Goal: Task Accomplishment & Management: Use online tool/utility

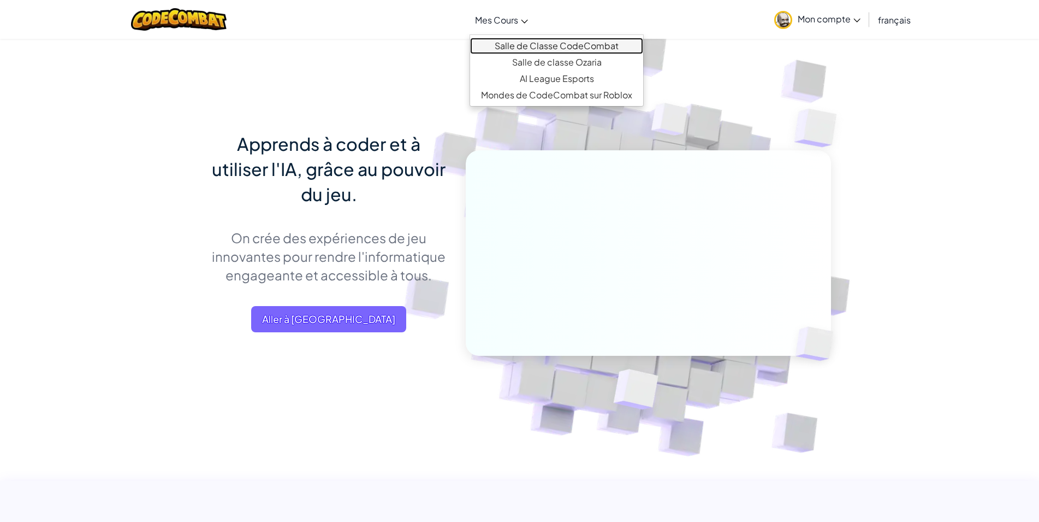
click at [499, 40] on link "Salle de Classe CodeCombat" at bounding box center [556, 46] width 173 height 16
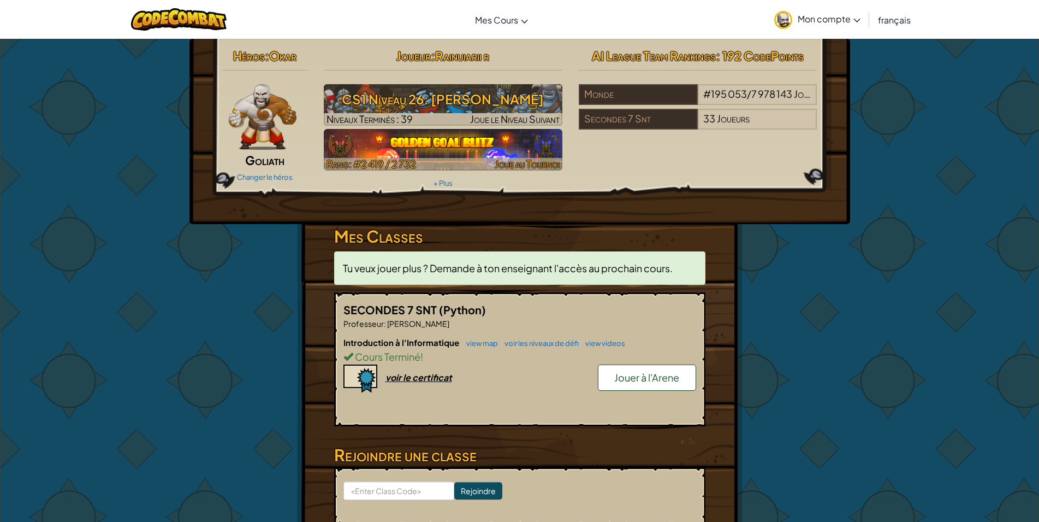
click at [524, 150] on img at bounding box center [443, 150] width 239 height 42
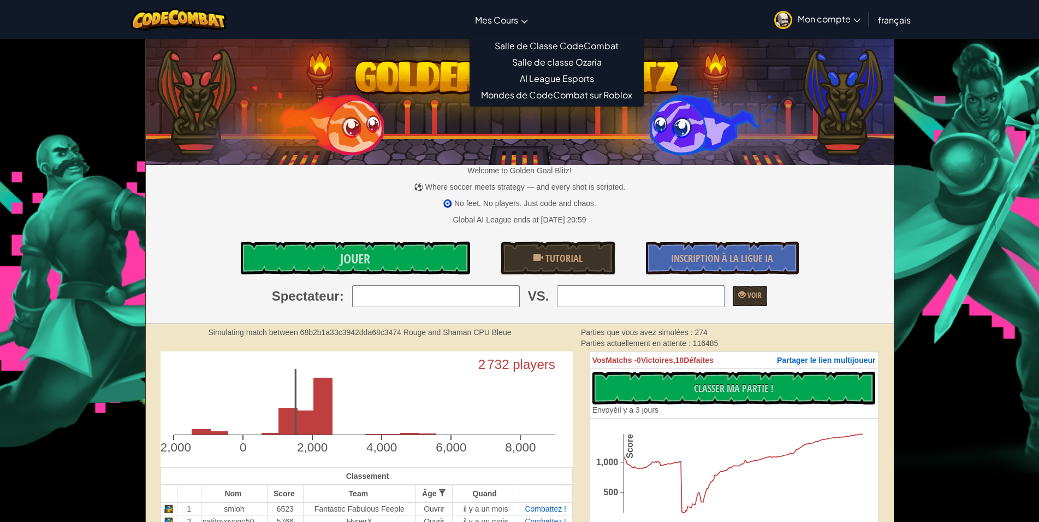
click at [529, 22] on link "Mes Cours" at bounding box center [502, 19] width 64 height 29
click at [561, 48] on link "Salle de Classe CodeCombat" at bounding box center [556, 46] width 173 height 16
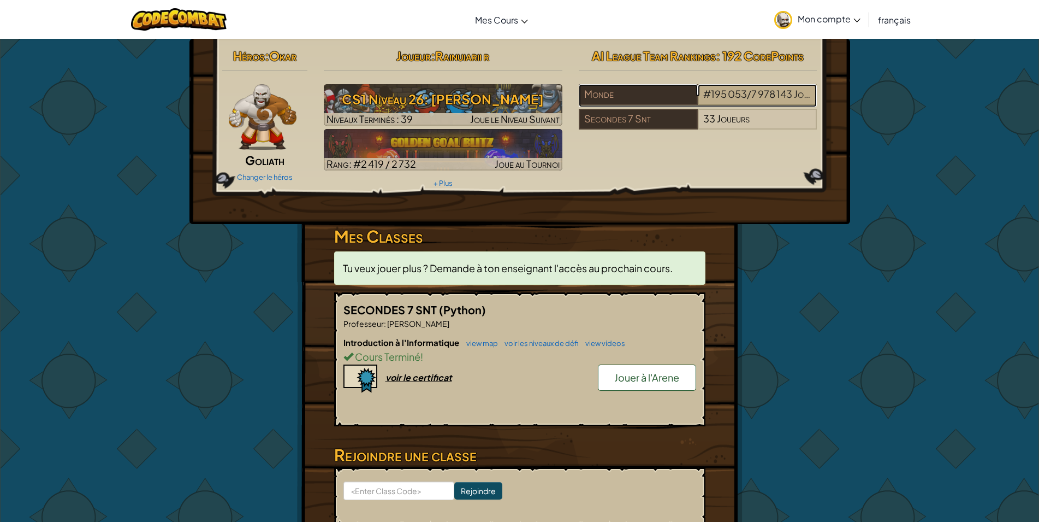
click at [747, 91] on span "/" at bounding box center [749, 93] width 4 height 13
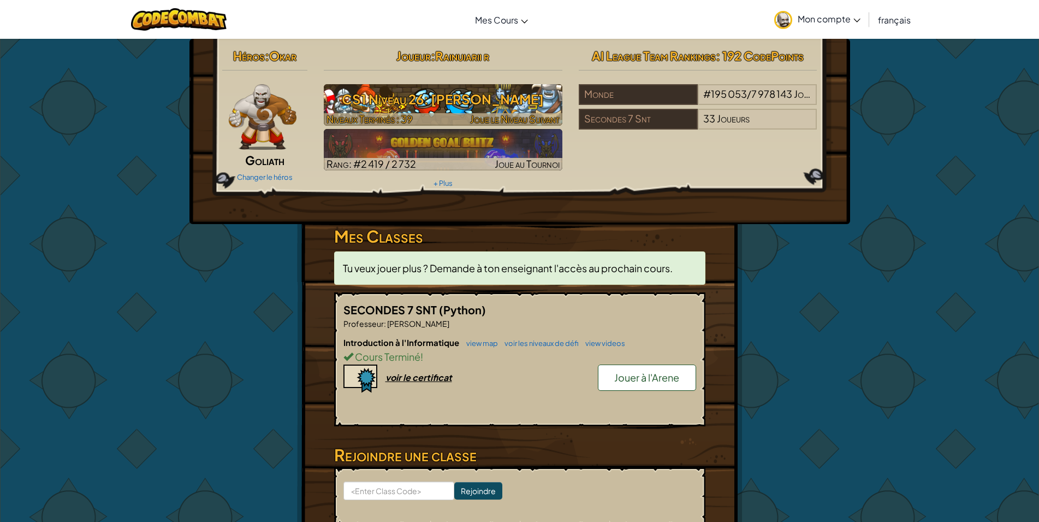
click at [375, 99] on h3 "CS1 Niveau 26: [PERSON_NAME]" at bounding box center [443, 99] width 239 height 25
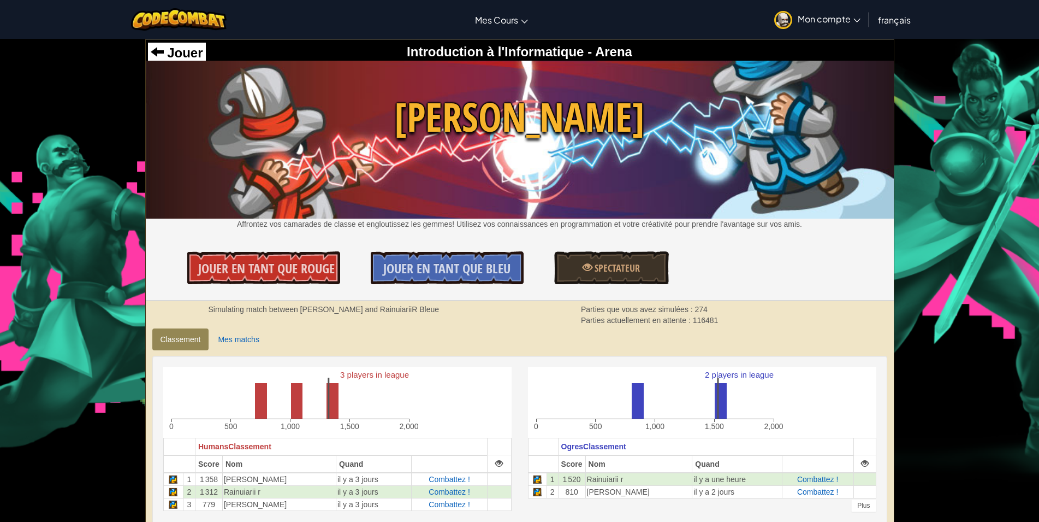
scroll to position [56, 0]
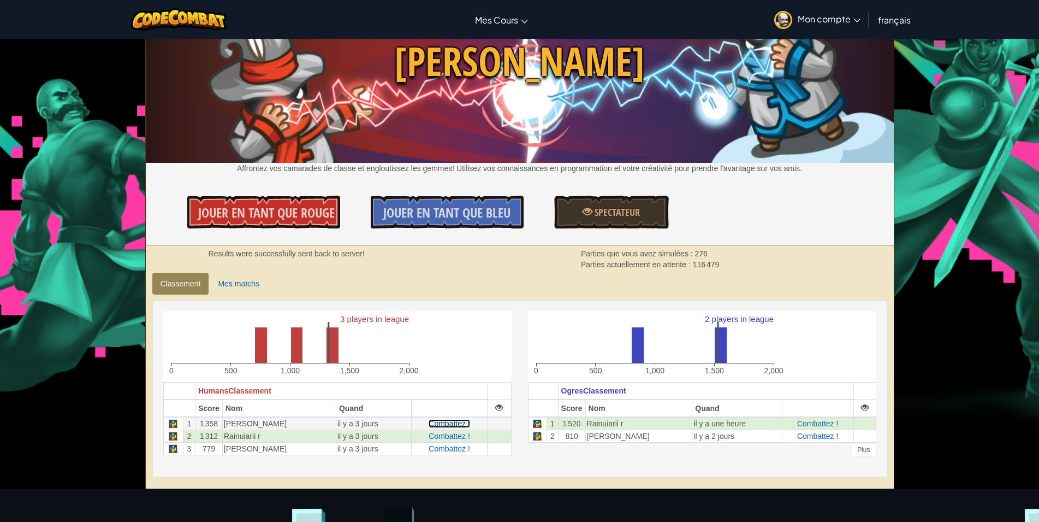
click at [459, 422] on span "Combattez !" at bounding box center [449, 423] width 41 height 9
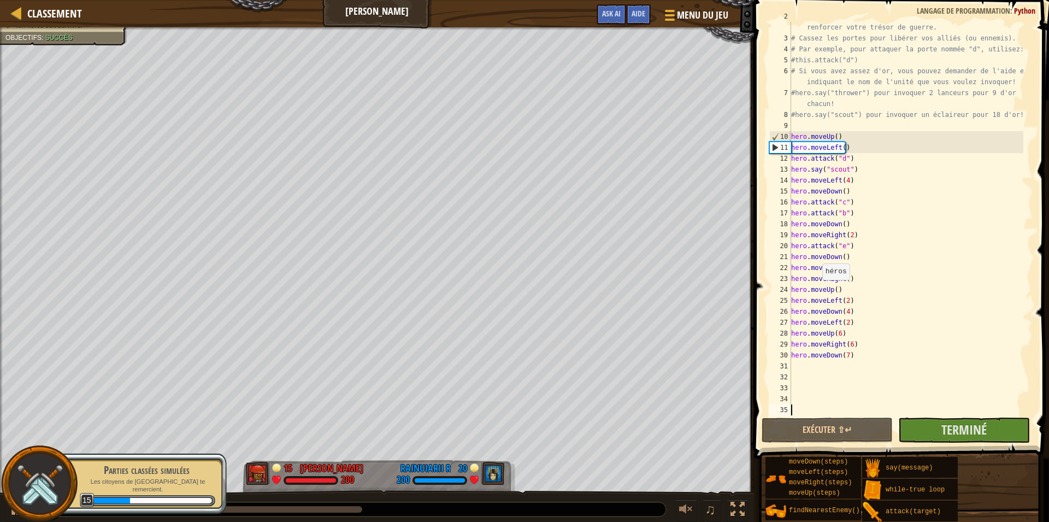
scroll to position [22, 0]
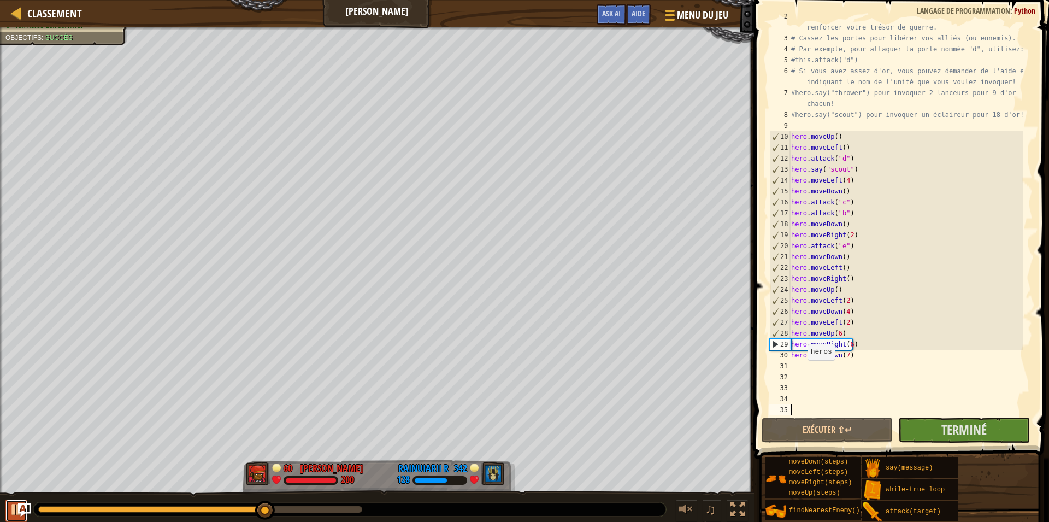
click at [14, 507] on div at bounding box center [16, 509] width 14 height 14
click at [12, 510] on div at bounding box center [16, 509] width 14 height 14
click at [851, 354] on div "# Lancez-vous dans le labyrinthe et récupérer les gemmes pour renforcer votre t…" at bounding box center [906, 224] width 234 height 426
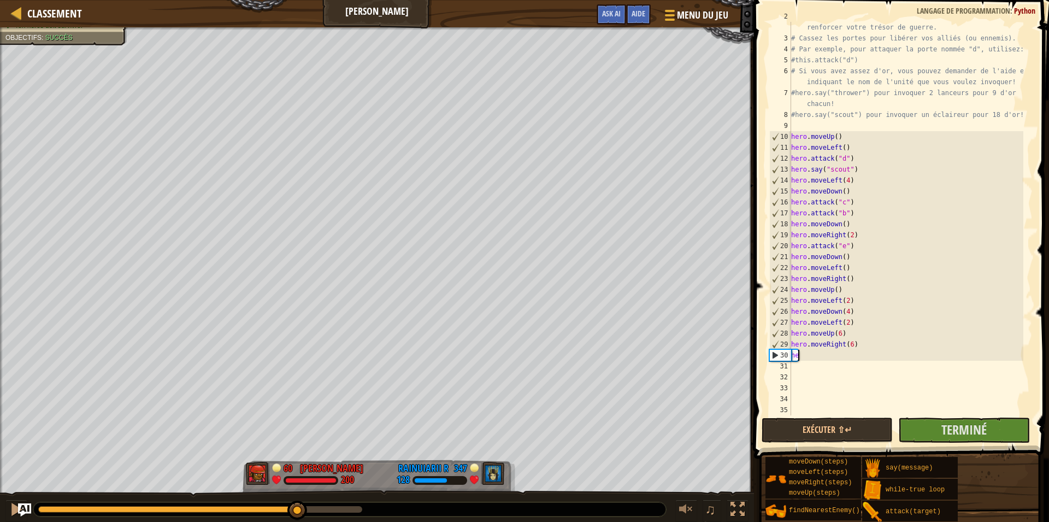
type textarea "h"
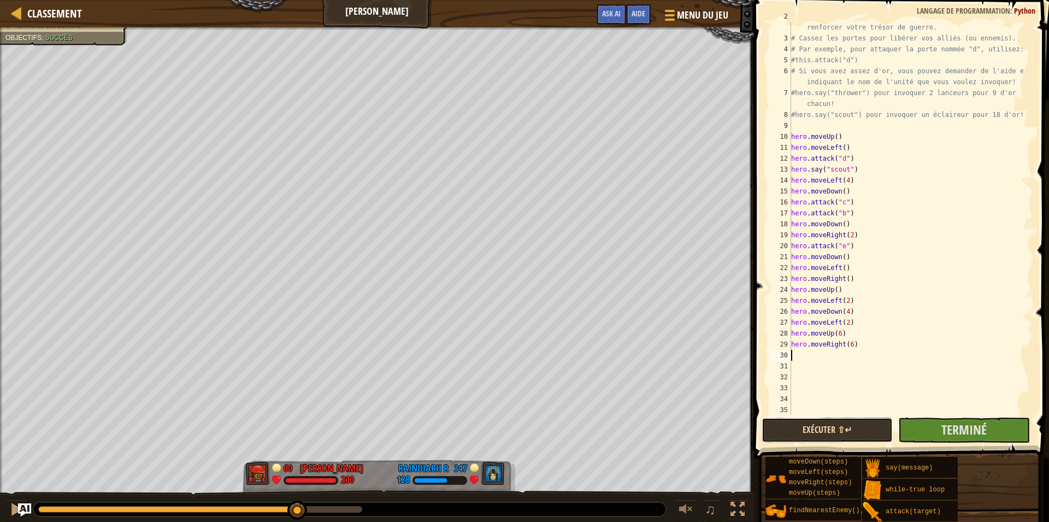
click at [815, 431] on button "Exécuter ⇧↵" at bounding box center [826, 429] width 131 height 25
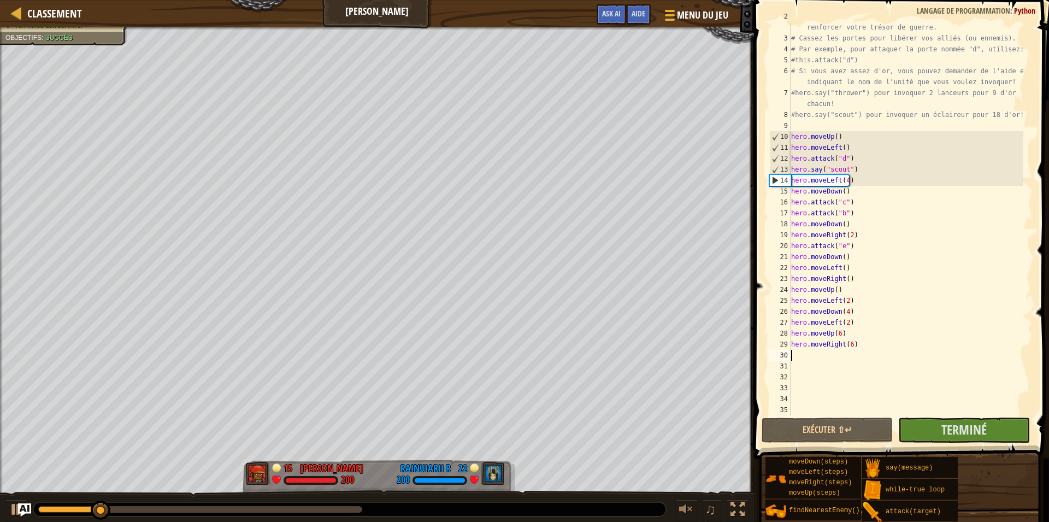
click at [323, 510] on div at bounding box center [200, 509] width 324 height 7
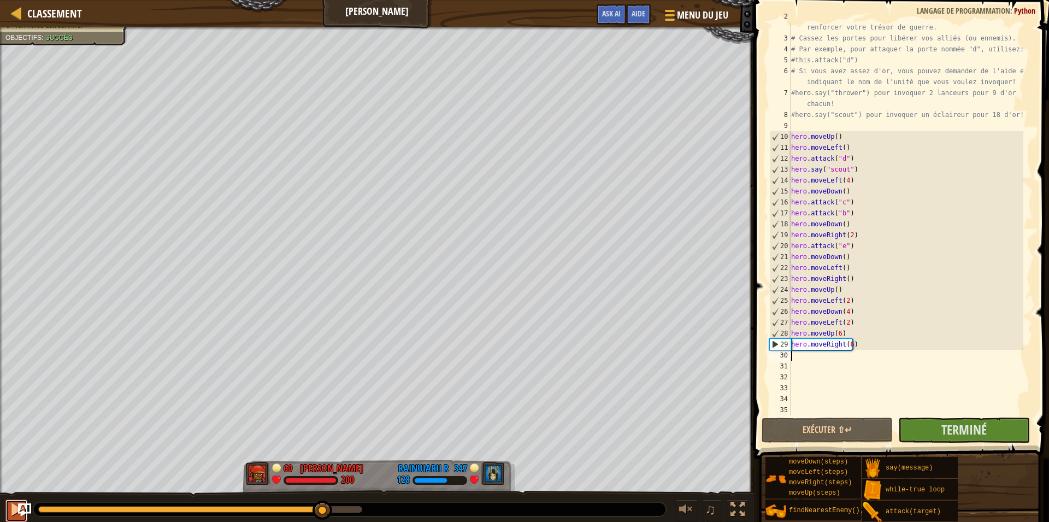
click at [12, 511] on div at bounding box center [16, 509] width 14 height 14
click at [18, 507] on img "Ask AI" at bounding box center [24, 509] width 14 height 14
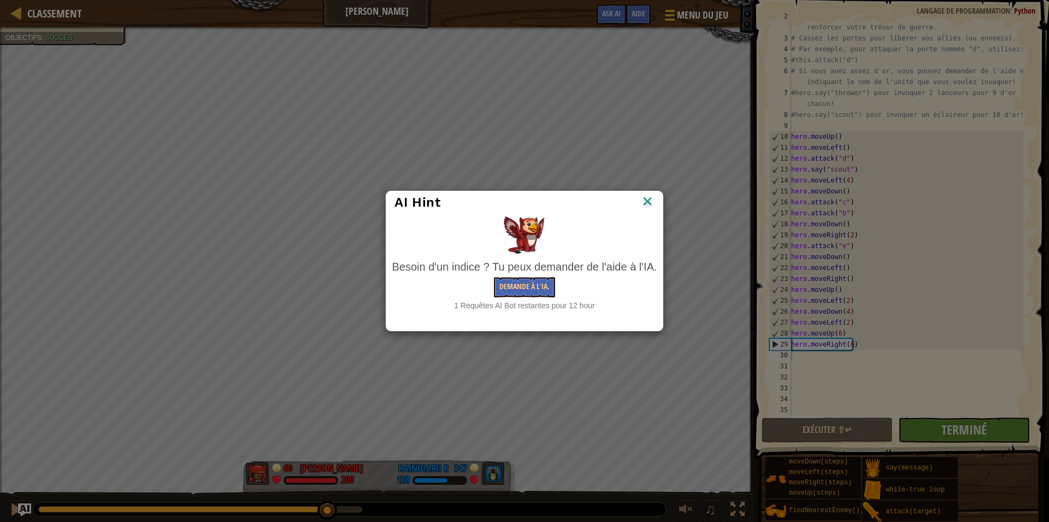
click at [642, 208] on img at bounding box center [647, 202] width 14 height 16
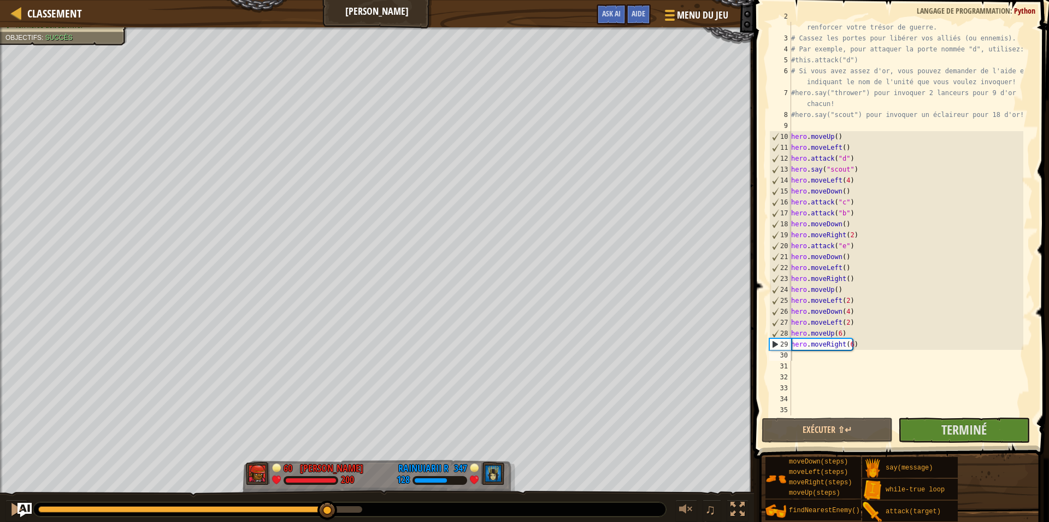
click at [21, 504] on img "Ask AI" at bounding box center [24, 509] width 14 height 14
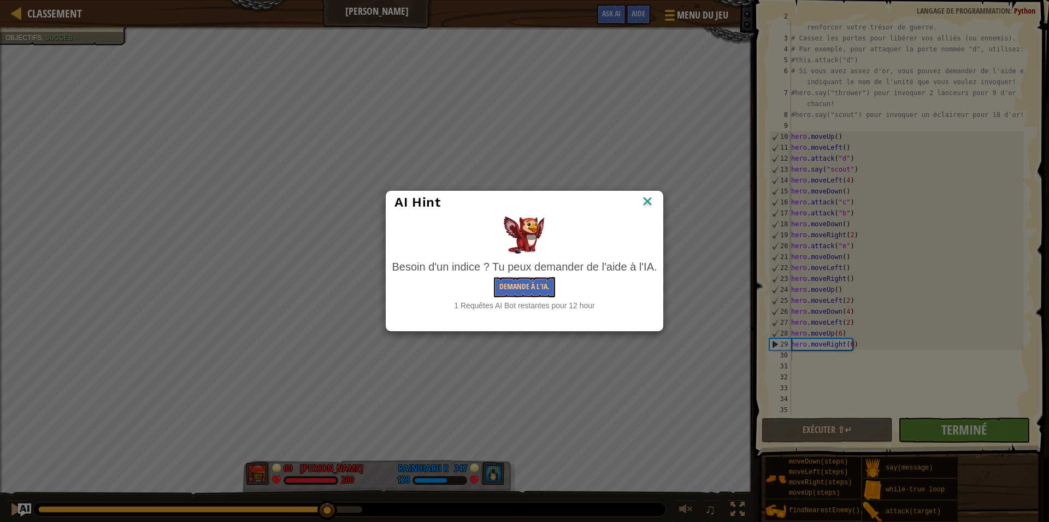
click at [15, 507] on div "AI Hint Besoin d'un indice ? Tu peux demander de l'aide à l'IA. Demande à l'IA.…" at bounding box center [524, 261] width 1049 height 522
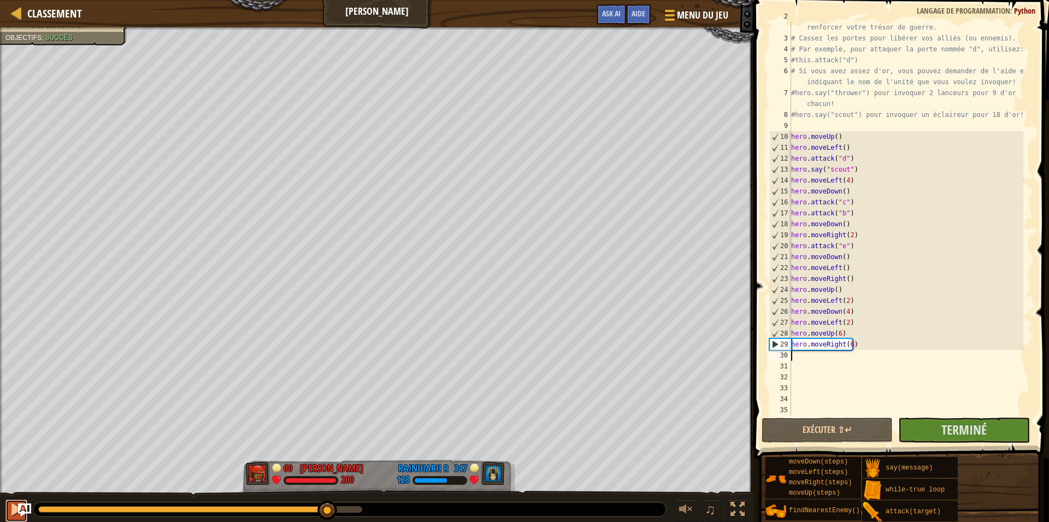
click at [10, 509] on div at bounding box center [16, 509] width 14 height 14
click at [849, 344] on div "# Lancez-vous dans le labyrinthe et récupérer les gemmes pour renforcer votre t…" at bounding box center [906, 224] width 234 height 426
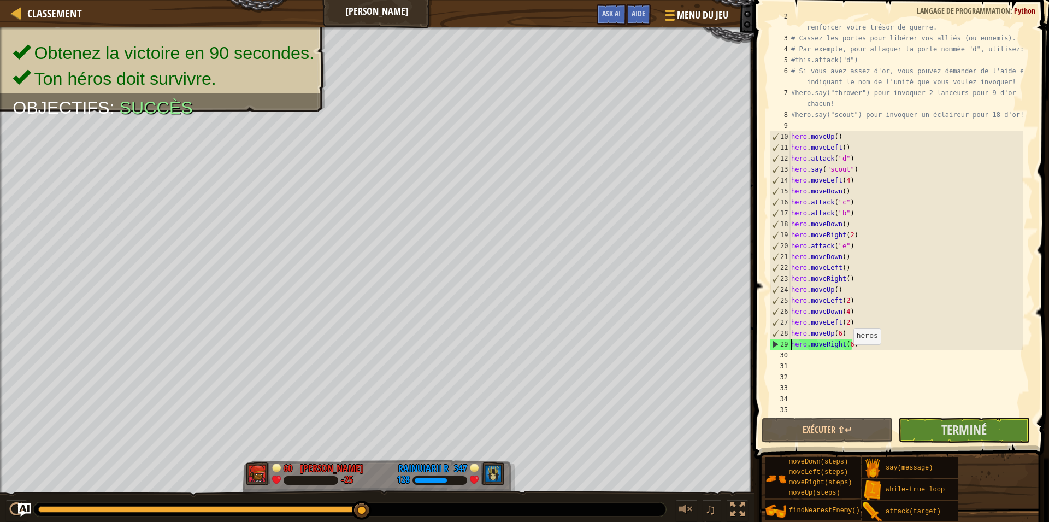
type textarea "hero.moveUp(6)hero.moveRight(6)"
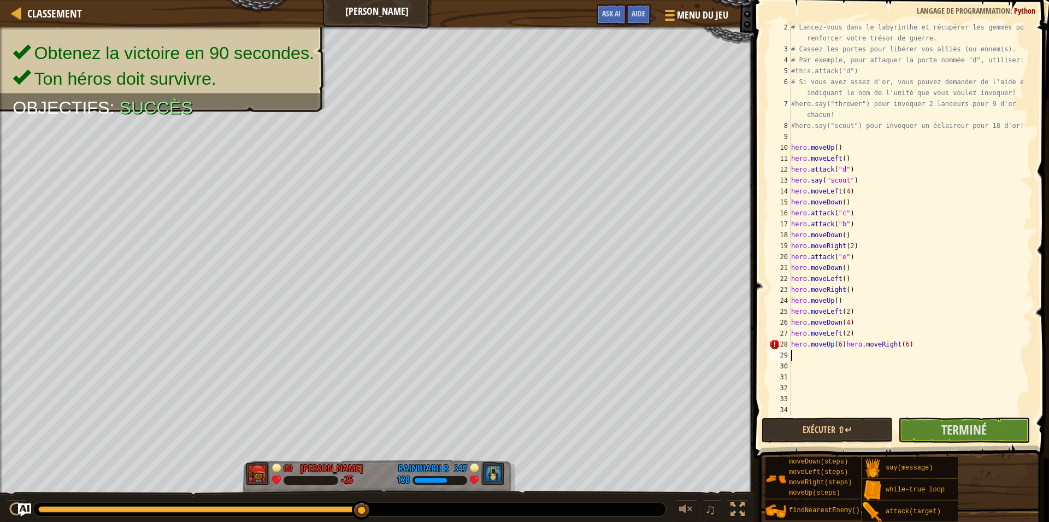
click at [910, 352] on div "# Lancez-vous dans le labyrinthe et récupérer les gemmes pour renforcer votre t…" at bounding box center [906, 235] width 234 height 426
click at [912, 344] on div "# Lancez-vous dans le labyrinthe et récupérer les gemmes pour renforcer votre t…" at bounding box center [906, 235] width 234 height 426
click at [837, 345] on div "# Lancez-vous dans le labyrinthe et récupérer les gemmes pour renforcer votre t…" at bounding box center [906, 235] width 234 height 426
type textarea "hero.moveUp(7)"
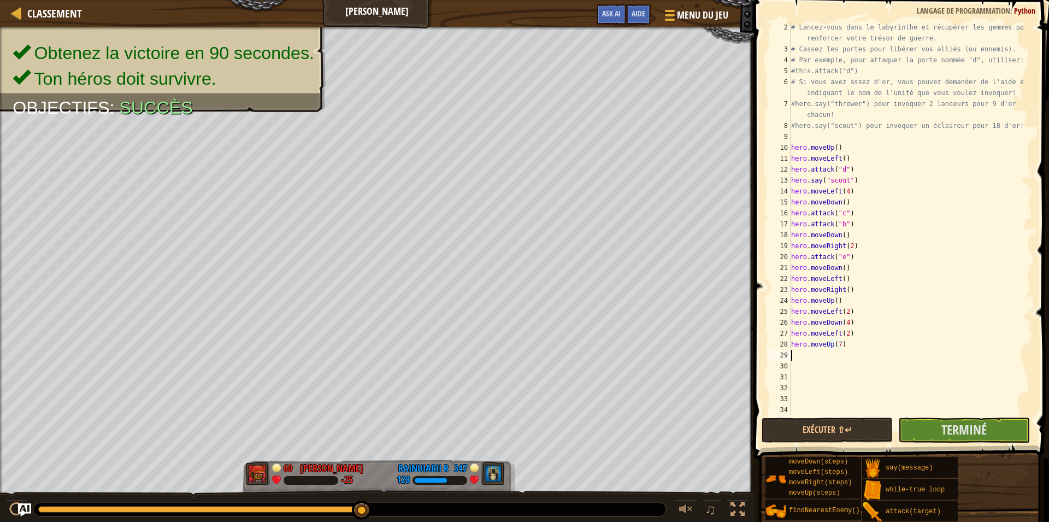
click at [828, 354] on div "# Lancez-vous dans le labyrinthe et récupérer les gemmes pour renforcer votre t…" at bounding box center [906, 235] width 234 height 426
click at [839, 427] on button "Exécuter ⇧↵" at bounding box center [826, 429] width 131 height 25
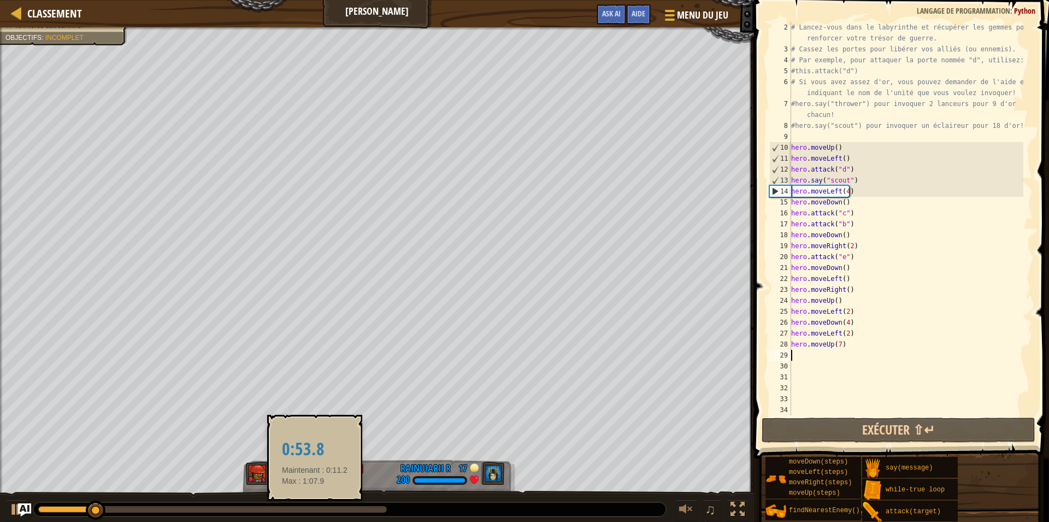
click at [315, 509] on div at bounding box center [212, 509] width 348 height 7
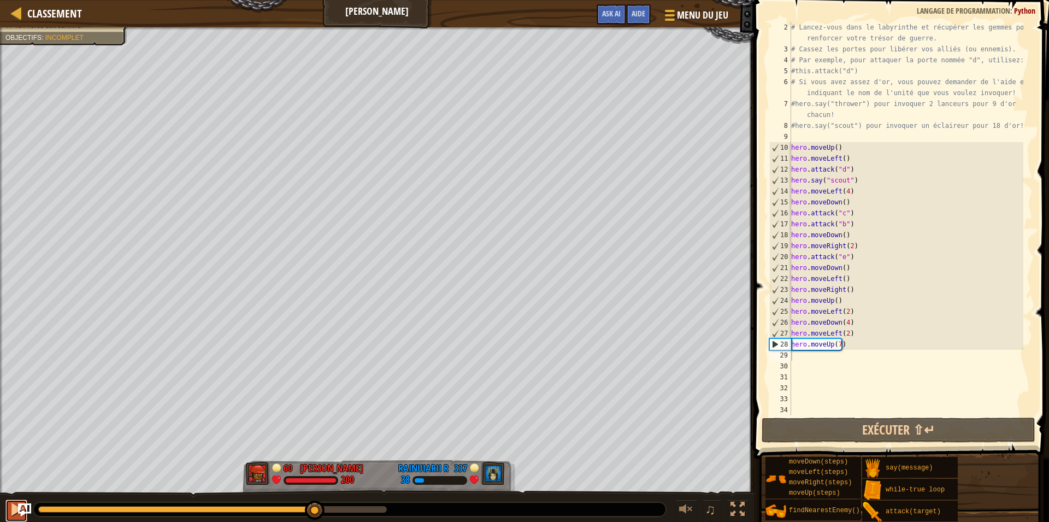
click at [12, 513] on div at bounding box center [16, 509] width 14 height 14
click at [10, 507] on div at bounding box center [16, 509] width 14 height 14
type textarea "H"
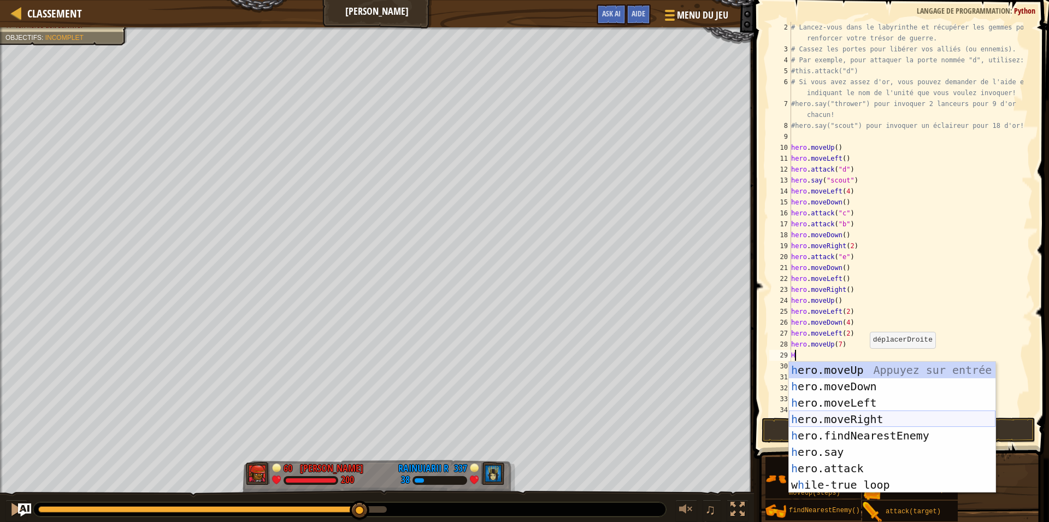
click at [866, 415] on div "h ero.moveUp Appuyez sur entrée h ero.moveDown Appuyez sur entrée h ero.moveLef…" at bounding box center [892, 444] width 206 height 164
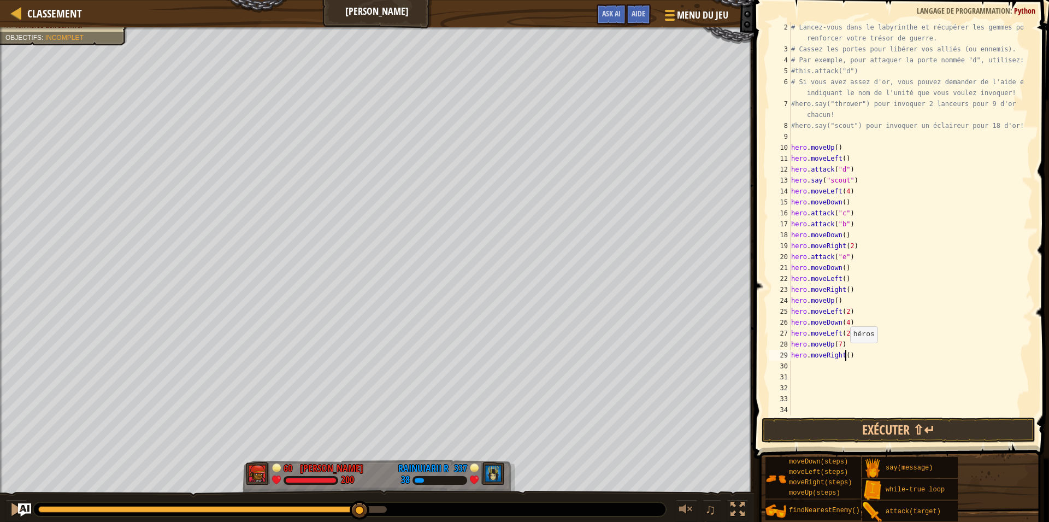
click at [844, 353] on div "# Lancez-vous dans le labyrinthe et récupérer les gemmes pour renforcer votre t…" at bounding box center [906, 235] width 234 height 426
click at [848, 432] on button "Exécuter ⇧↵" at bounding box center [898, 429] width 274 height 25
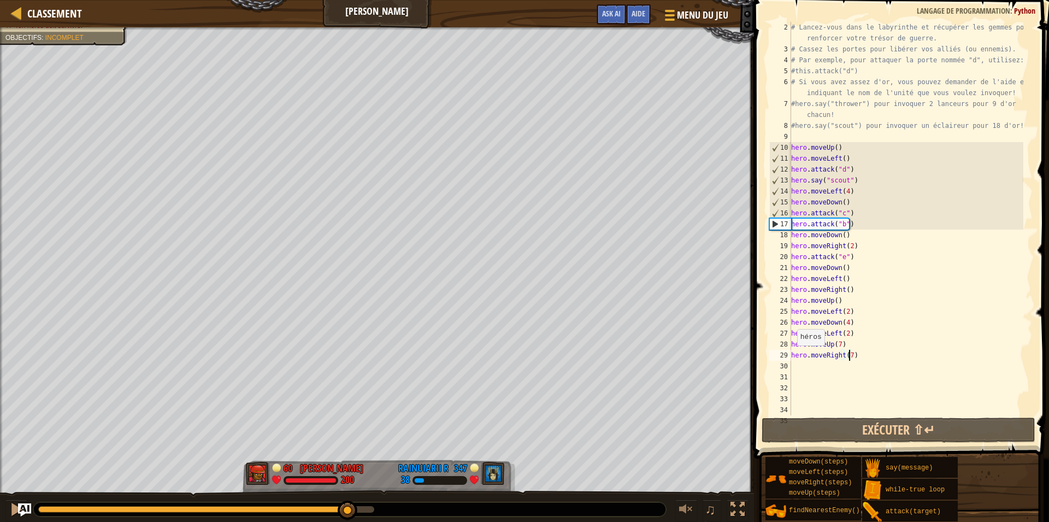
click at [347, 506] on div at bounding box center [206, 509] width 336 height 7
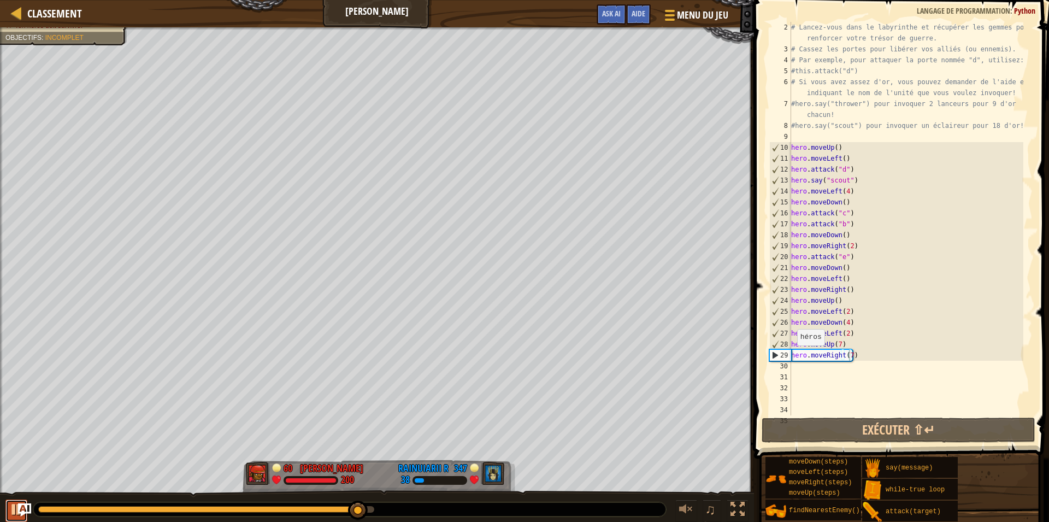
click at [11, 516] on div at bounding box center [16, 509] width 14 height 14
click at [13, 511] on div at bounding box center [16, 509] width 14 height 14
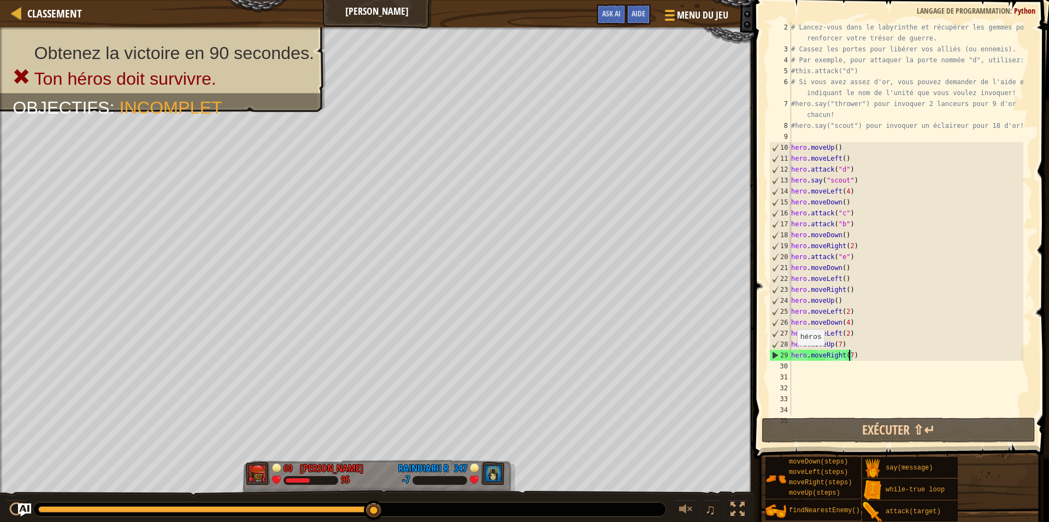
click at [335, 508] on div at bounding box center [206, 509] width 336 height 7
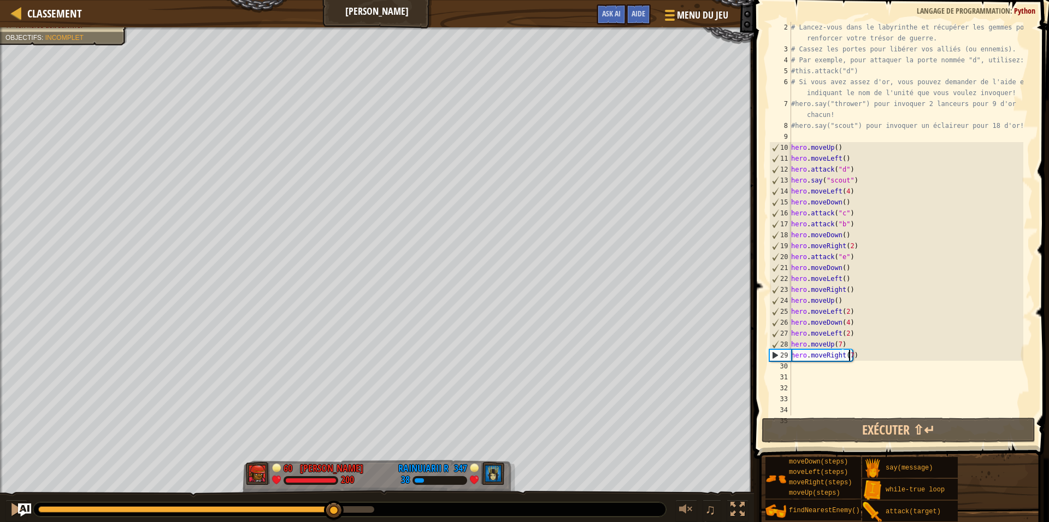
click at [860, 354] on div "# Lancez-vous dans le labyrinthe et récupérer les gemmes pour renforcer votre t…" at bounding box center [906, 235] width 234 height 426
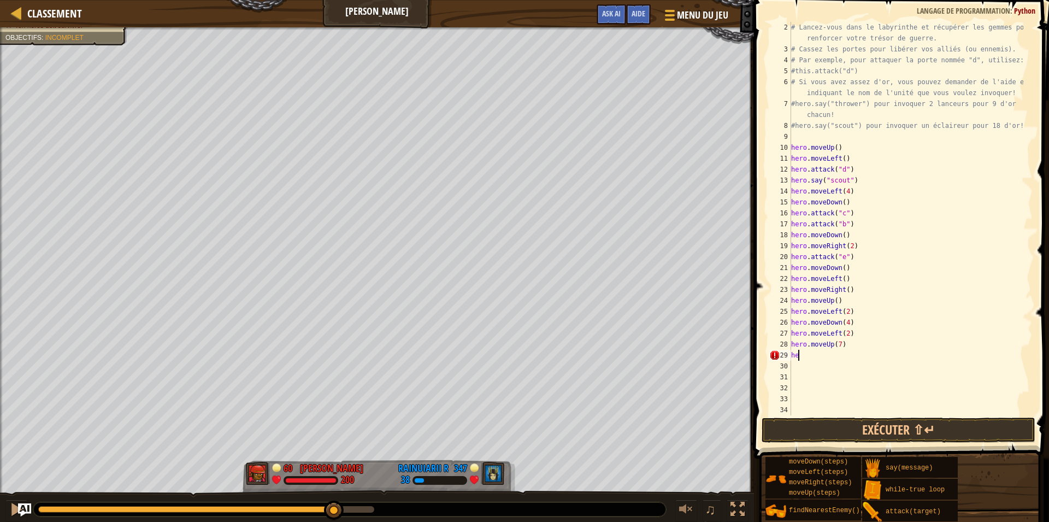
type textarea "h"
type textarea "hero.moveUp(7)"
click at [792, 440] on button "Exécuter ⇧↵" at bounding box center [898, 429] width 274 height 25
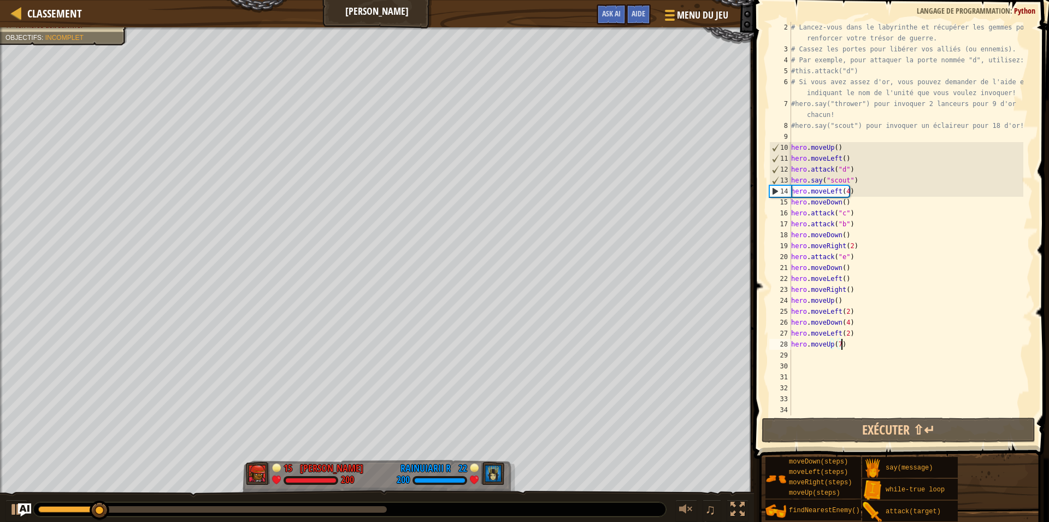
click at [373, 507] on div at bounding box center [212, 509] width 348 height 7
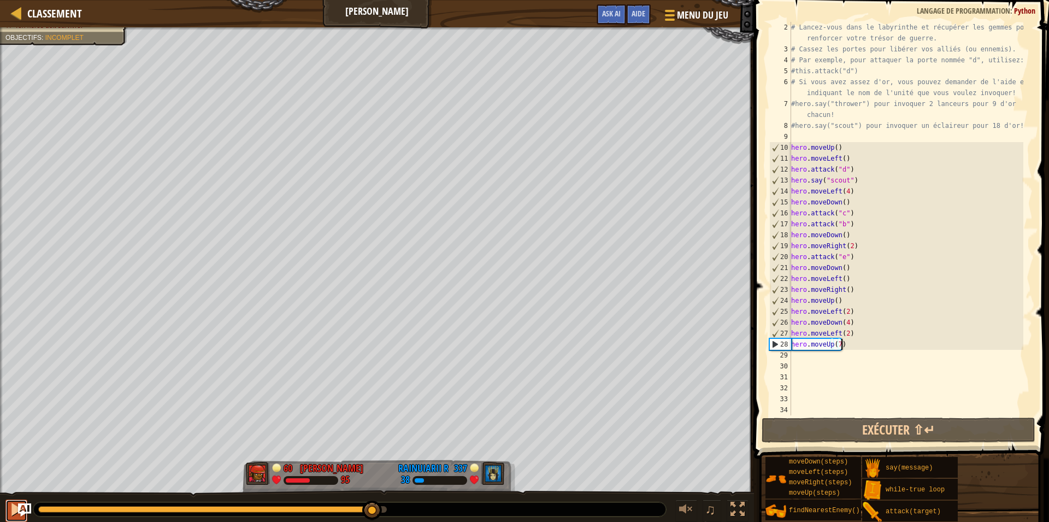
click at [10, 507] on div at bounding box center [16, 509] width 14 height 14
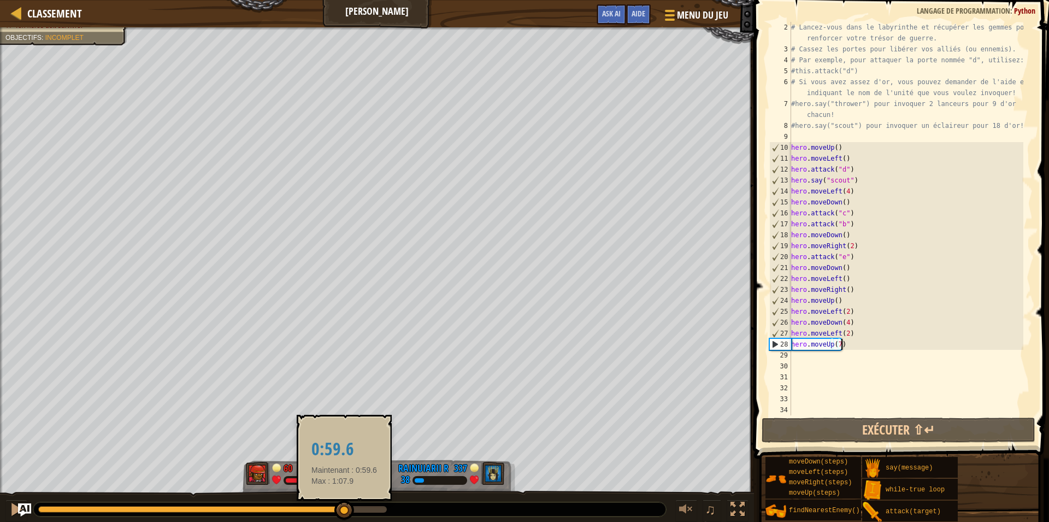
click at [344, 508] on div at bounding box center [191, 509] width 306 height 7
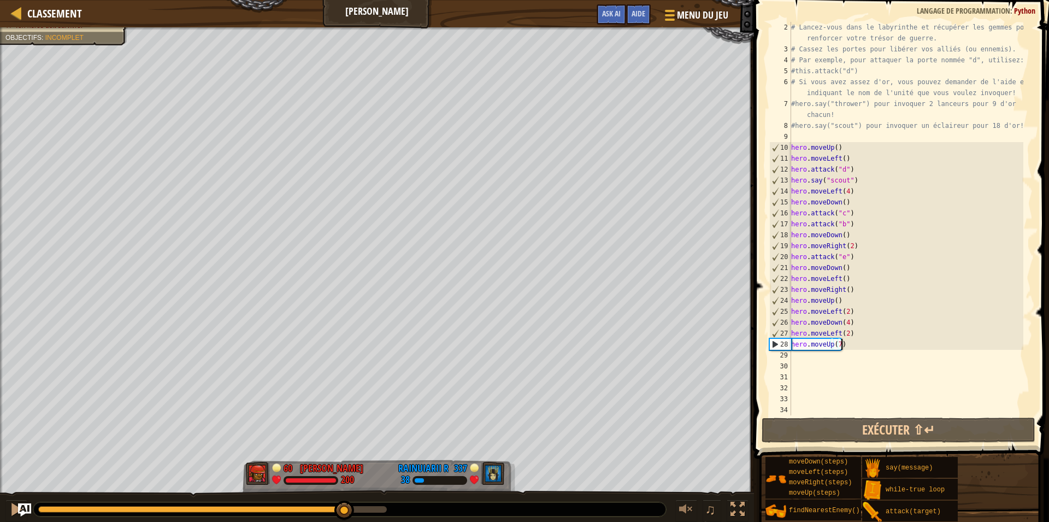
click at [822, 354] on div "# Lancez-vous dans le labyrinthe et récupérer les gemmes pour renforcer votre t…" at bounding box center [906, 235] width 234 height 426
type textarea "H"
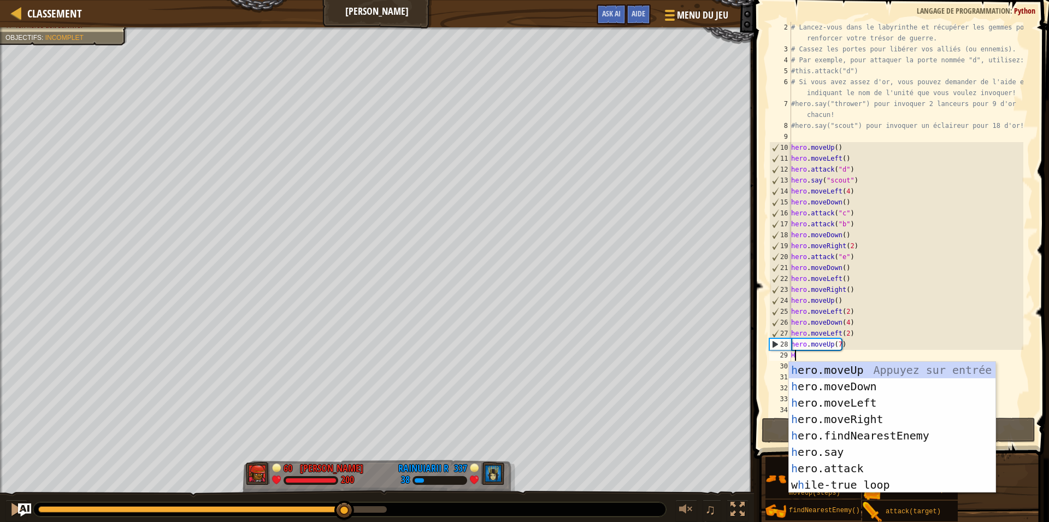
scroll to position [5, 0]
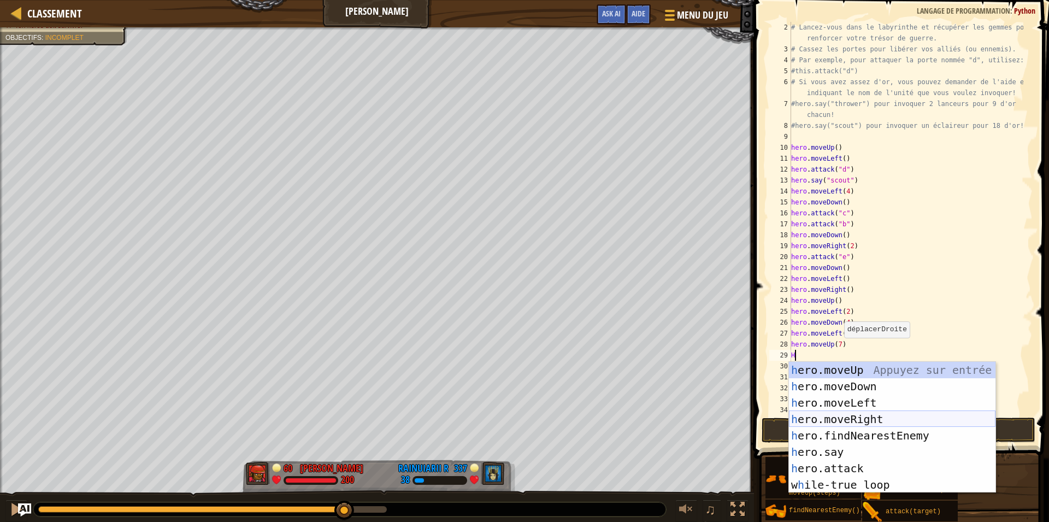
click at [851, 414] on div "h ero.moveUp Appuyez sur entrée h ero.moveDown Appuyez sur entrée h ero.moveLef…" at bounding box center [892, 444] width 206 height 164
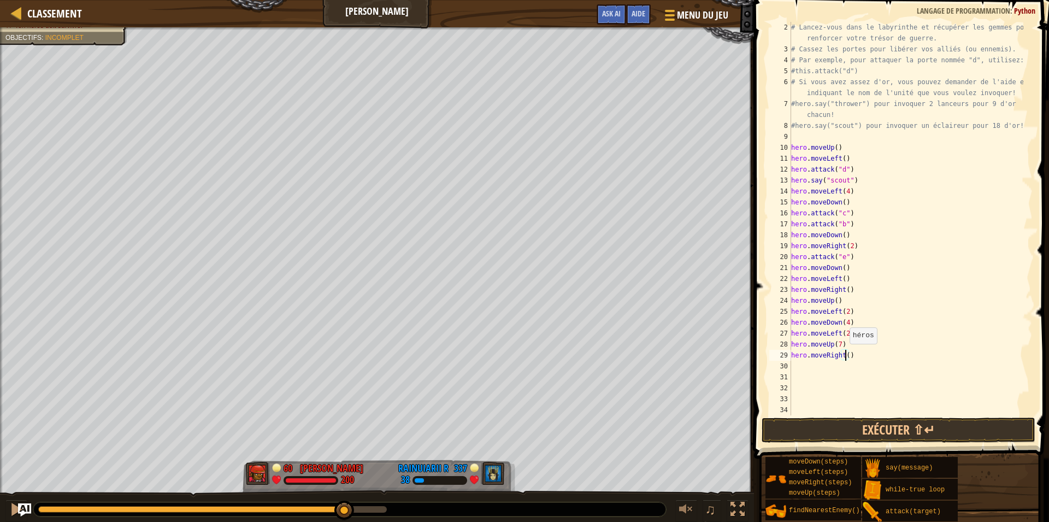
click at [844, 354] on div "# Lancez-vous dans le labyrinthe et récupérer les gemmes pour renforcer votre t…" at bounding box center [906, 235] width 234 height 426
type textarea "hero.moveRight(6)"
click at [835, 422] on button "Exécuter ⇧↵" at bounding box center [898, 429] width 274 height 25
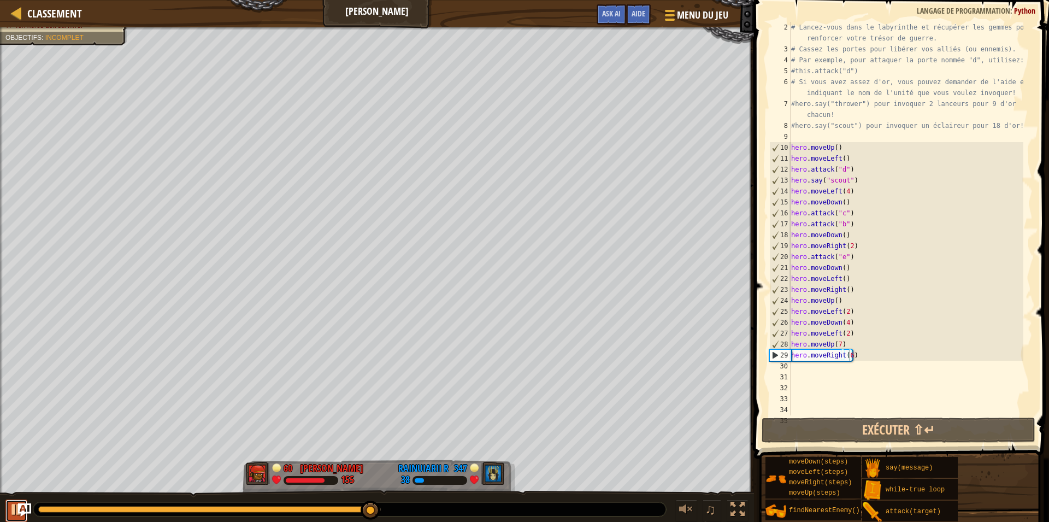
click at [9, 507] on button at bounding box center [16, 510] width 22 height 22
click at [9, 507] on div at bounding box center [16, 509] width 14 height 14
click at [827, 371] on div "# Lancez-vous dans le labyrinthe et récupérer les gemmes pour renforcer votre t…" at bounding box center [906, 235] width 234 height 426
click at [826, 363] on div "# Lancez-vous dans le labyrinthe et récupérer les gemmes pour renforcer votre t…" at bounding box center [906, 235] width 234 height 426
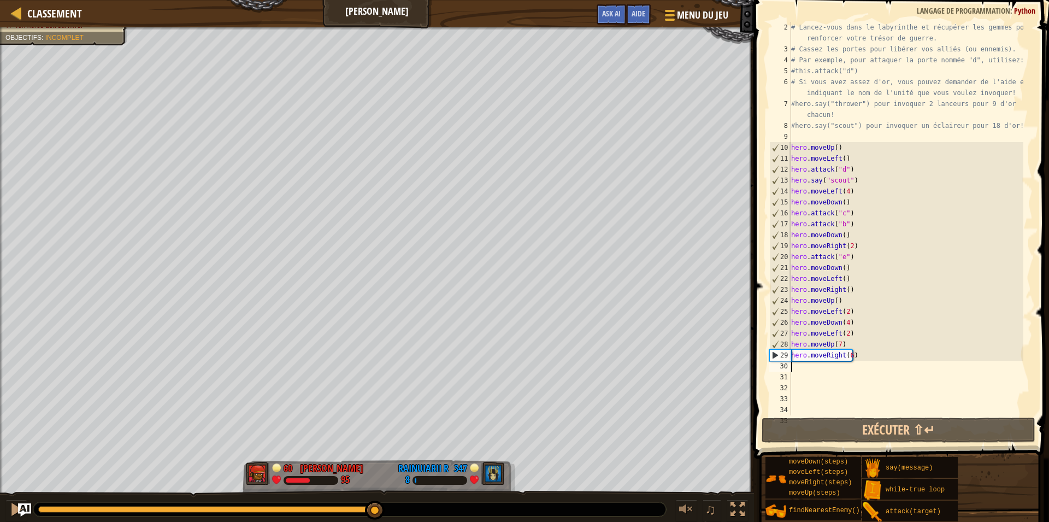
type textarea "H"
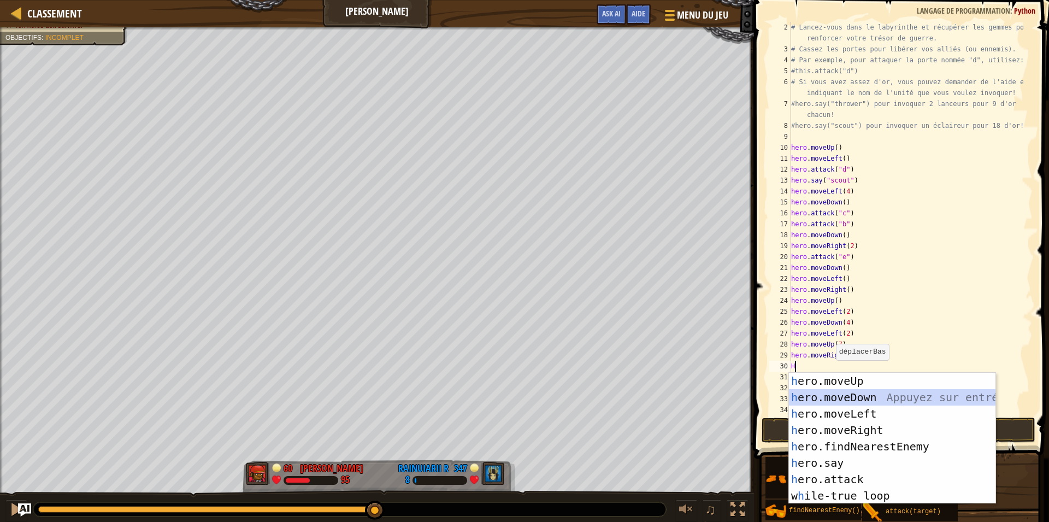
click at [843, 395] on div "h ero.moveUp Appuyez sur entrée h ero.moveDown Appuyez sur entrée h ero.moveLef…" at bounding box center [892, 454] width 206 height 164
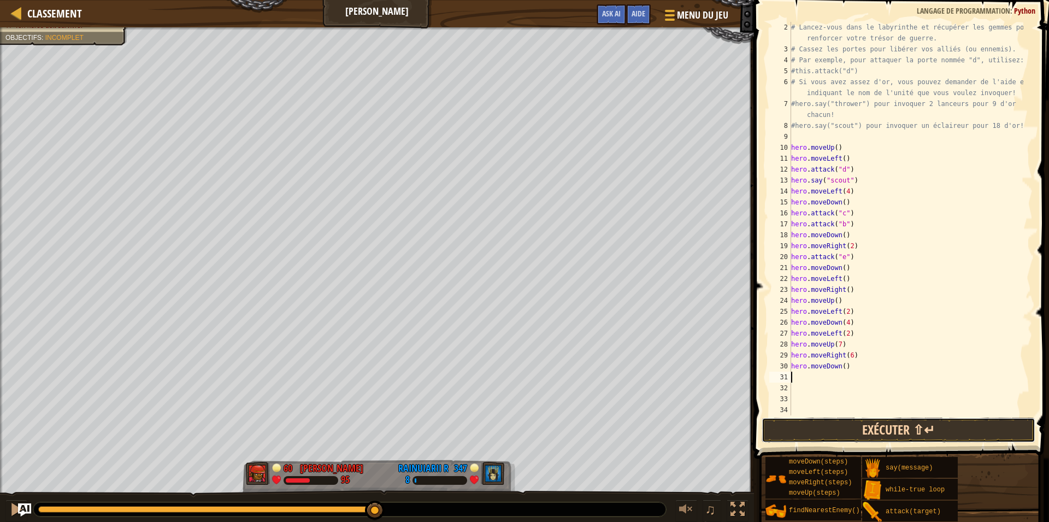
click at [779, 424] on button "Exécuter ⇧↵" at bounding box center [898, 429] width 274 height 25
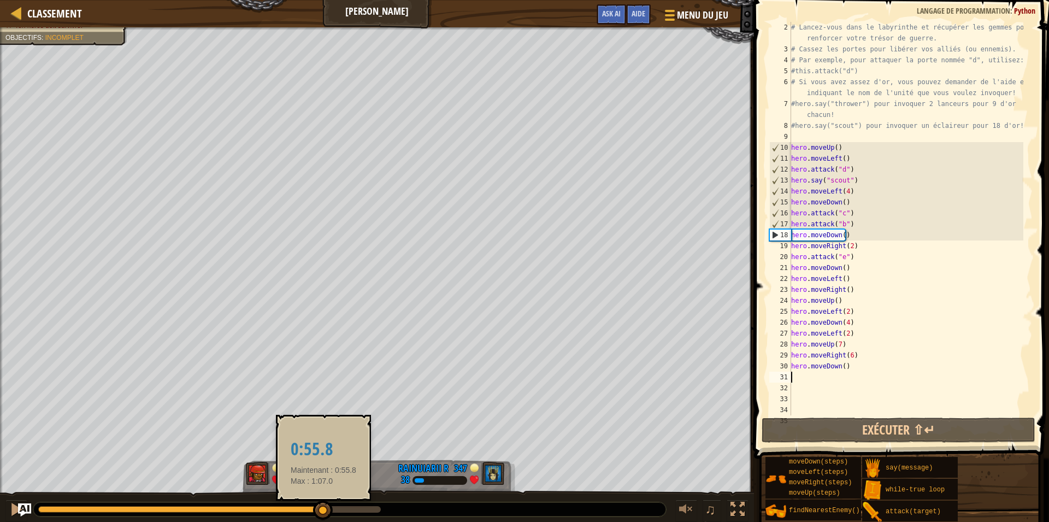
click at [323, 510] on div at bounding box center [209, 509] width 342 height 7
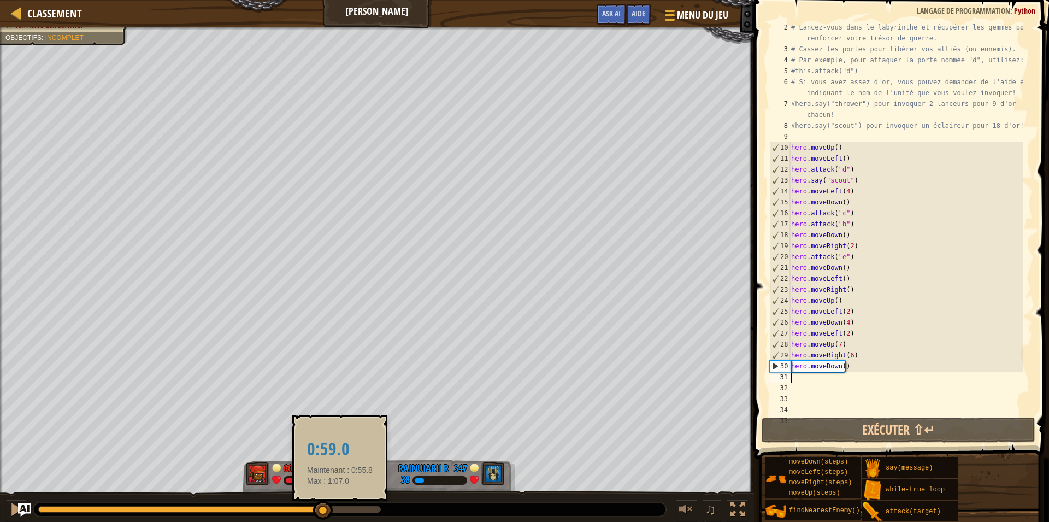
click at [340, 507] on div at bounding box center [209, 509] width 342 height 7
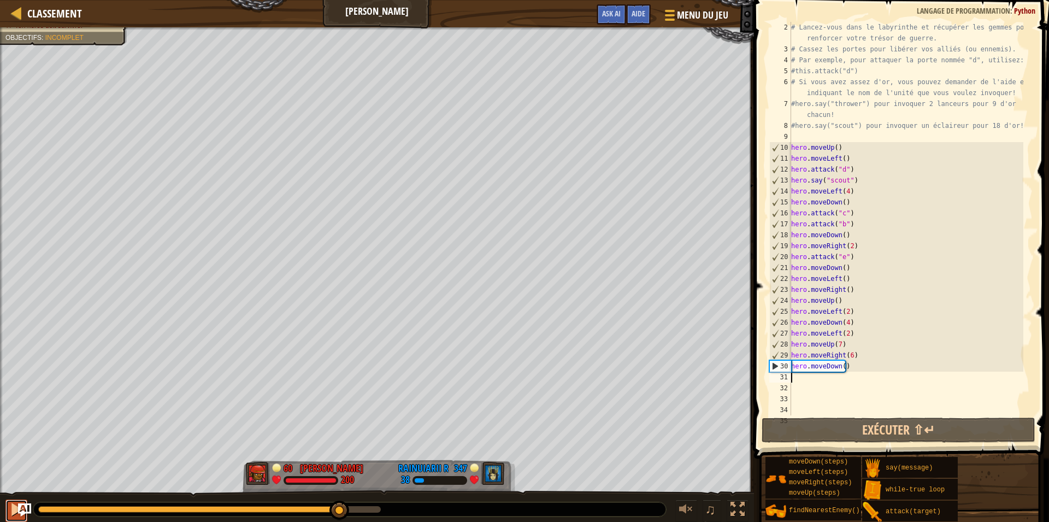
click at [14, 507] on div at bounding box center [16, 509] width 14 height 14
click at [7, 510] on button at bounding box center [16, 510] width 22 height 22
click at [849, 369] on div "# Lancez-vous dans le labyrinthe et récupérer les gemmes pour renforcer votre t…" at bounding box center [906, 235] width 234 height 426
click at [850, 367] on div "# Lancez-vous dans le labyrinthe et récupérer les gemmes pour renforcer votre t…" at bounding box center [906, 235] width 234 height 426
click at [839, 366] on div "# Lancez-vous dans le labyrinthe et récupérer les gemmes pour renforcer votre t…" at bounding box center [906, 235] width 234 height 426
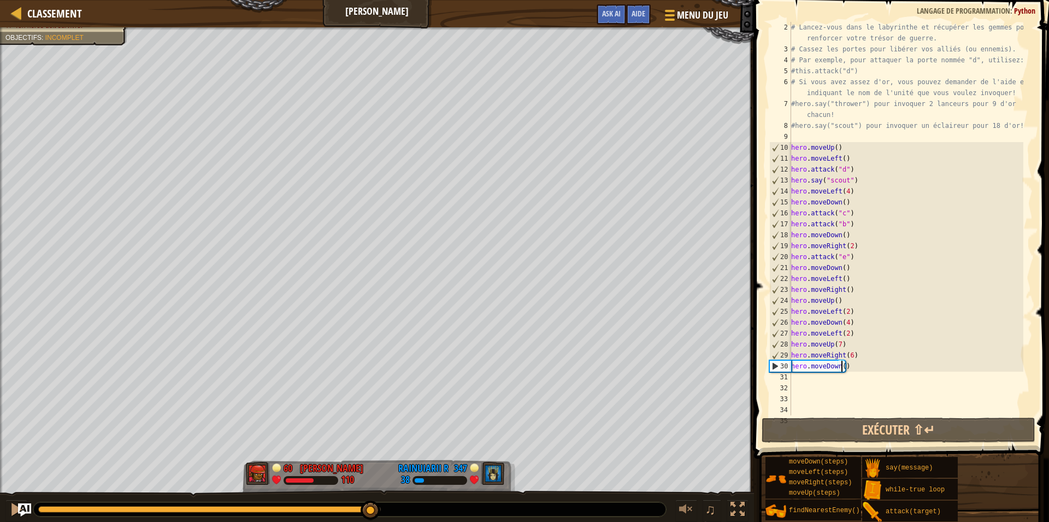
scroll to position [5, 4]
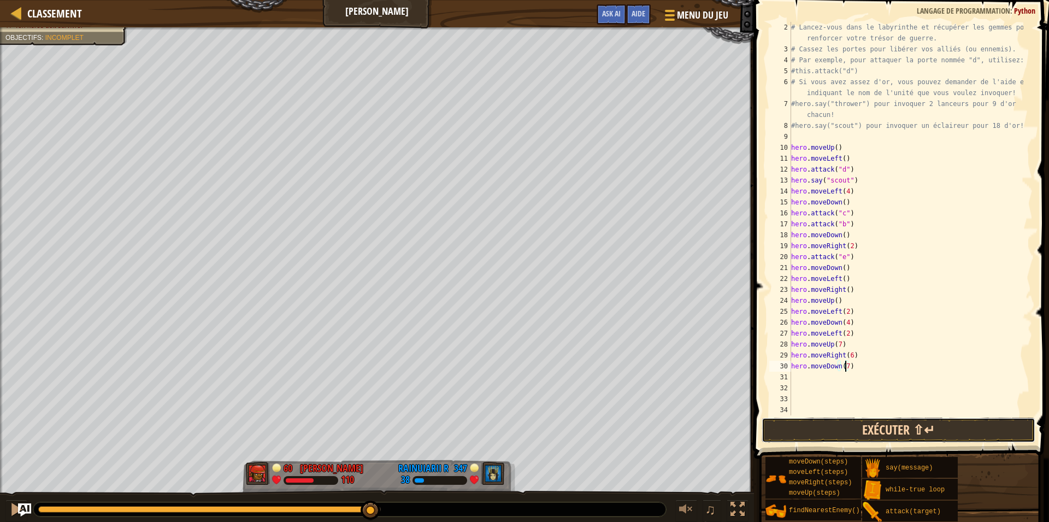
click at [814, 427] on button "Exécuter ⇧↵" at bounding box center [898, 429] width 274 height 25
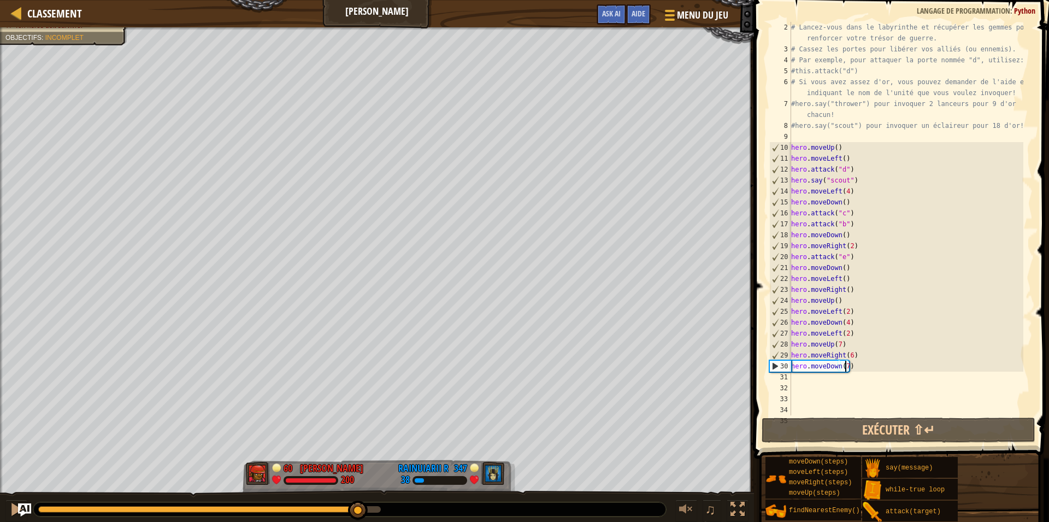
click at [358, 508] on div at bounding box center [209, 509] width 342 height 7
click at [865, 368] on div "# Lancez-vous dans le labyrinthe et récupérer les gemmes pour renforcer votre t…" at bounding box center [906, 235] width 234 height 426
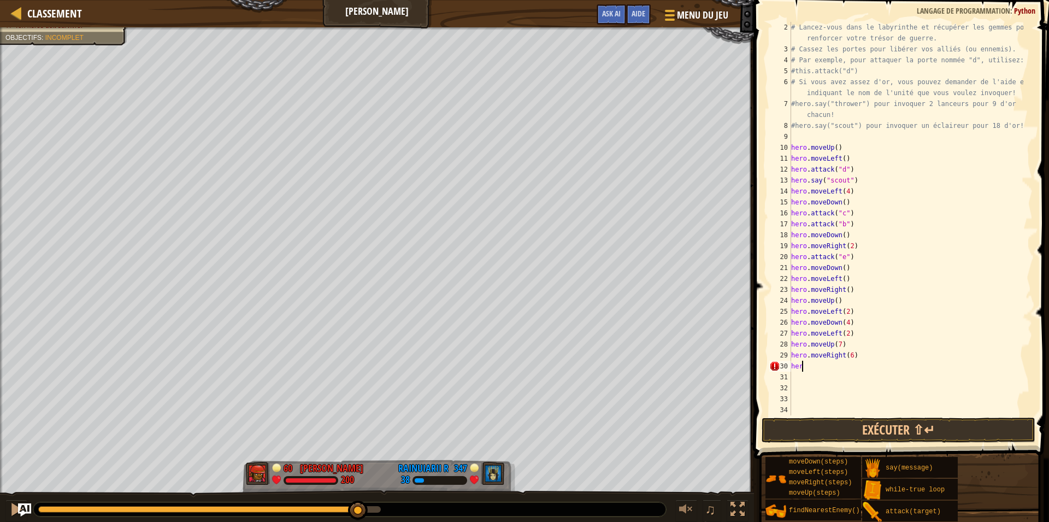
type textarea "h"
click at [825, 437] on button "Exécuter ⇧↵" at bounding box center [898, 429] width 274 height 25
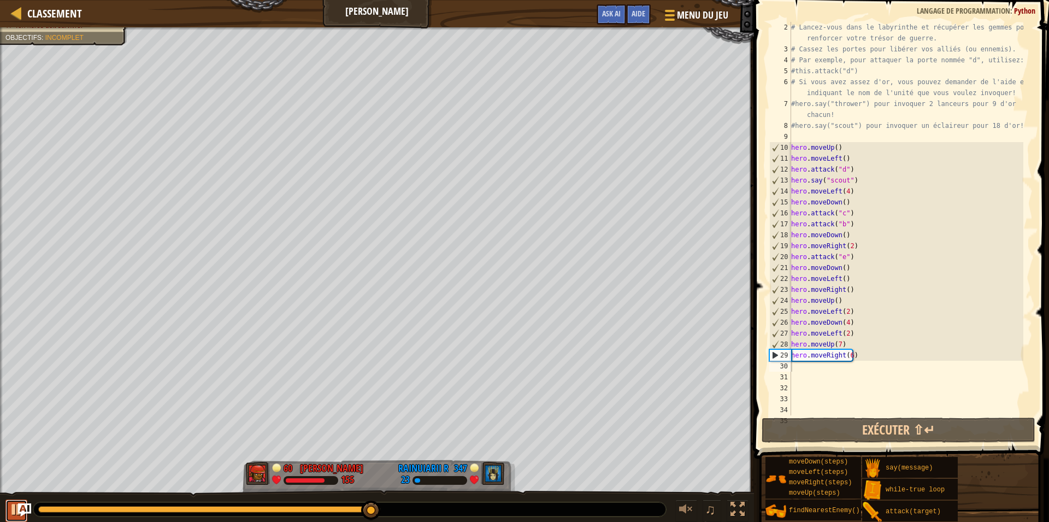
click at [16, 507] on div at bounding box center [16, 509] width 14 height 14
click at [855, 356] on div "# Lancez-vous dans le labyrinthe et récupérer les gemmes pour renforcer votre t…" at bounding box center [906, 235] width 234 height 426
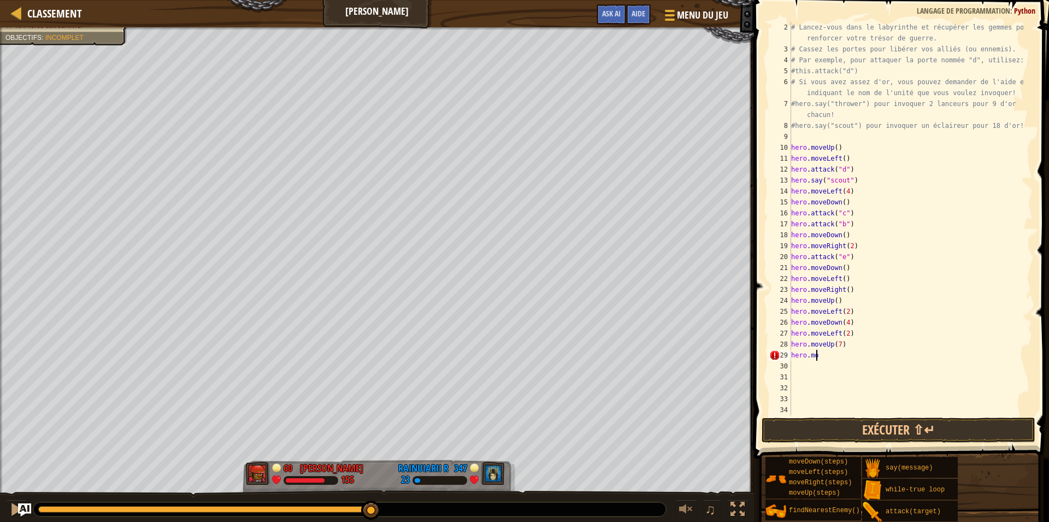
type textarea "h"
click at [793, 435] on button "Exécuter ⇧↵" at bounding box center [898, 429] width 274 height 25
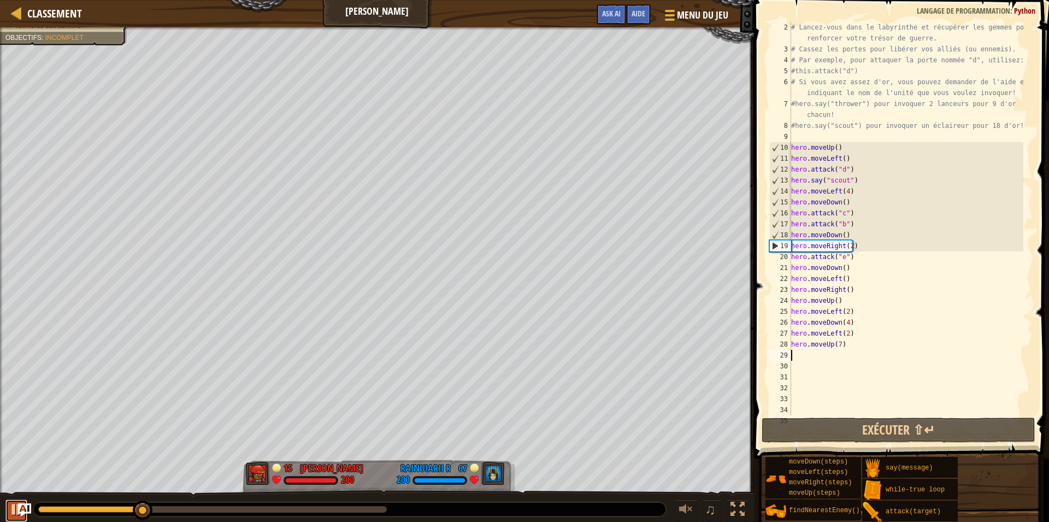
click at [6, 510] on button at bounding box center [16, 510] width 22 height 22
click at [7, 510] on button at bounding box center [16, 510] width 22 height 22
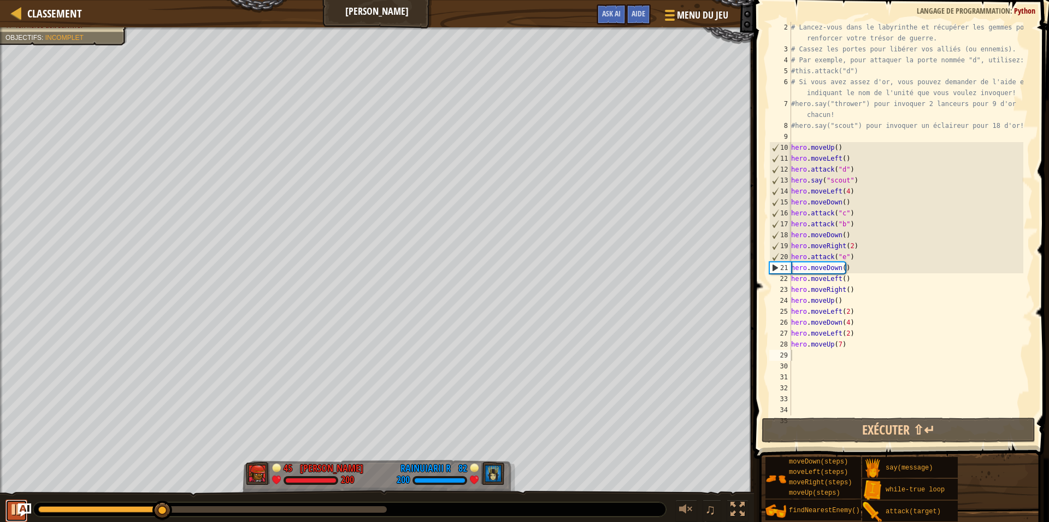
click at [10, 502] on div at bounding box center [16, 509] width 14 height 14
click at [844, 351] on div "# Lancez-vous dans le labyrinthe et récupérer les gemmes pour renforcer votre t…" at bounding box center [906, 235] width 234 height 426
click at [846, 347] on div "# Lancez-vous dans le labyrinthe et récupérer les gemmes pour renforcer votre t…" at bounding box center [906, 235] width 234 height 426
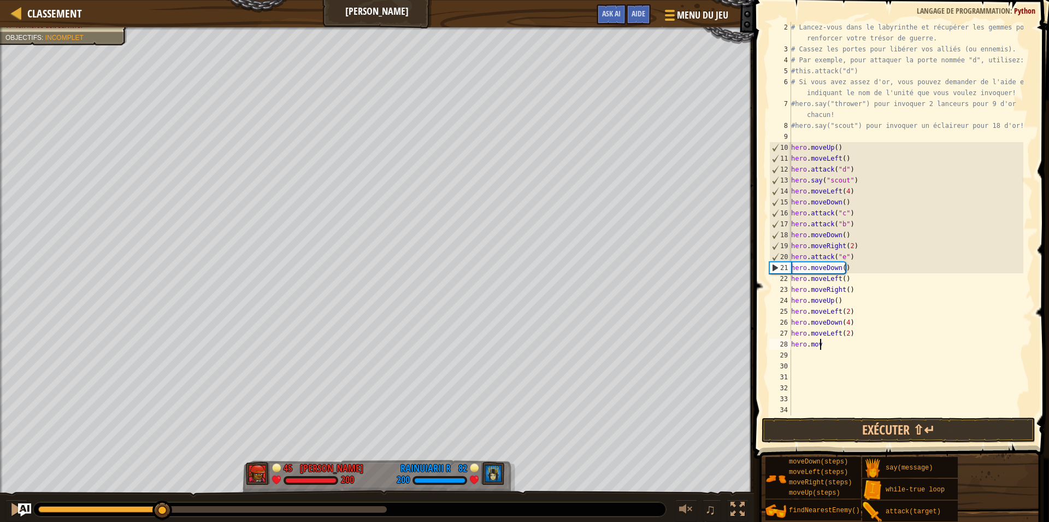
type textarea "h"
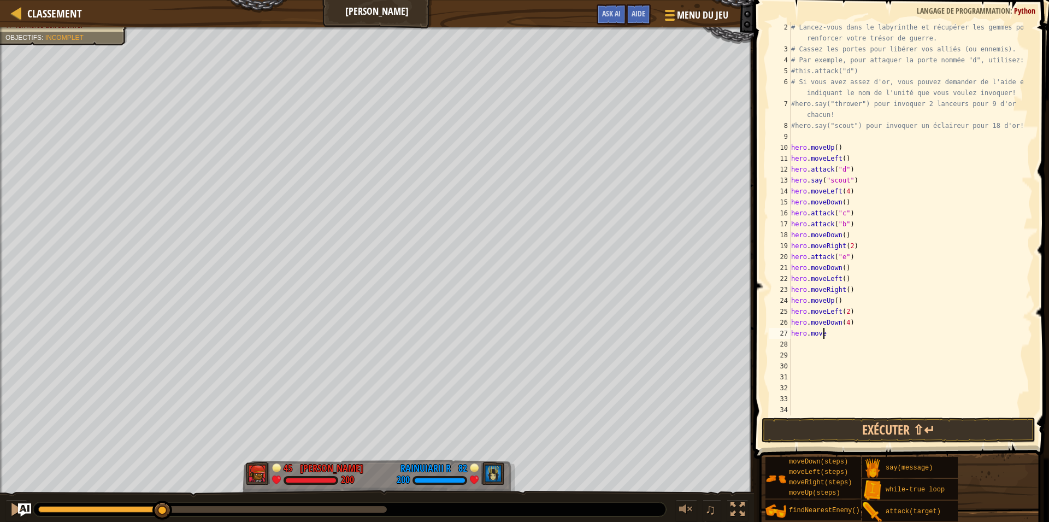
type textarea "h"
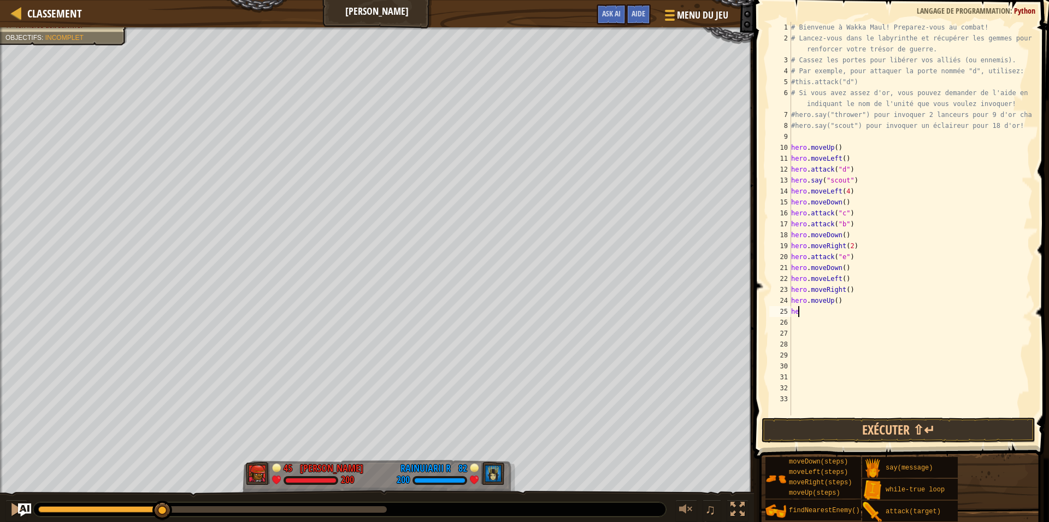
type textarea "h"
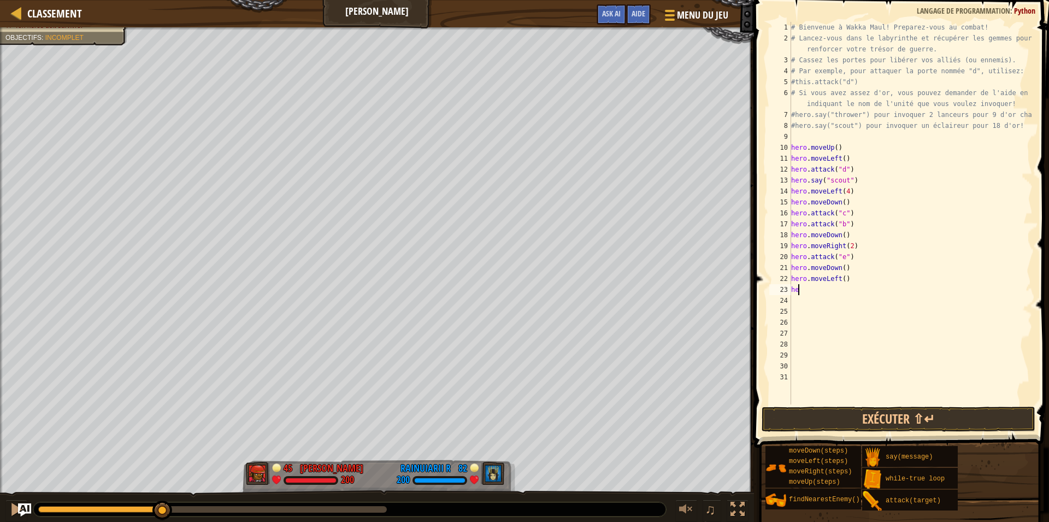
type textarea "h"
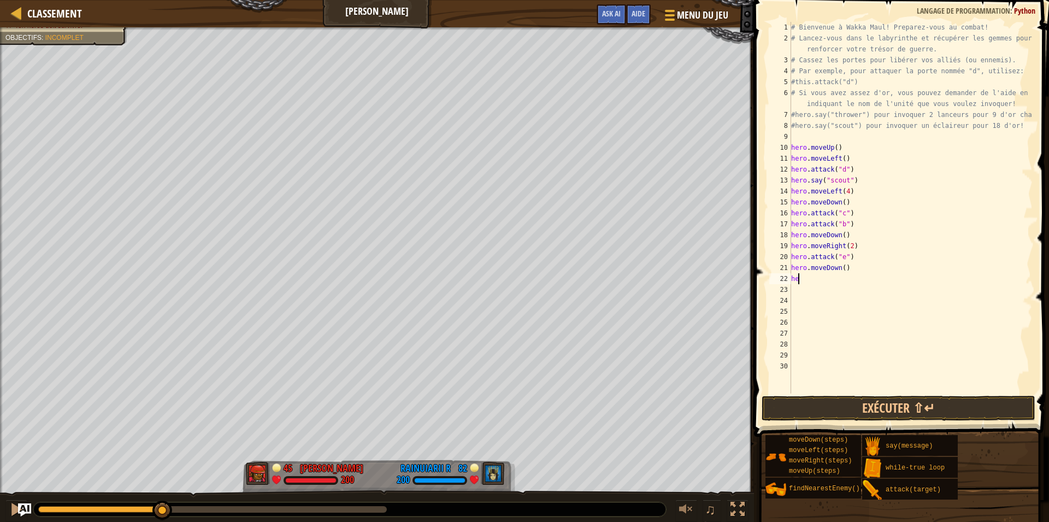
type textarea "h"
click at [786, 415] on button "Exécuter ⇧↵" at bounding box center [898, 407] width 274 height 25
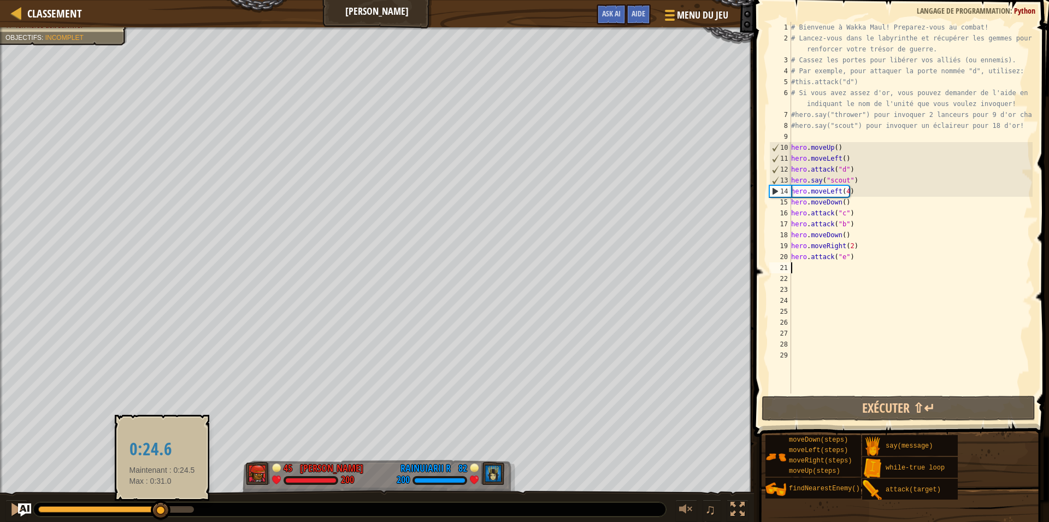
click at [162, 511] on div at bounding box center [116, 509] width 156 height 7
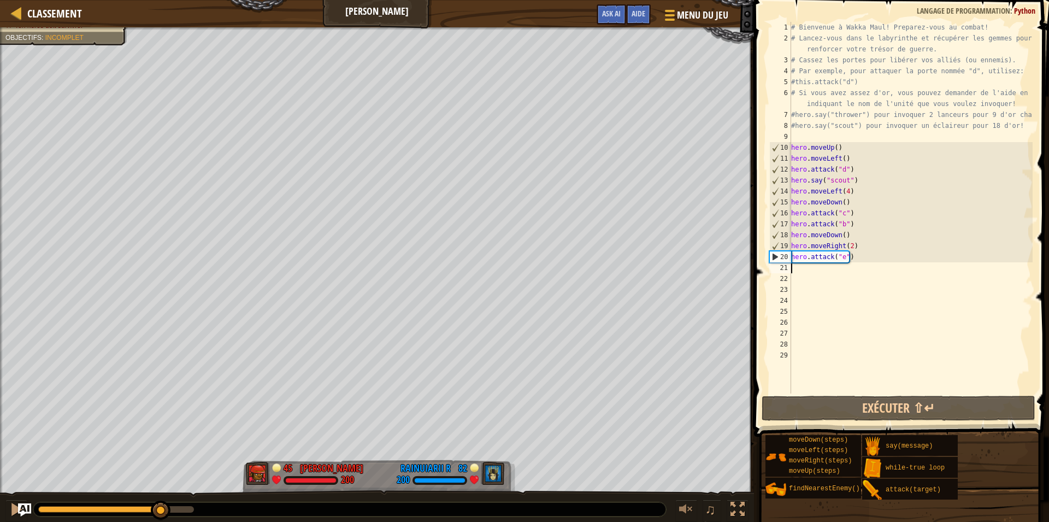
type textarea "H"
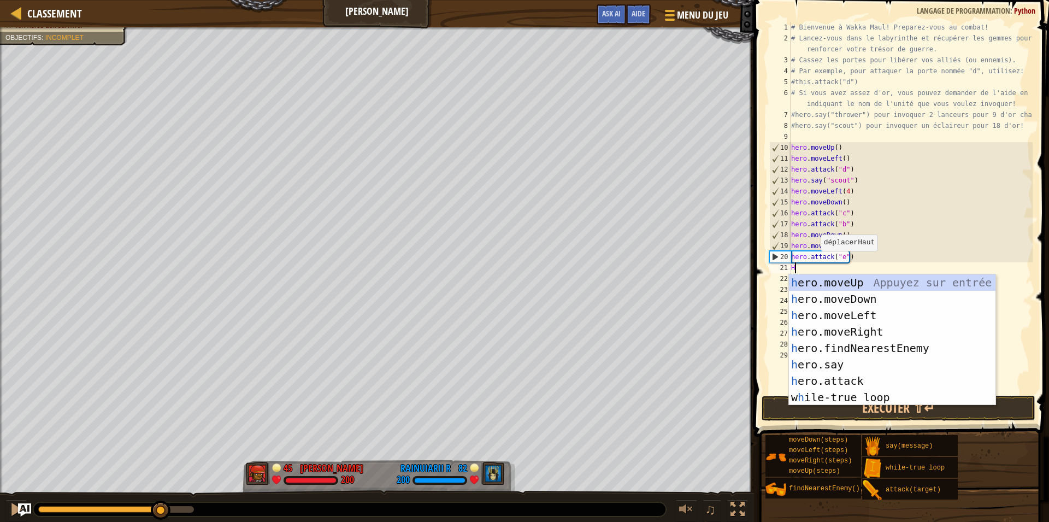
scroll to position [5, 0]
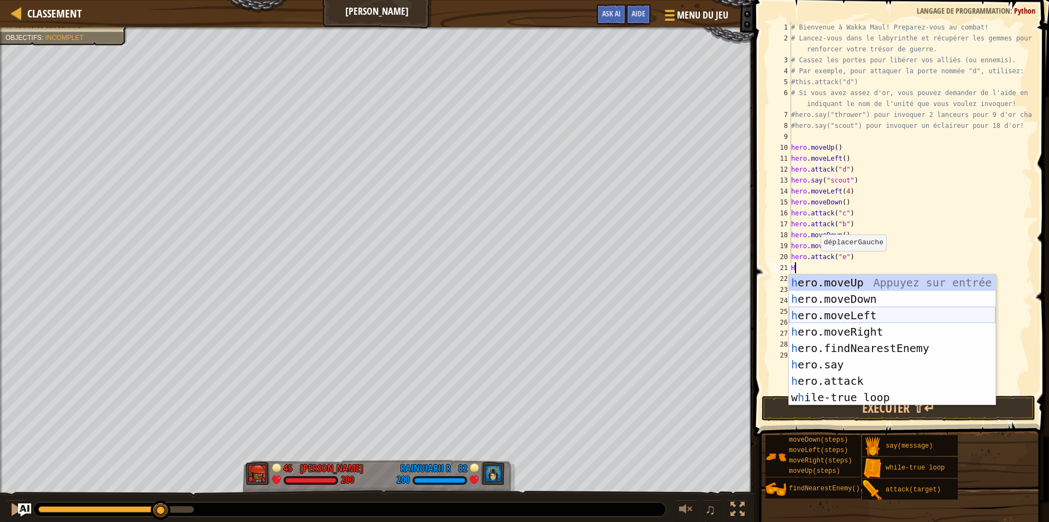
click at [837, 316] on div "h ero.moveUp Appuyez sur entrée h ero.moveDown Appuyez sur entrée h ero.moveLef…" at bounding box center [892, 356] width 206 height 164
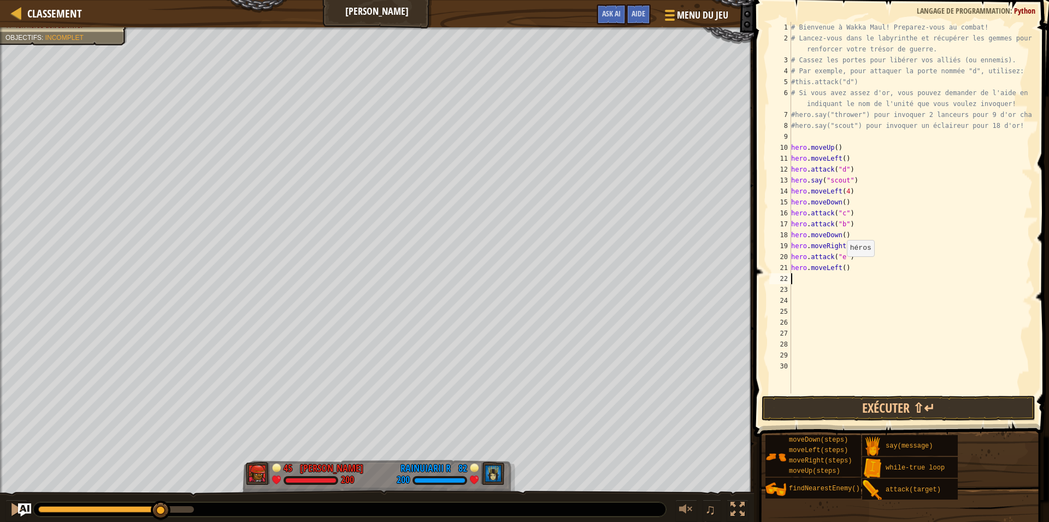
click at [840, 267] on div "# Bienvenue à Wakka Maul! Preparez-vous au combat! # Lancez-vous dans le labyri…" at bounding box center [911, 218] width 244 height 393
type textarea "hero.moveLeft(4)"
drag, startPoint x: 780, startPoint y: 413, endPoint x: 787, endPoint y: 411, distance: 7.6
click at [779, 414] on button "Exécuter ⇧↵" at bounding box center [898, 407] width 274 height 25
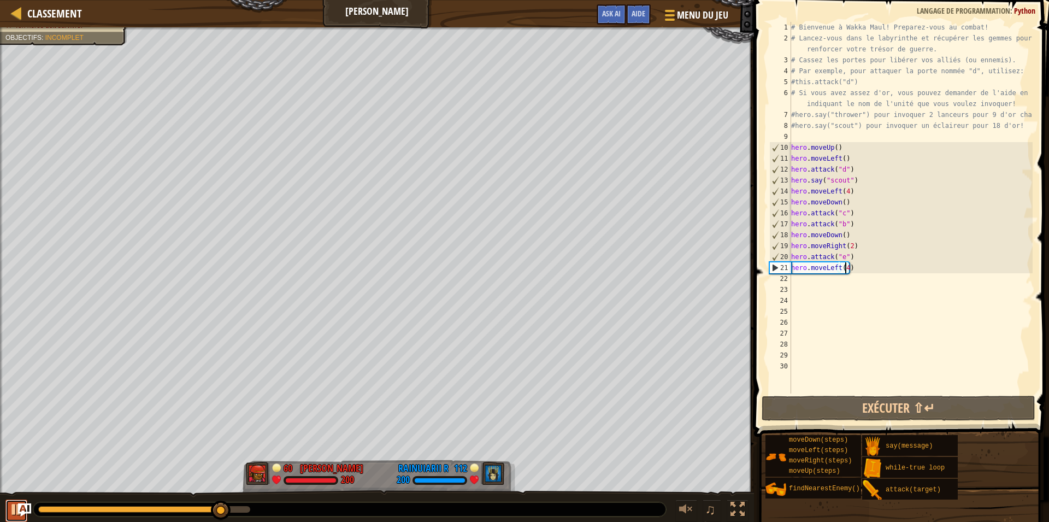
click at [9, 508] on button at bounding box center [16, 510] width 22 height 22
click at [820, 287] on div "# Bienvenue à Wakka Maul! Preparez-vous au combat! # Lancez-vous dans le labyri…" at bounding box center [911, 218] width 244 height 393
click at [812, 280] on div "# Bienvenue à Wakka Maul! Preparez-vous au combat! # Lancez-vous dans le labyri…" at bounding box center [911, 218] width 244 height 393
type textarea "H"
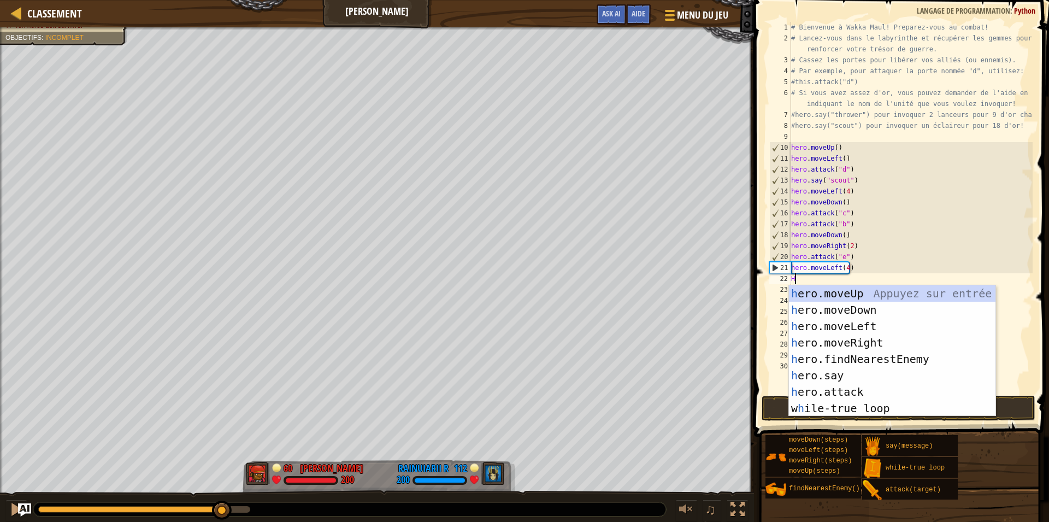
scroll to position [5, 0]
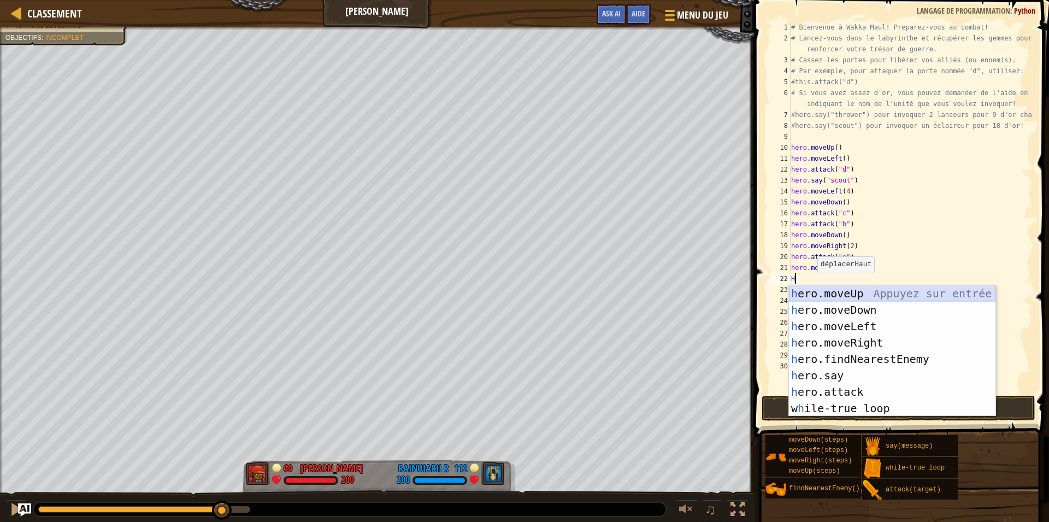
click at [845, 294] on div "h ero.moveUp Appuyez sur entrée h ero.moveDown Appuyez sur entrée h ero.moveLef…" at bounding box center [892, 367] width 206 height 164
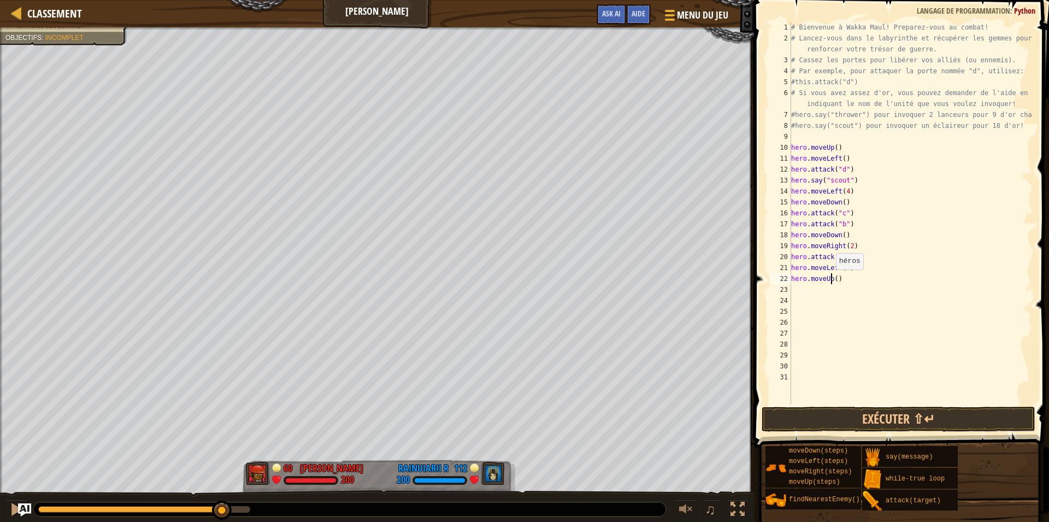
click at [830, 280] on div "# Bienvenue à Wakka Maul! Preparez-vous au combat! # Lancez-vous dans le labyri…" at bounding box center [911, 224] width 244 height 404
click at [832, 279] on div "# Bienvenue à Wakka Maul! Preparez-vous au combat! # Lancez-vous dans le labyri…" at bounding box center [911, 224] width 244 height 404
type textarea "hero.moveUp(2)"
click at [794, 424] on button "Exécuter ⇧↵" at bounding box center [898, 418] width 274 height 25
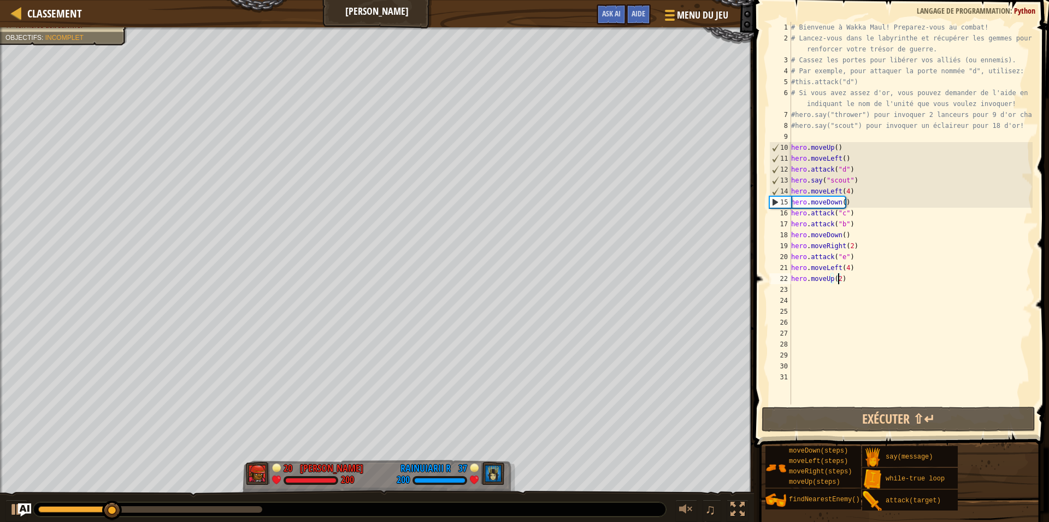
click at [228, 511] on div at bounding box center [150, 509] width 224 height 7
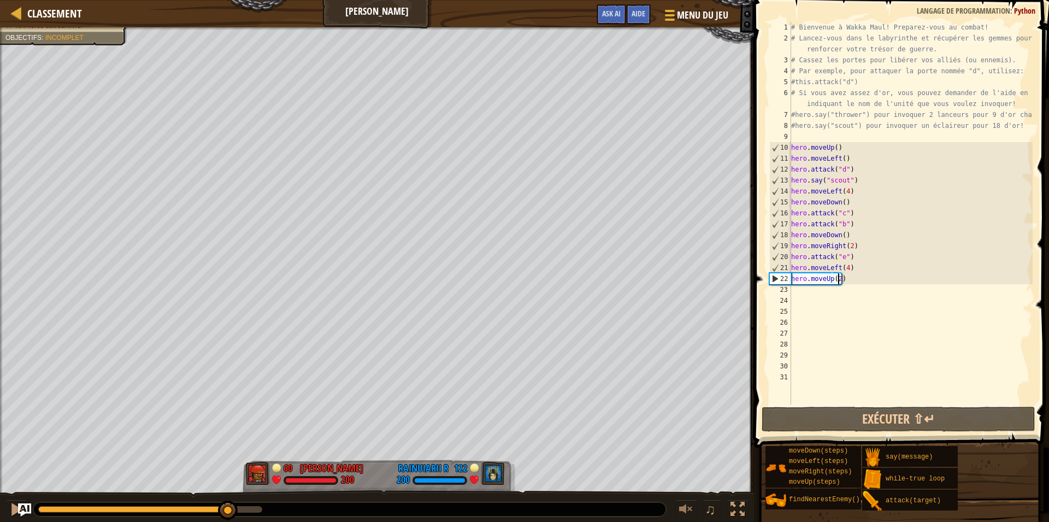
click at [796, 287] on div "# Bienvenue à Wakka Maul! Preparez-vous au combat! # Lancez-vous dans le labyri…" at bounding box center [911, 224] width 244 height 404
type textarea "H"
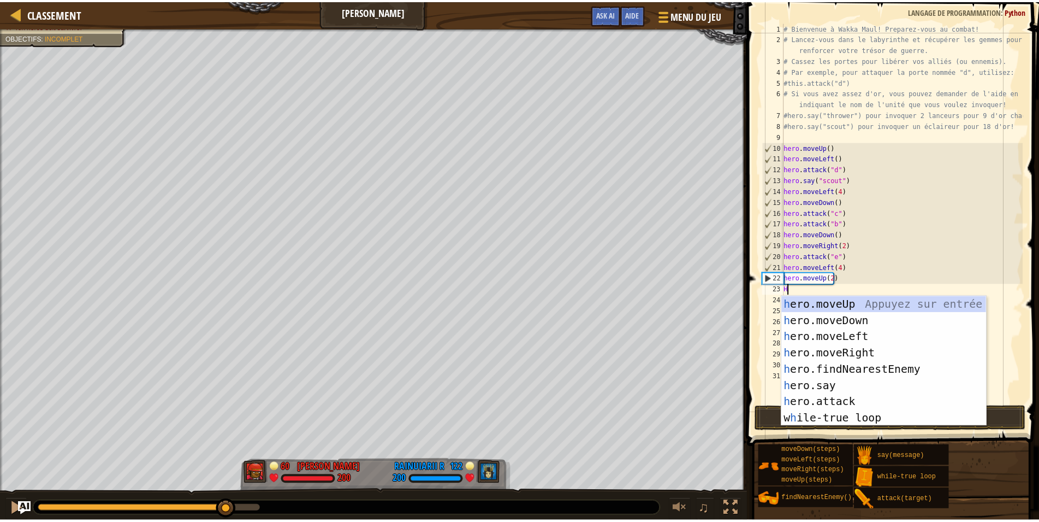
scroll to position [5, 0]
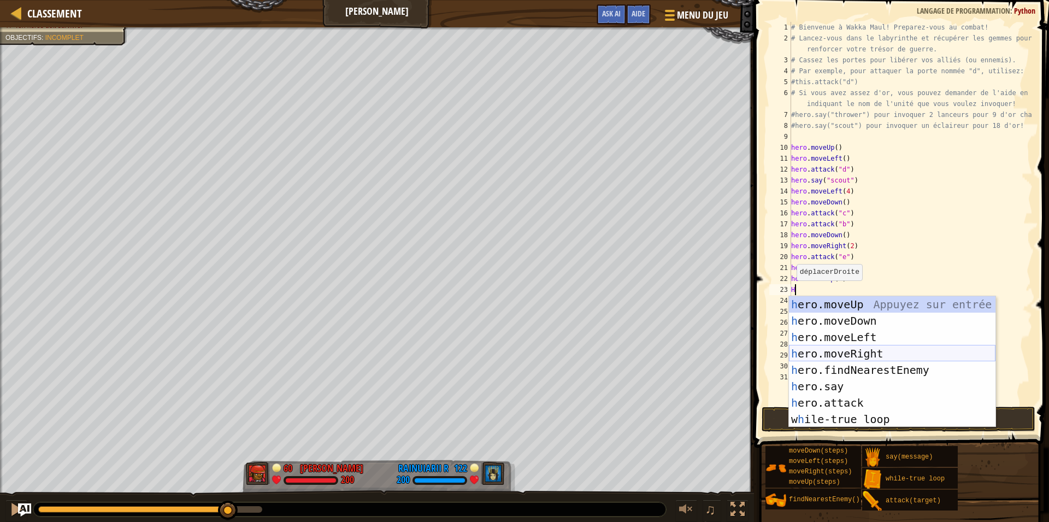
click at [841, 350] on div "h ero.moveUp Appuyez sur entrée h ero.moveDown Appuyez sur entrée h ero.moveLef…" at bounding box center [892, 378] width 206 height 164
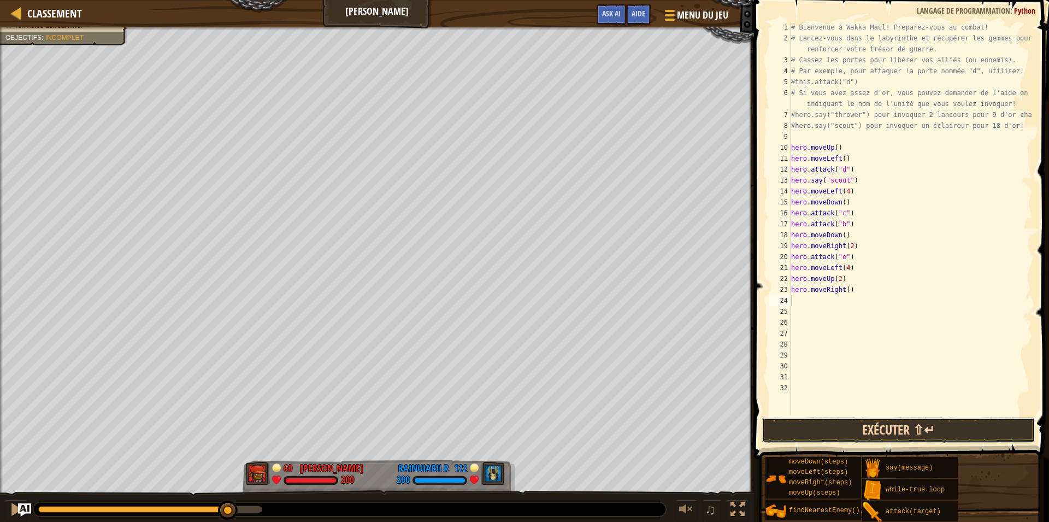
click at [788, 425] on button "Exécuter ⇧↵" at bounding box center [898, 429] width 274 height 25
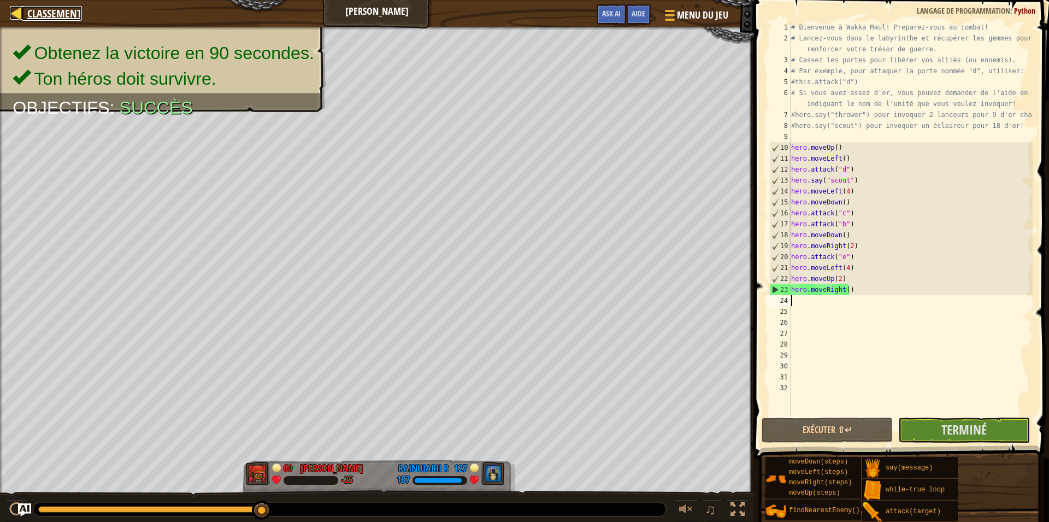
click at [27, 14] on link "Classement" at bounding box center [52, 13] width 60 height 15
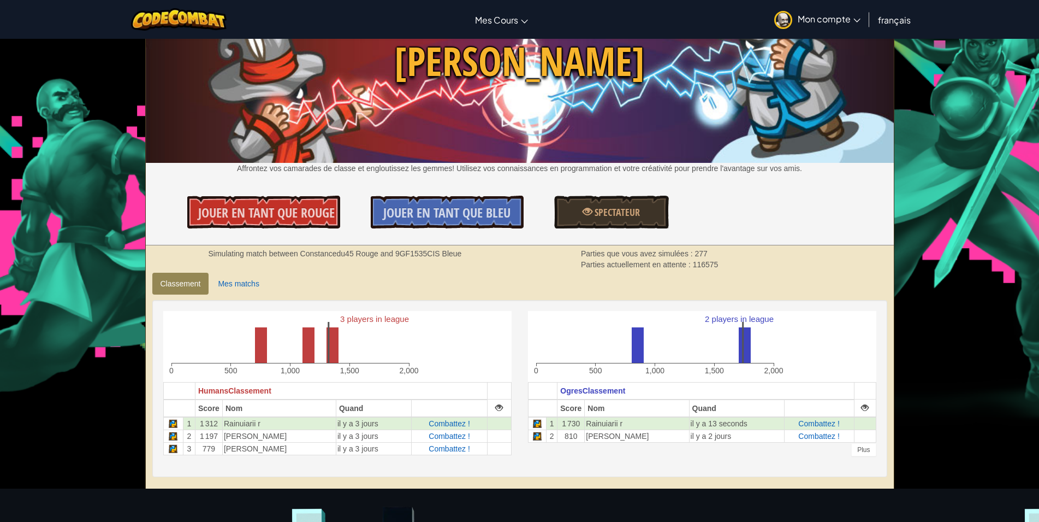
scroll to position [111, 0]
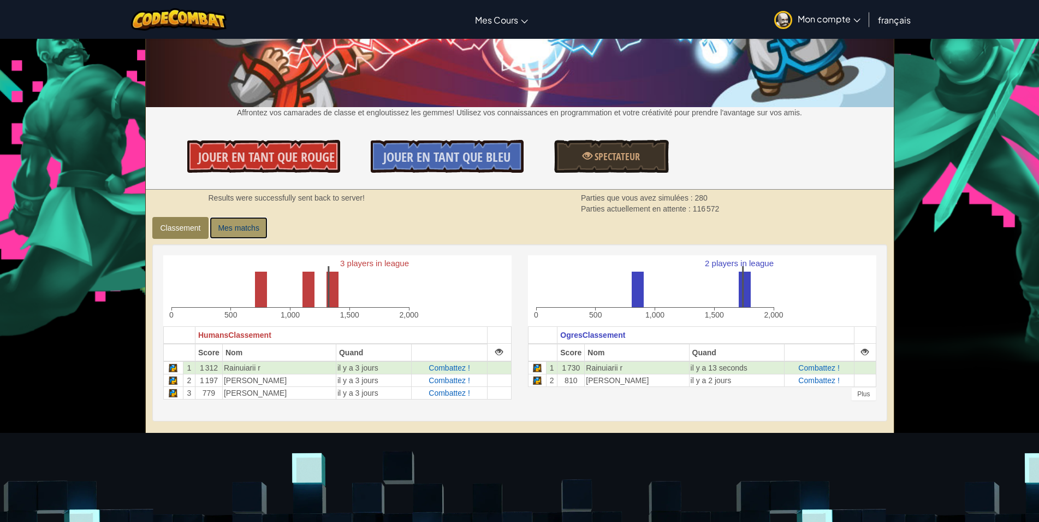
click at [228, 228] on link "Mes matchs" at bounding box center [238, 228] width 57 height 22
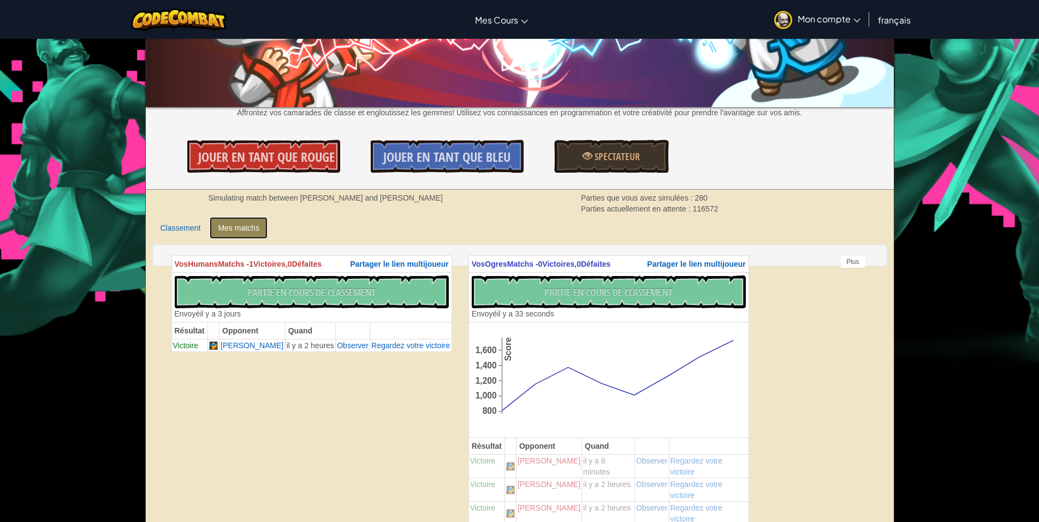
scroll to position [56, 0]
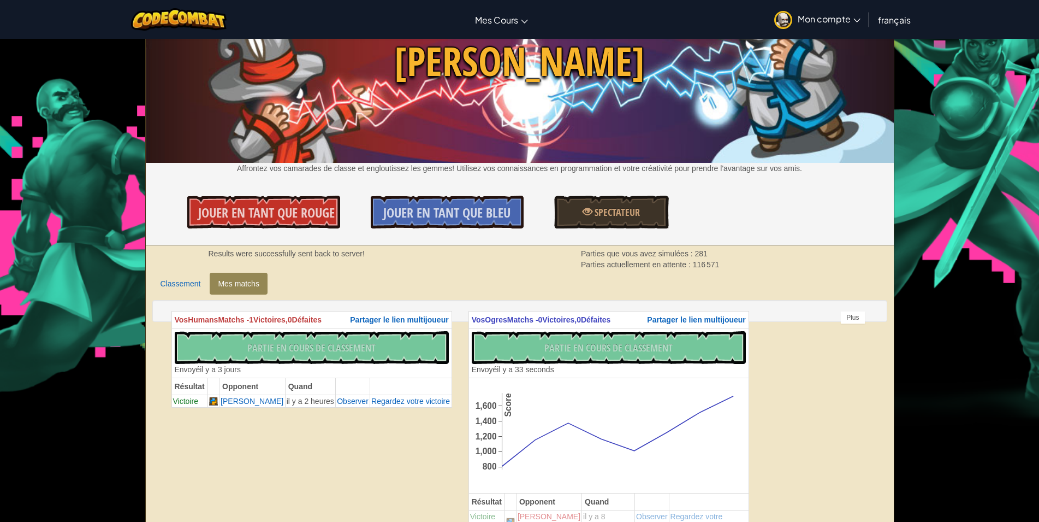
click at [834, 20] on span "Mon compte" at bounding box center [829, 18] width 63 height 11
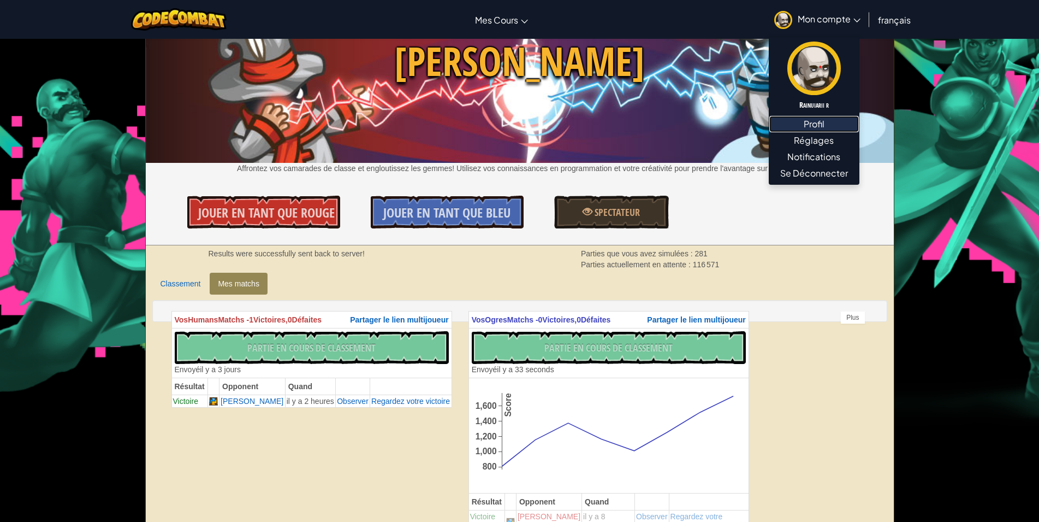
click at [814, 131] on link "Profil" at bounding box center [815, 124] width 90 height 16
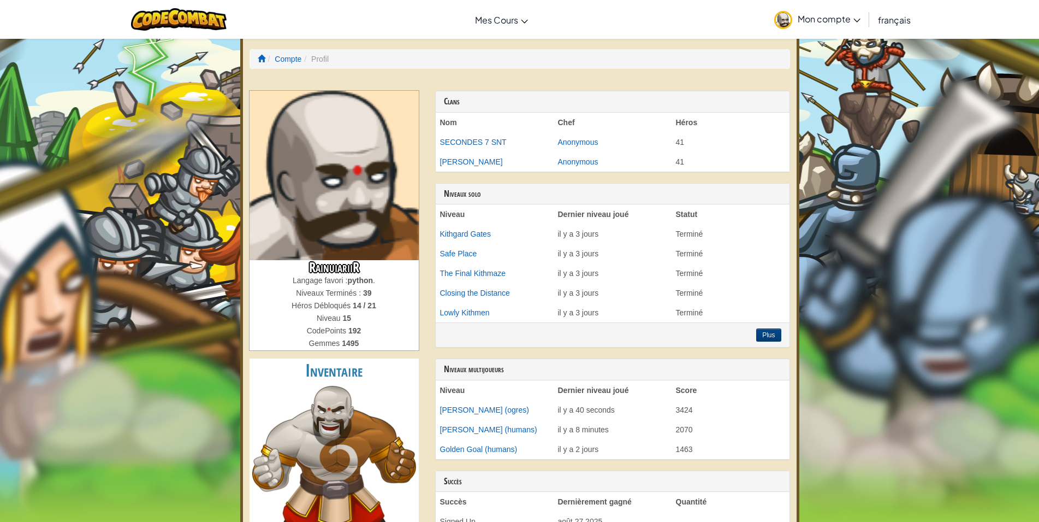
click at [590, 147] on td "Anonymous" at bounding box center [613, 142] width 118 height 20
click at [590, 146] on link "Anonymous" at bounding box center [578, 142] width 40 height 9
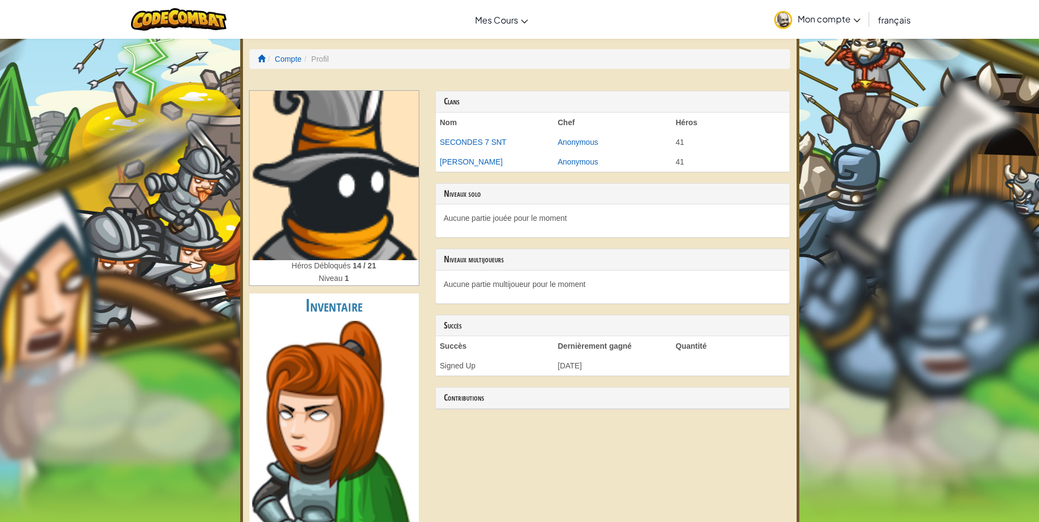
click at [401, 195] on img at bounding box center [334, 175] width 169 height 169
click at [369, 198] on img at bounding box center [334, 175] width 169 height 169
click at [362, 295] on div "Héros Débloqués 14 / 21 Niveau 1 Inventaire Badges de contributeur" at bounding box center [334, 395] width 186 height 608
click at [366, 220] on img at bounding box center [334, 175] width 169 height 169
click at [366, 219] on img at bounding box center [334, 175] width 169 height 169
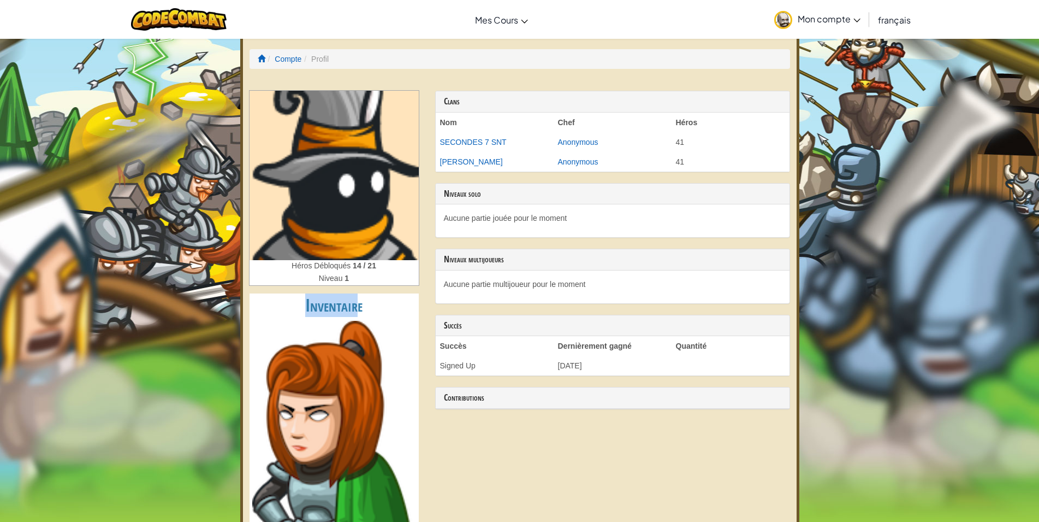
drag, startPoint x: 365, startPoint y: 217, endPoint x: 350, endPoint y: 186, distance: 34.9
click at [365, 217] on img at bounding box center [334, 175] width 169 height 169
click at [595, 182] on div "Clans Nom Chef Héros SECONDES 7 SNT Anonymous 41 [PERSON_NAME] Anonymous 41 Niv…" at bounding box center [612, 255] width 371 height 329
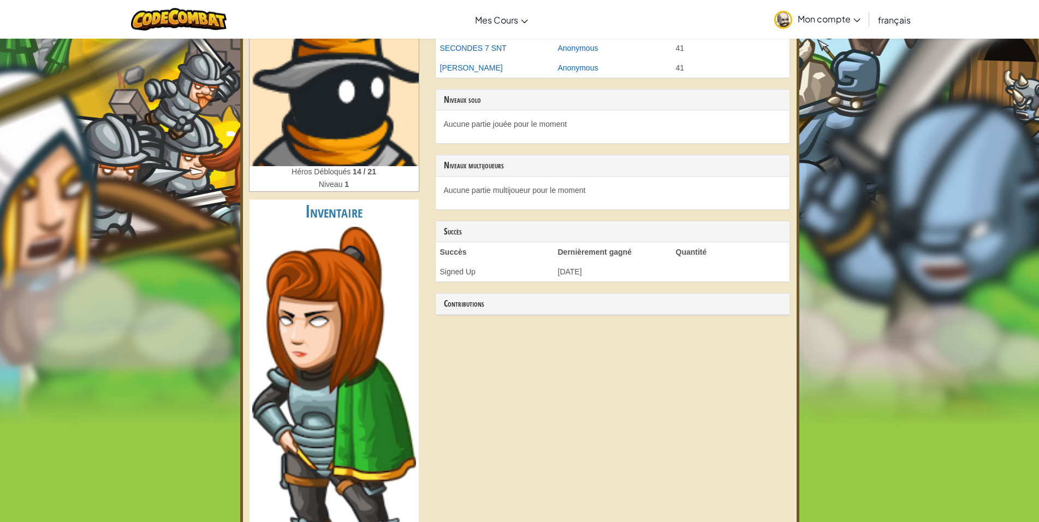
scroll to position [111, 0]
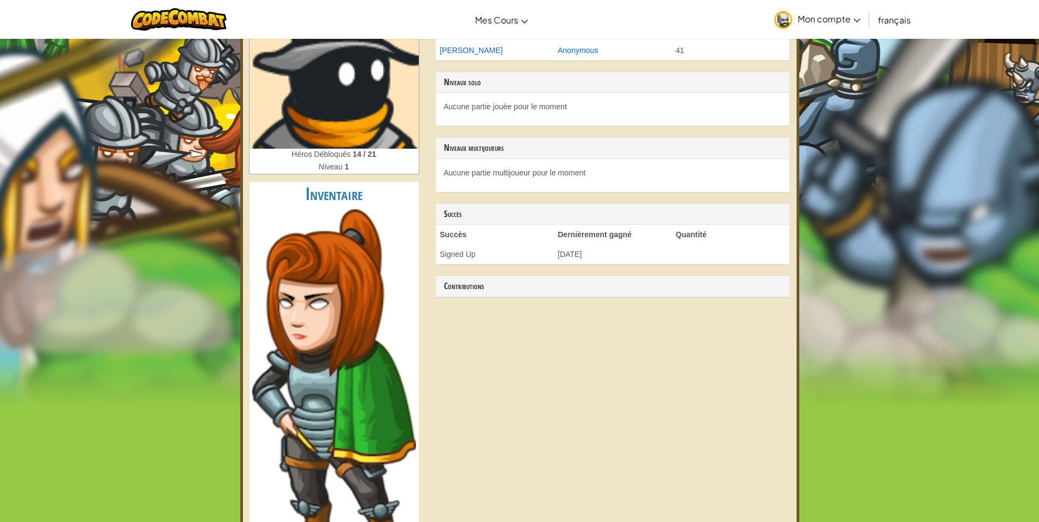
click at [338, 138] on img at bounding box center [334, 63] width 169 height 169
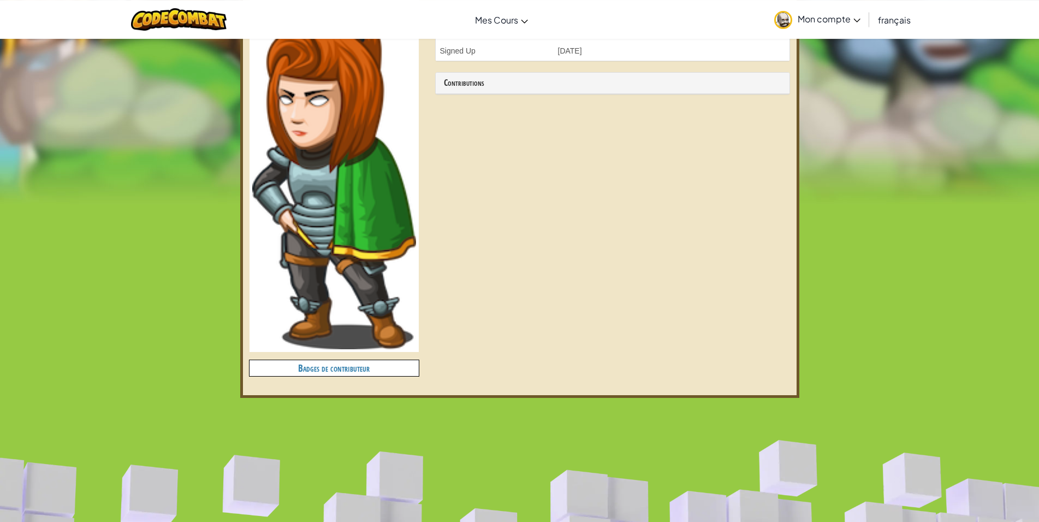
scroll to position [334, 0]
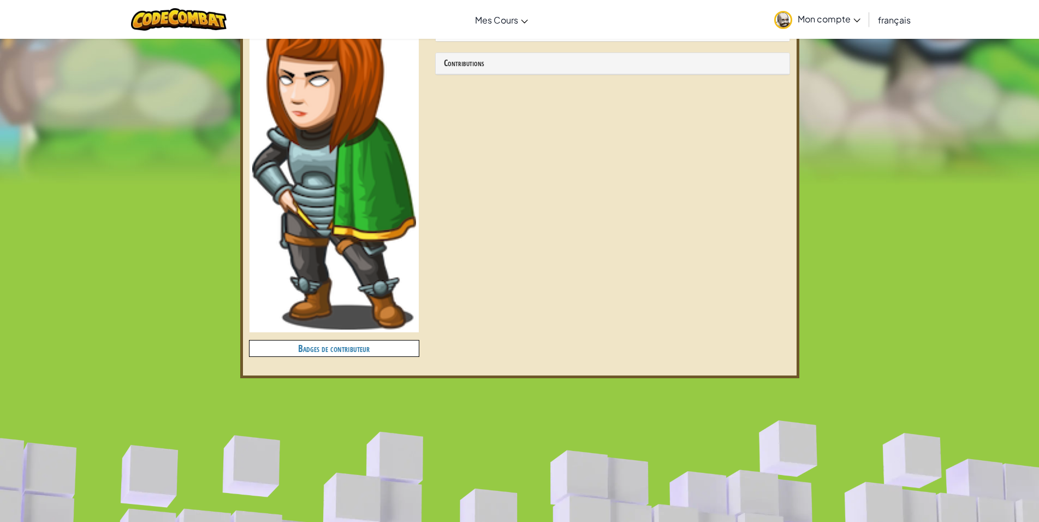
click at [382, 345] on h4 "Badges de contributeur" at bounding box center [334, 348] width 169 height 16
click at [363, 353] on h4 "Badges de contributeur" at bounding box center [334, 348] width 169 height 16
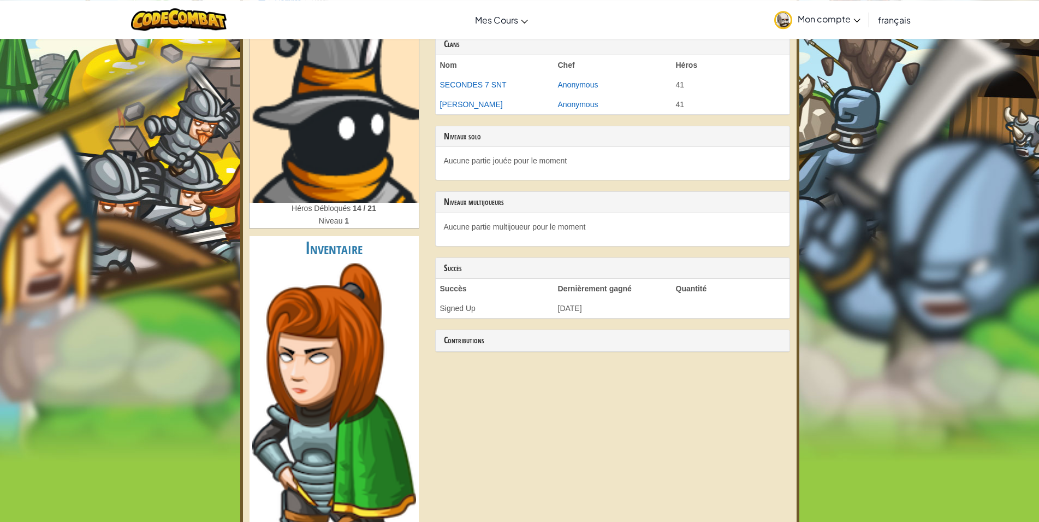
scroll to position [56, 0]
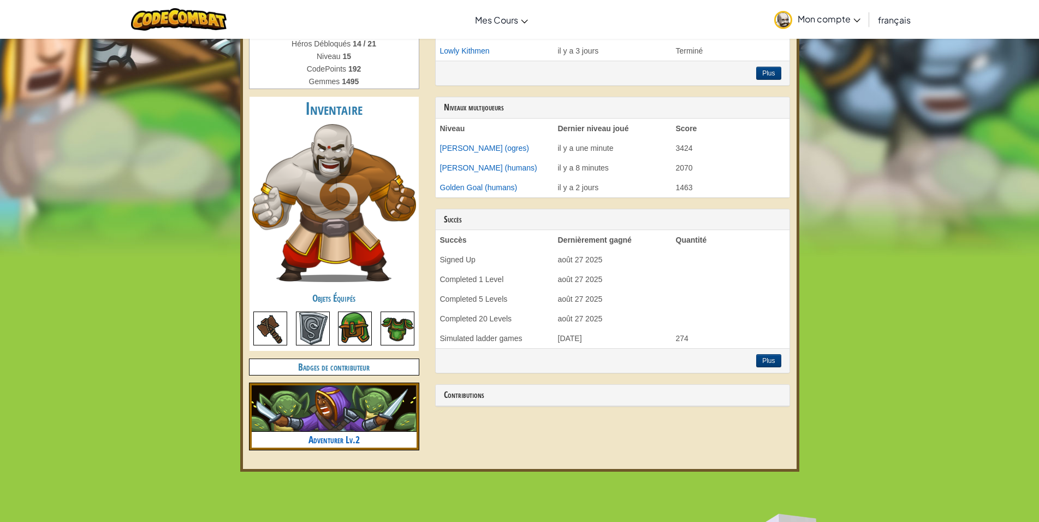
scroll to position [279, 0]
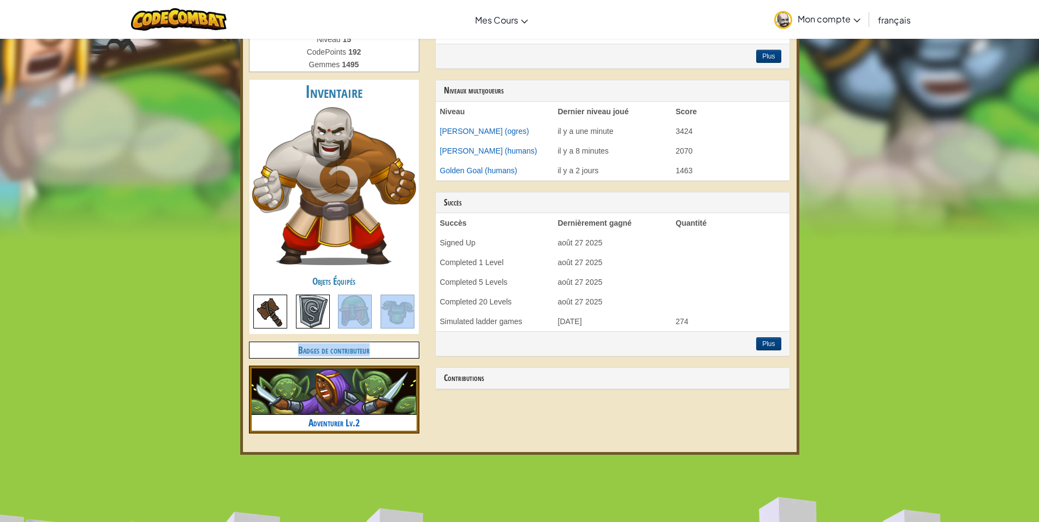
drag, startPoint x: 378, startPoint y: 344, endPoint x: 361, endPoint y: 313, distance: 35.0
click at [371, 327] on div "RainuiariiR Langage favori : python . Niveaux Terminés : 39 Héros Débloqués 14 …" at bounding box center [334, 126] width 186 height 629
click at [321, 294] on div "Objets Équipés" at bounding box center [334, 303] width 169 height 61
click at [315, 306] on img at bounding box center [313, 311] width 34 height 34
click at [341, 161] on img at bounding box center [334, 186] width 164 height 158
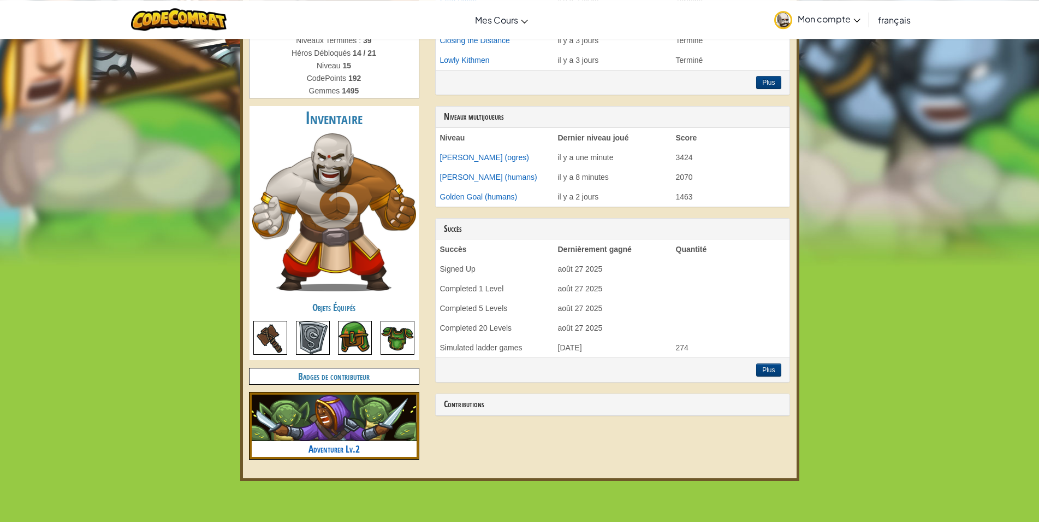
scroll to position [223, 0]
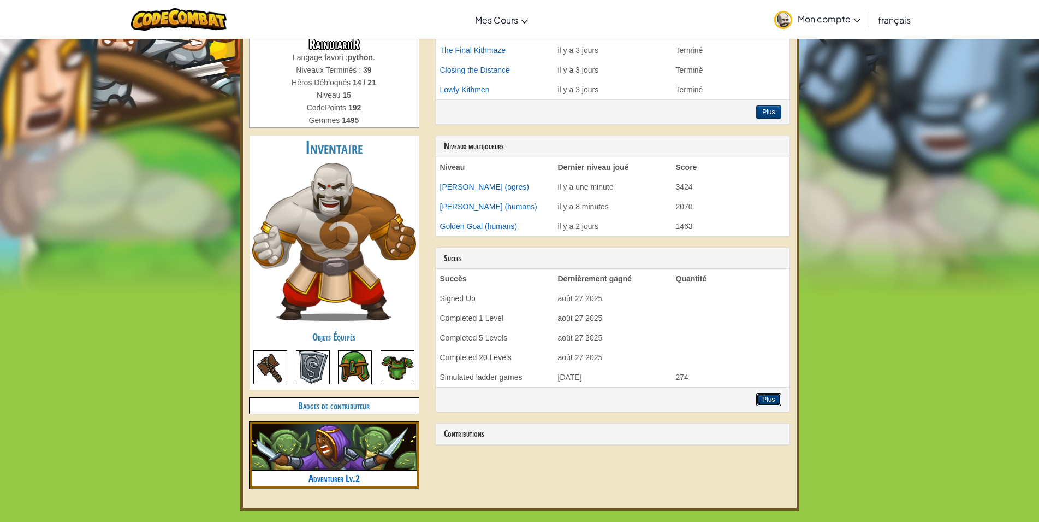
click at [765, 401] on button "Plus" at bounding box center [768, 399] width 25 height 13
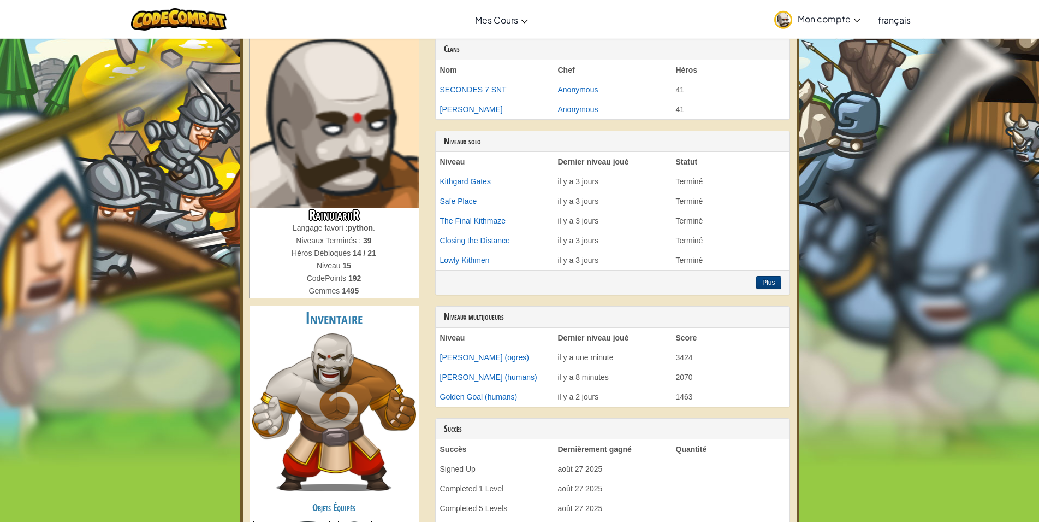
scroll to position [0, 0]
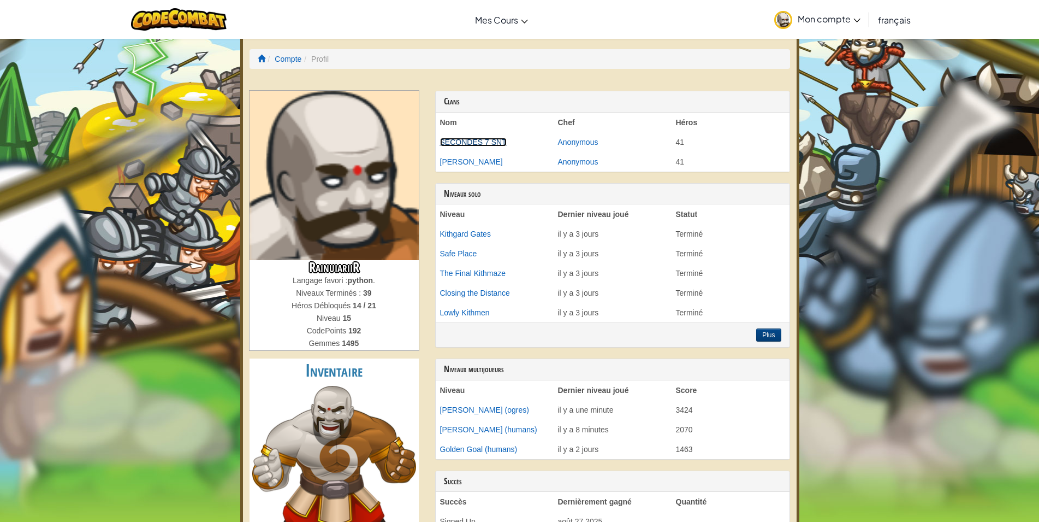
click at [501, 145] on link "SECONDES 7 SNT" at bounding box center [473, 142] width 67 height 9
click at [460, 162] on link "[PERSON_NAME]" at bounding box center [471, 161] width 63 height 9
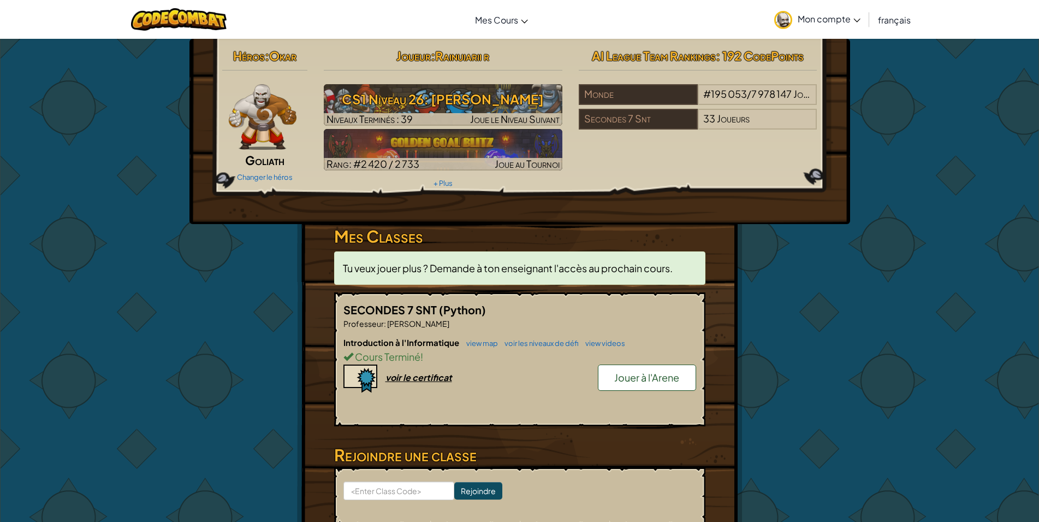
click at [643, 396] on div "Introduction à l'Informatique view map voir les niveaux de défi view videos Cou…" at bounding box center [520, 376] width 353 height 81
click at [643, 388] on link "Jouer à l'Arene" at bounding box center [647, 377] width 98 height 26
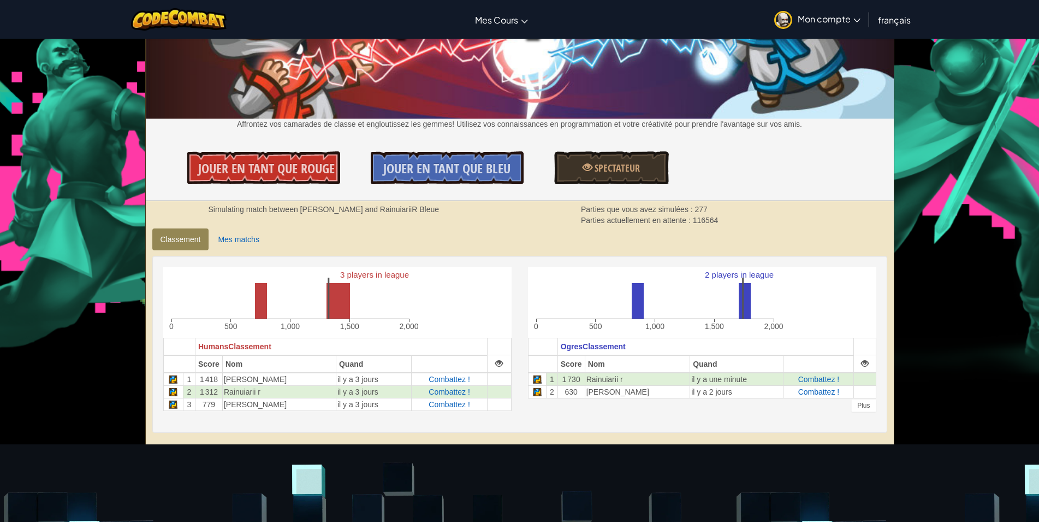
scroll to position [111, 0]
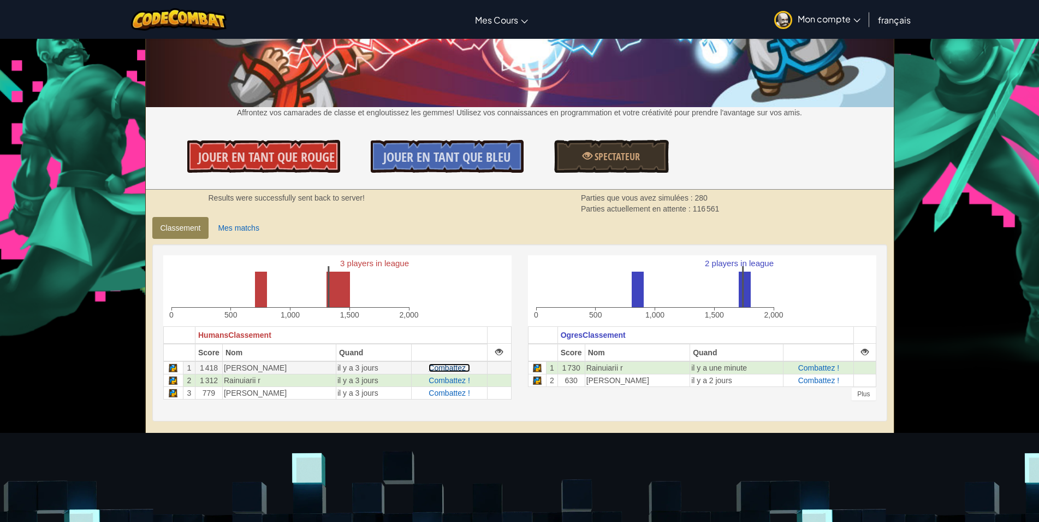
click at [445, 364] on span "Combattez !" at bounding box center [449, 367] width 41 height 9
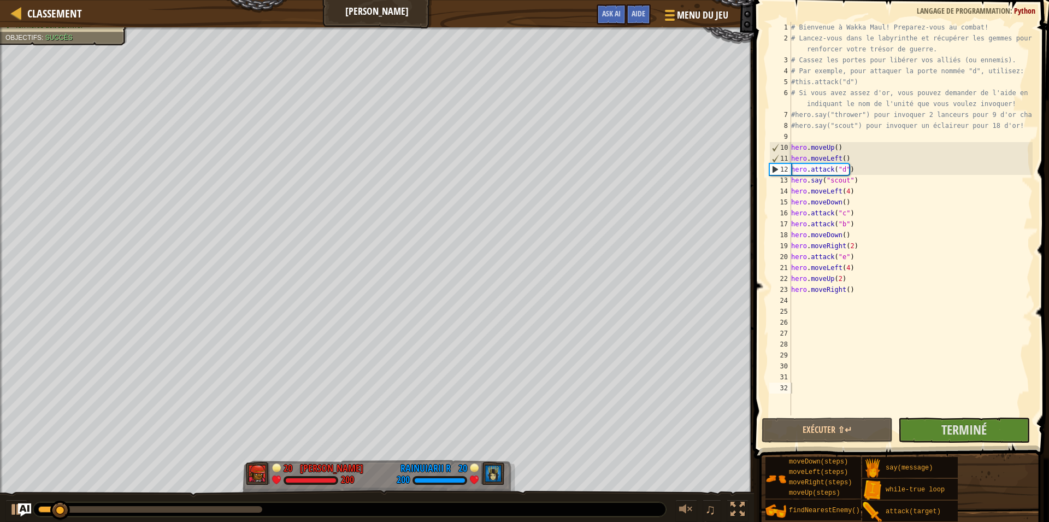
click at [235, 506] on div "0:38.2 Maintenant : 0:04.2 Max : 0:43.5" at bounding box center [349, 509] width 632 height 14
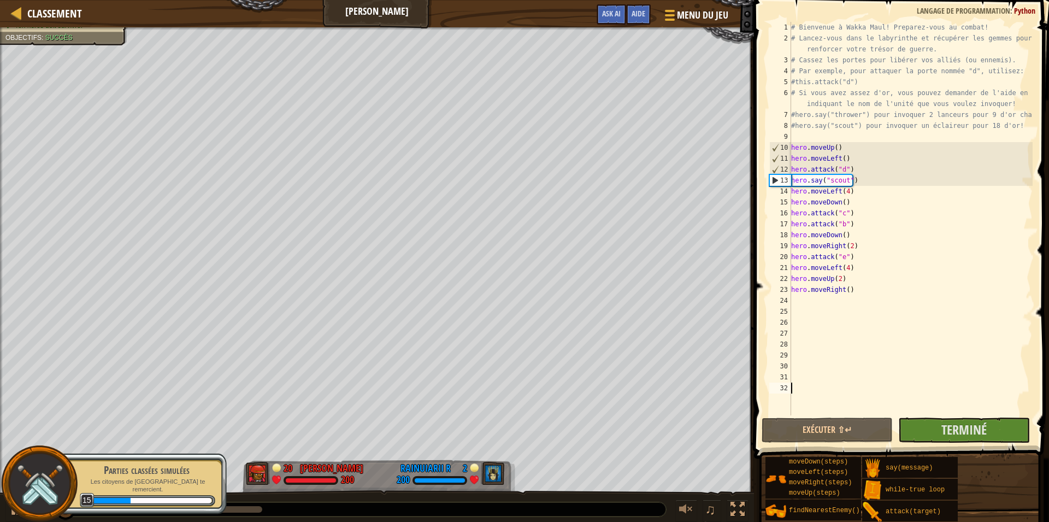
click at [234, 510] on div at bounding box center [150, 509] width 224 height 7
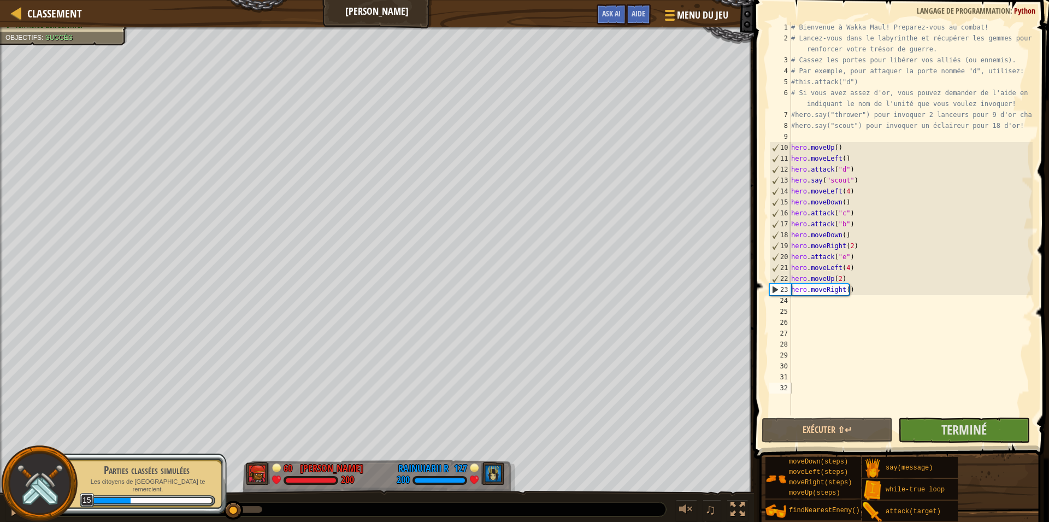
click at [46, 505] on img at bounding box center [40, 484] width 50 height 50
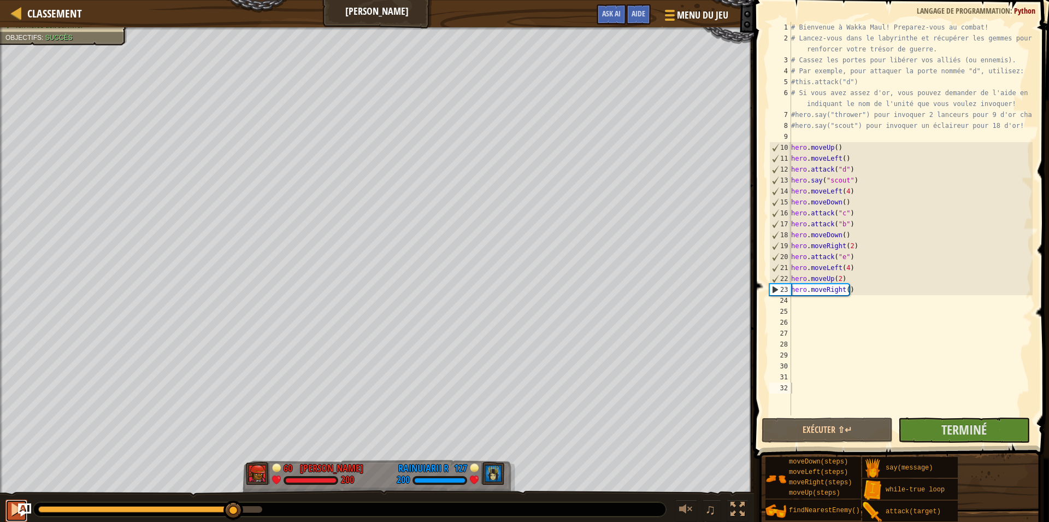
click at [14, 507] on div at bounding box center [16, 509] width 14 height 14
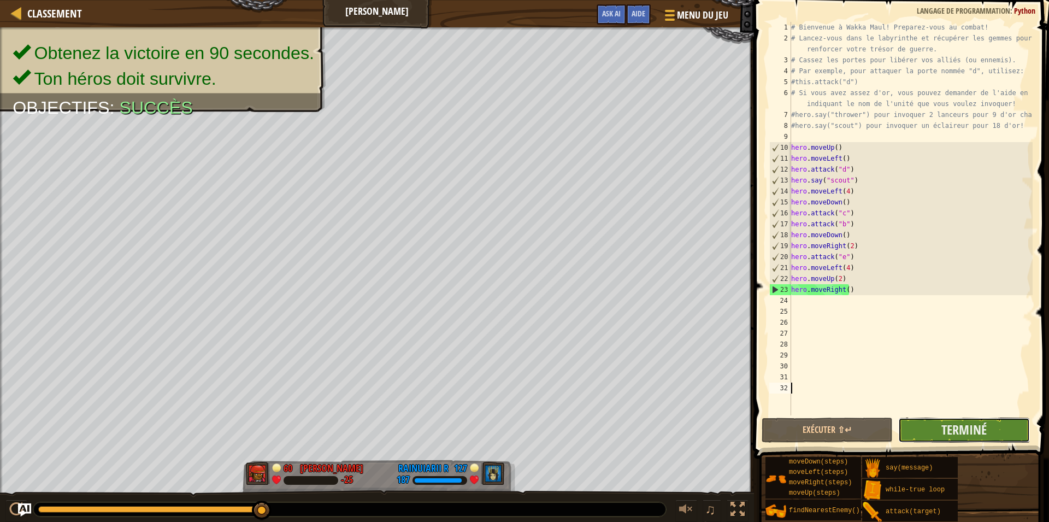
click at [929, 436] on button "Terminé" at bounding box center [963, 429] width 131 height 25
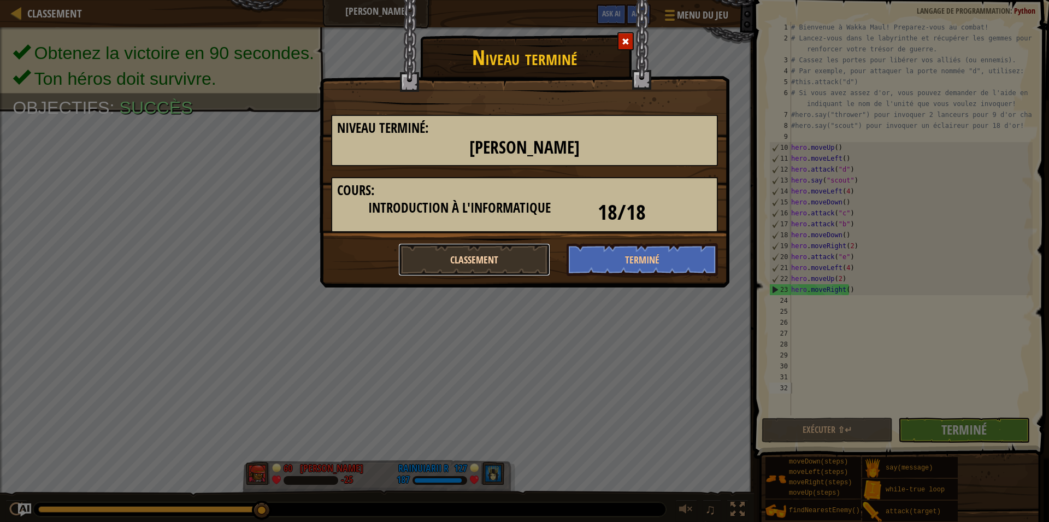
click at [500, 251] on button "Classement" at bounding box center [474, 259] width 152 height 33
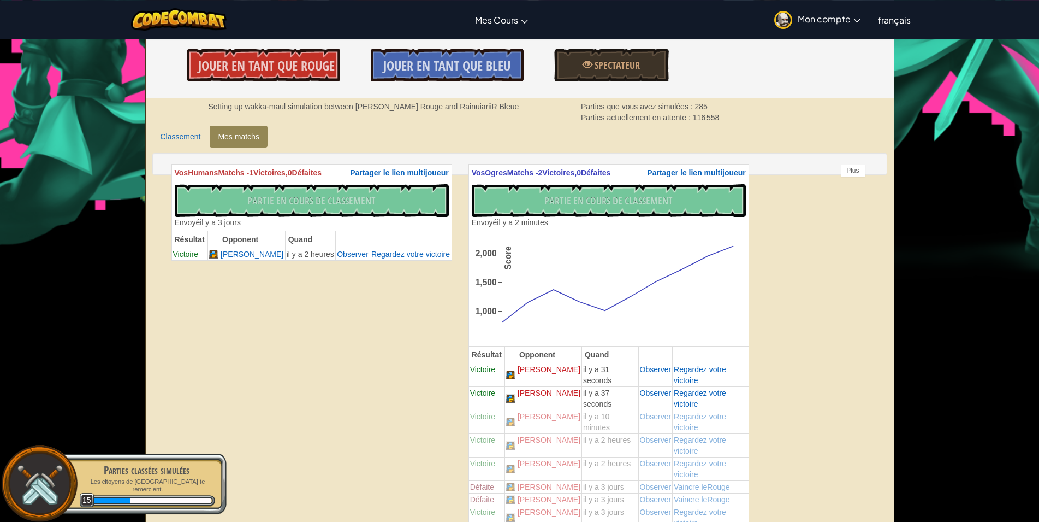
scroll to position [279, 0]
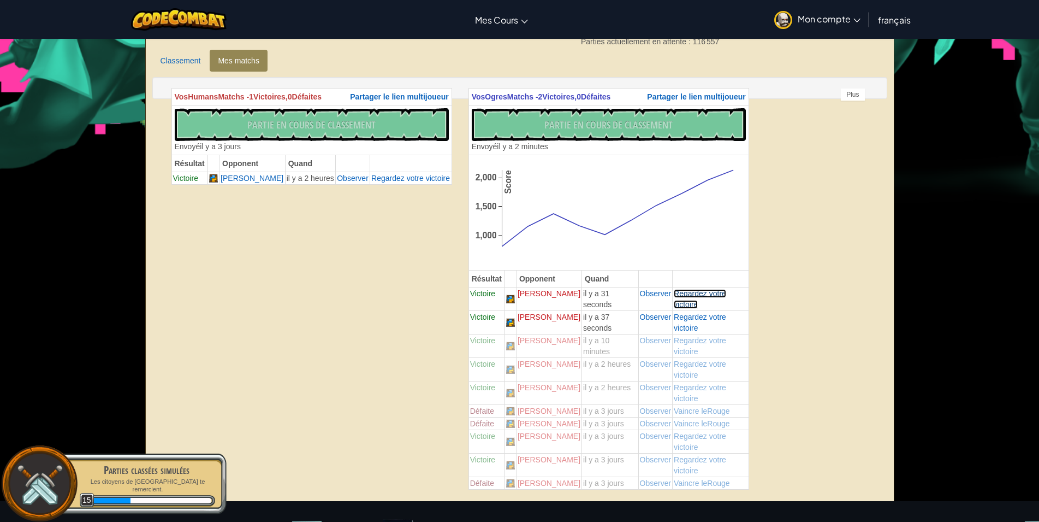
click at [674, 291] on span "Regardez votre victoire" at bounding box center [700, 299] width 52 height 20
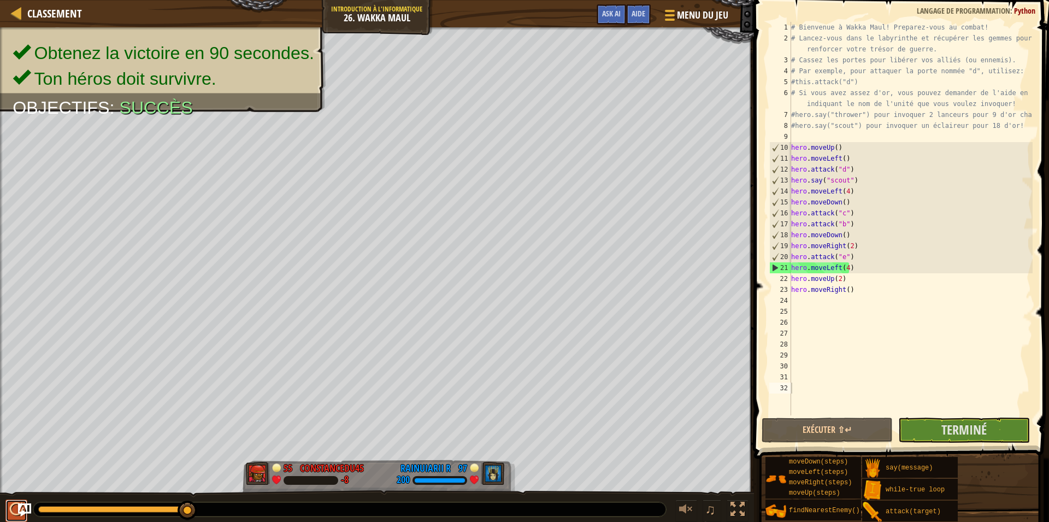
click at [15, 513] on div at bounding box center [16, 509] width 14 height 14
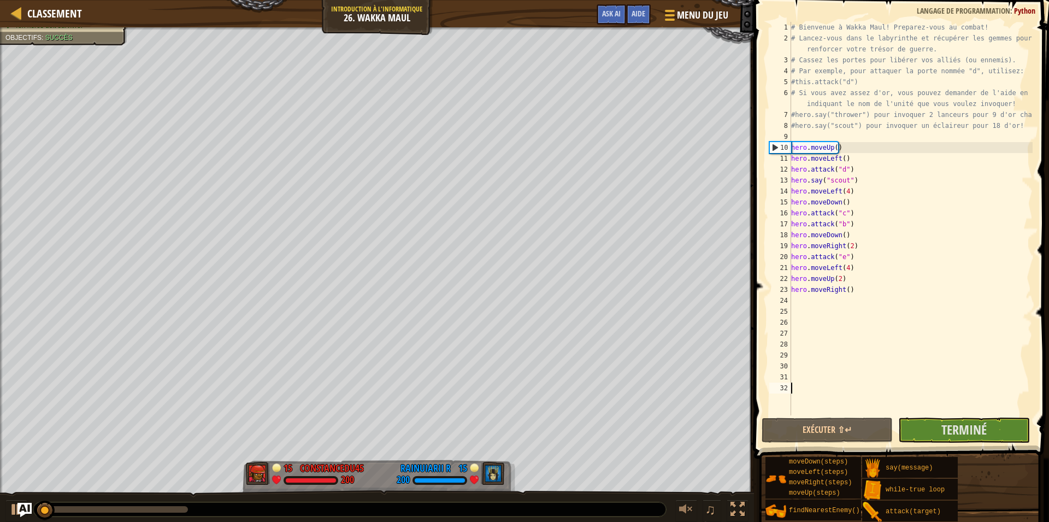
click at [25, 507] on img "Ask AI" at bounding box center [24, 509] width 14 height 14
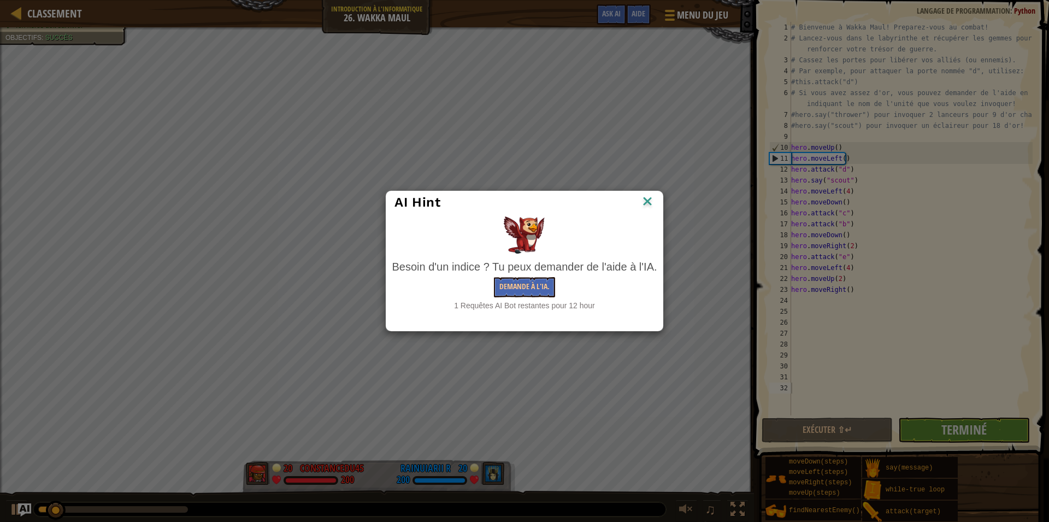
click at [643, 200] on img at bounding box center [647, 202] width 14 height 16
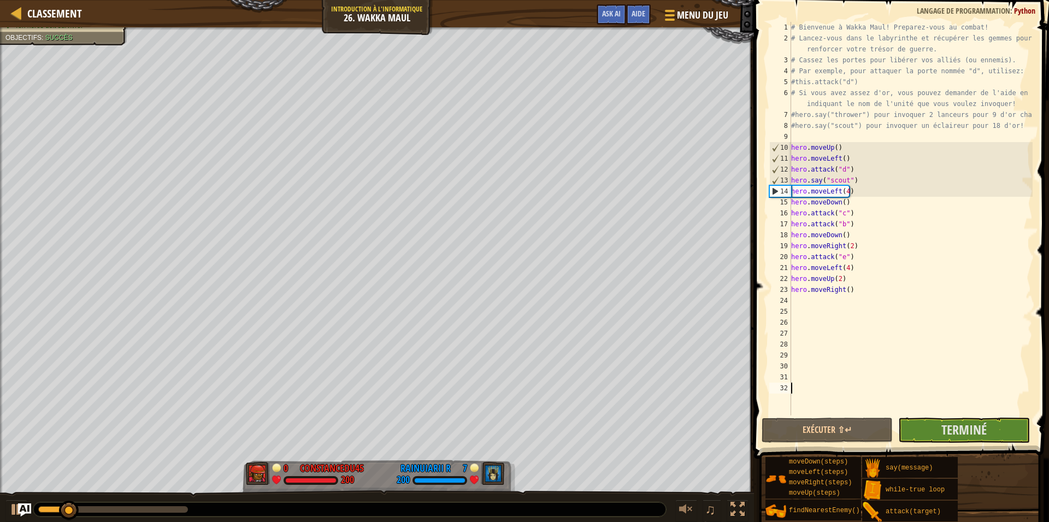
click at [155, 510] on div "0:23.0 Maintenant : 0:06.1 Max : 0:29.5" at bounding box center [113, 509] width 150 height 7
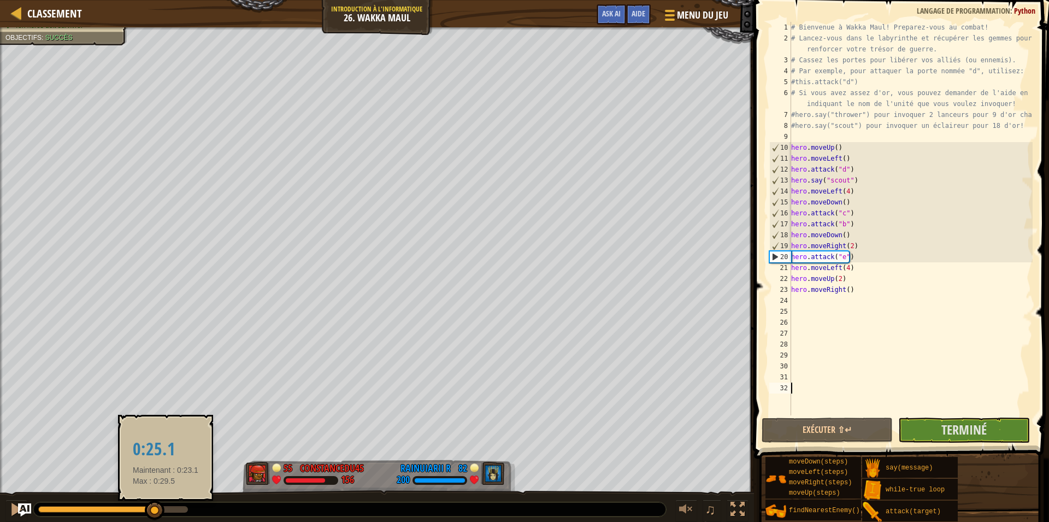
click at [165, 508] on div at bounding box center [113, 509] width 150 height 7
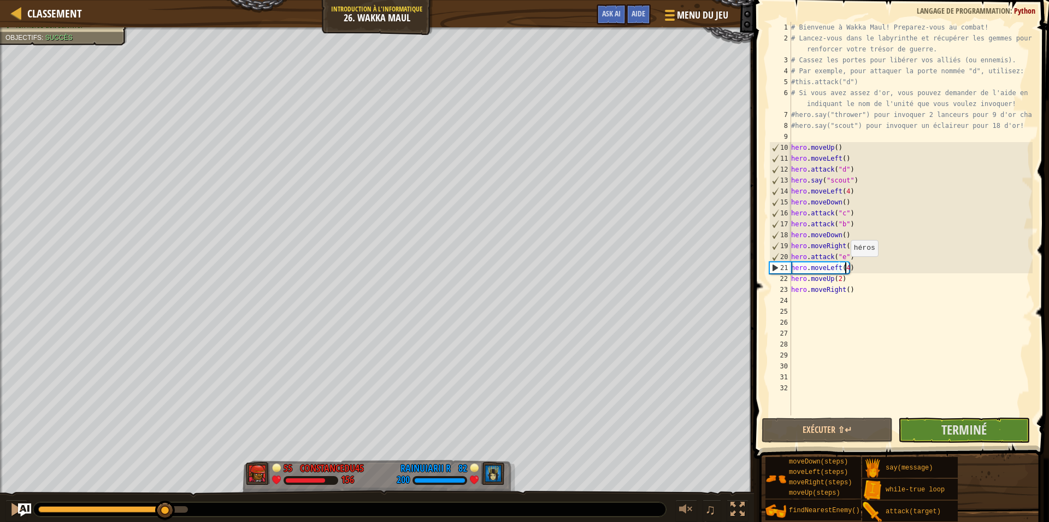
click at [845, 267] on div "# Bienvenue à Wakka Maul! Preparez-vous au combat! # Lancez-vous dans le labyri…" at bounding box center [911, 229] width 244 height 415
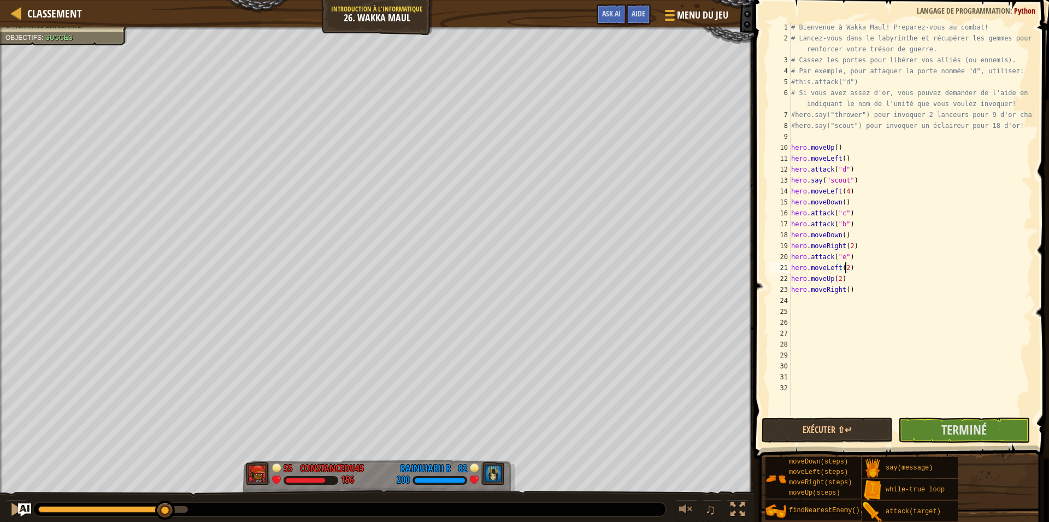
scroll to position [5, 4]
click at [851, 292] on div "# Bienvenue à Wakka Maul! Preparez-vous au combat! # Lancez-vous dans le labyri…" at bounding box center [911, 229] width 244 height 415
type textarea "h"
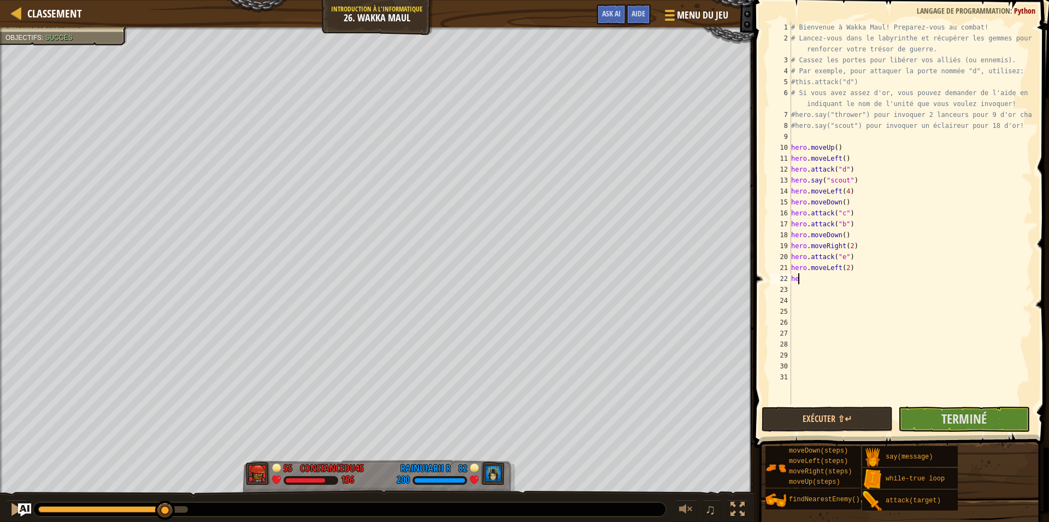
type textarea "h"
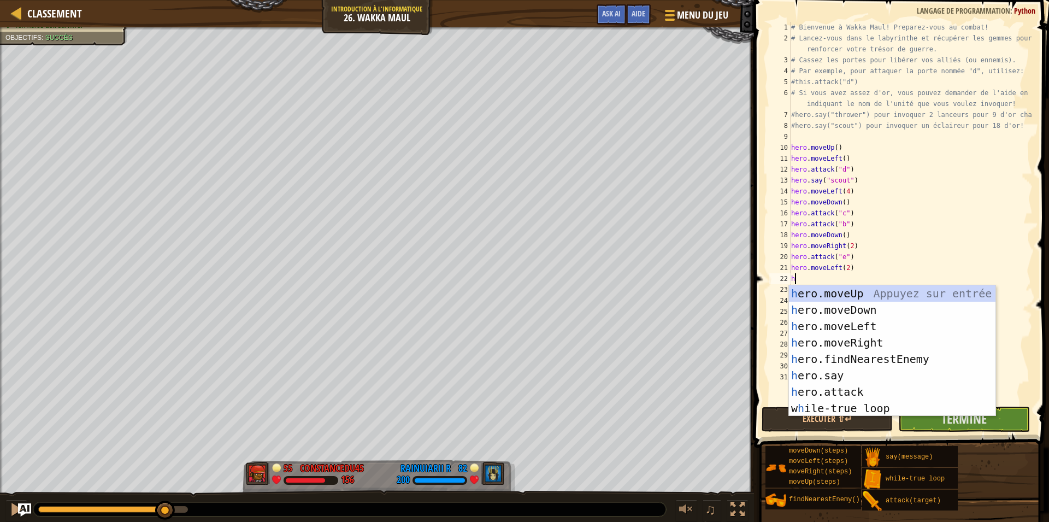
scroll to position [5, 0]
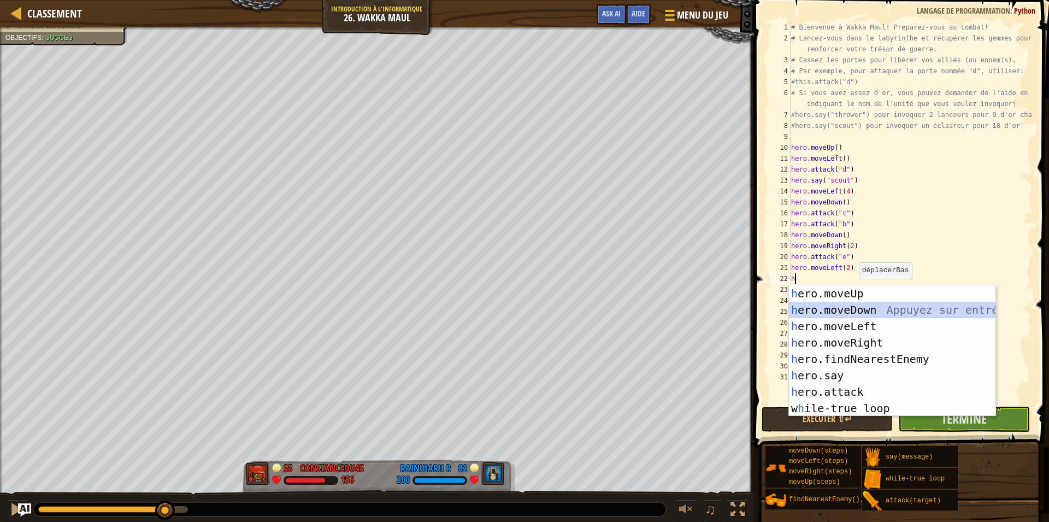
click at [843, 305] on div "h ero.moveUp Appuyez sur entrée h ero.moveDown Appuyez sur entrée h ero.moveLef…" at bounding box center [892, 367] width 206 height 164
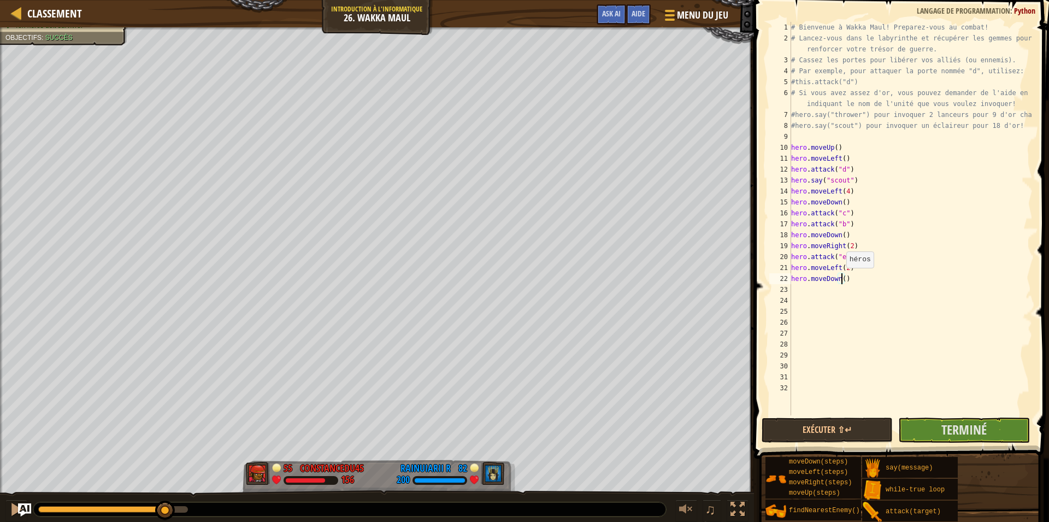
click at [841, 279] on div "# Bienvenue à Wakka Maul! Preparez-vous au combat! # Lancez-vous dans le labyri…" at bounding box center [911, 229] width 244 height 415
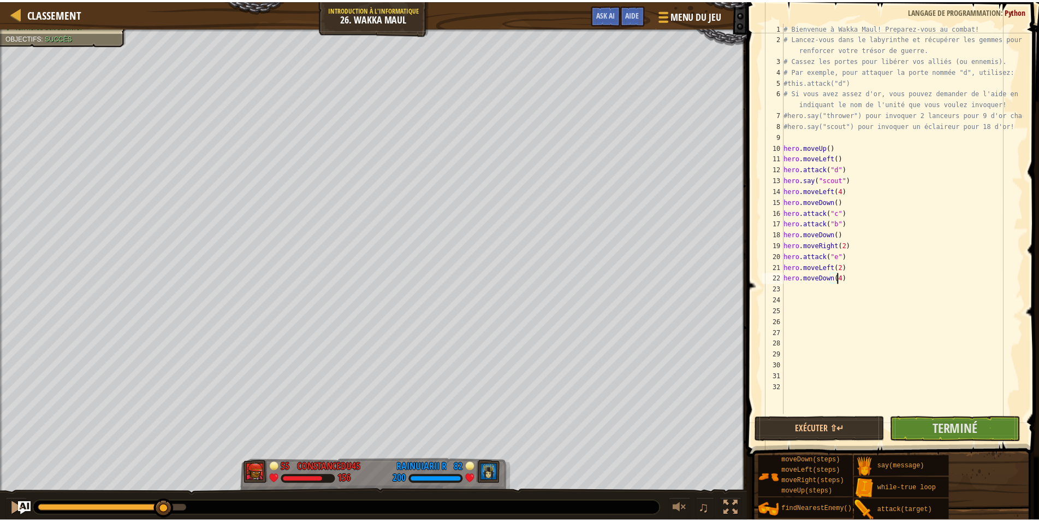
scroll to position [5, 4]
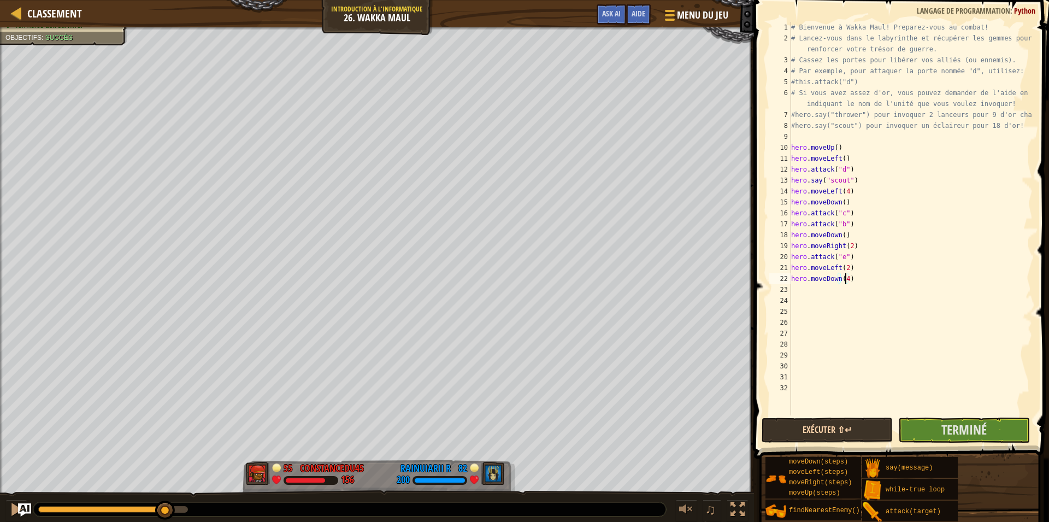
type textarea "hero.moveDown(4)"
click at [857, 428] on button "Exécuter ⇧↵" at bounding box center [826, 429] width 131 height 25
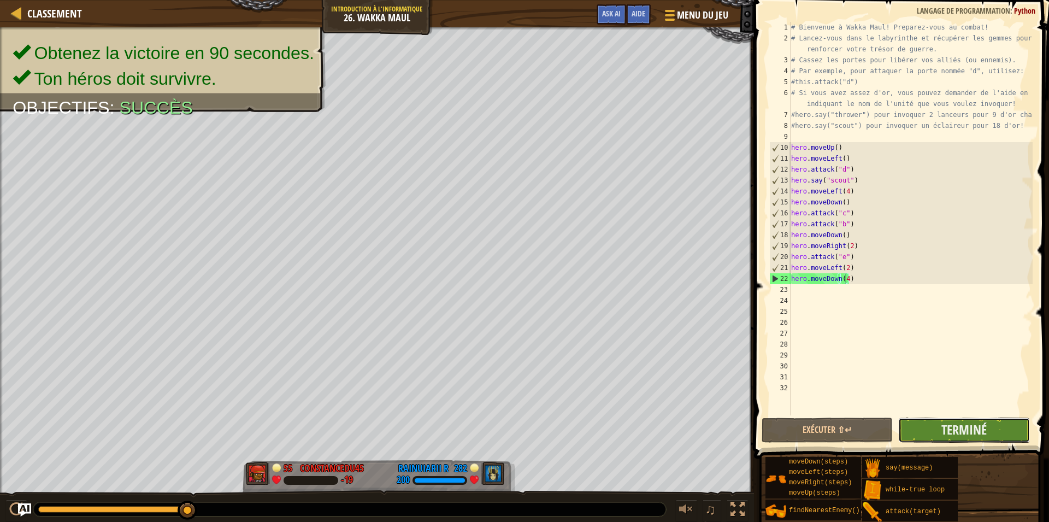
click at [932, 431] on button "Terminé" at bounding box center [963, 429] width 131 height 25
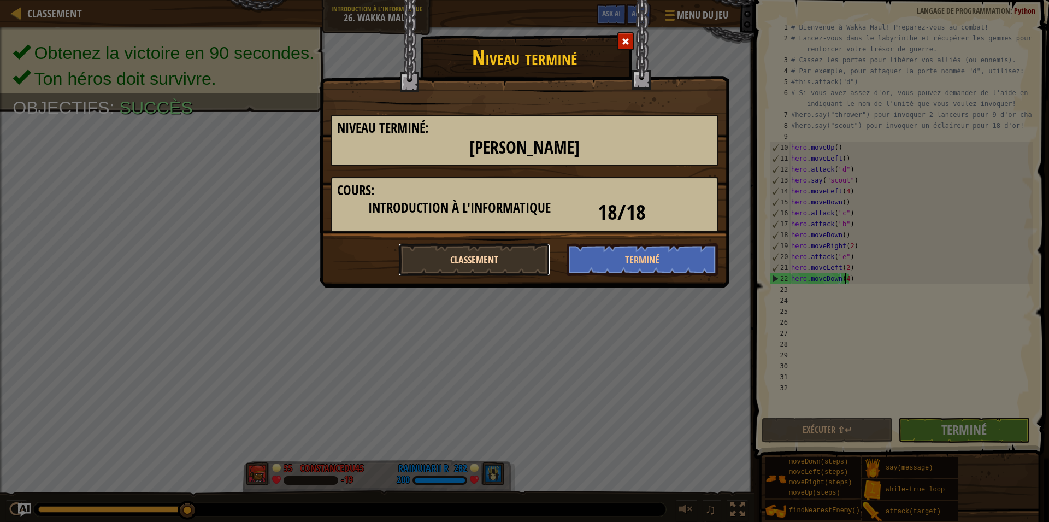
click at [514, 259] on button "Classement" at bounding box center [474, 259] width 152 height 33
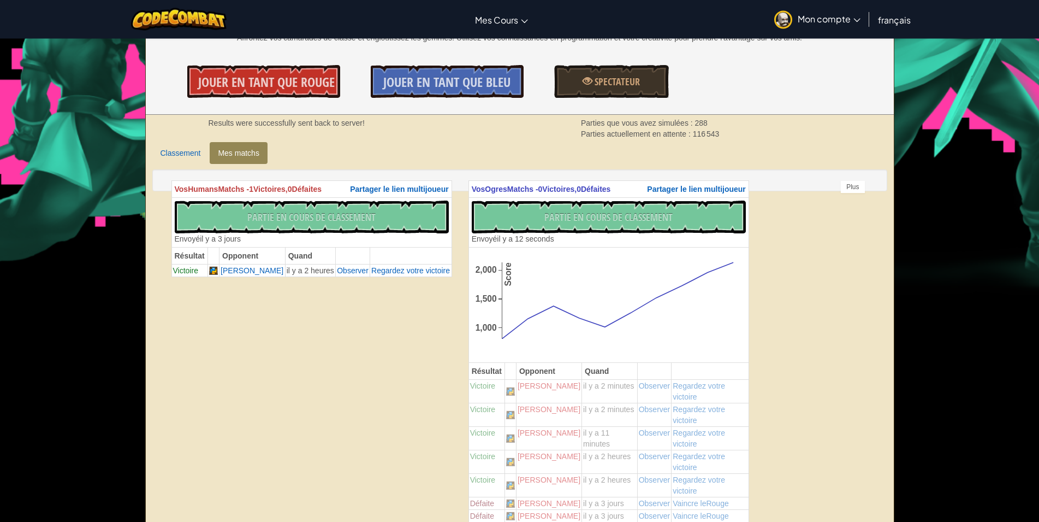
scroll to position [167, 0]
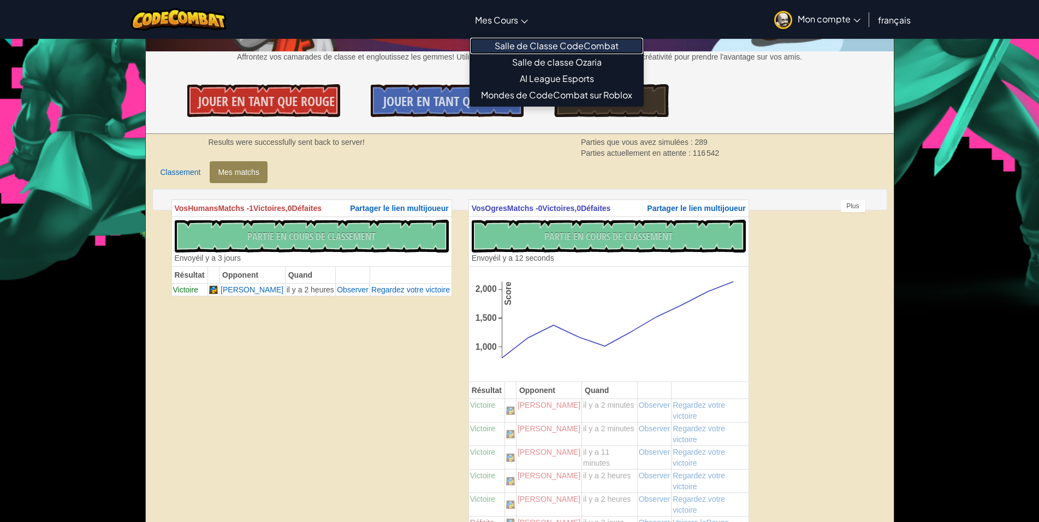
click at [530, 51] on link "Salle de Classe CodeCombat" at bounding box center [556, 46] width 173 height 16
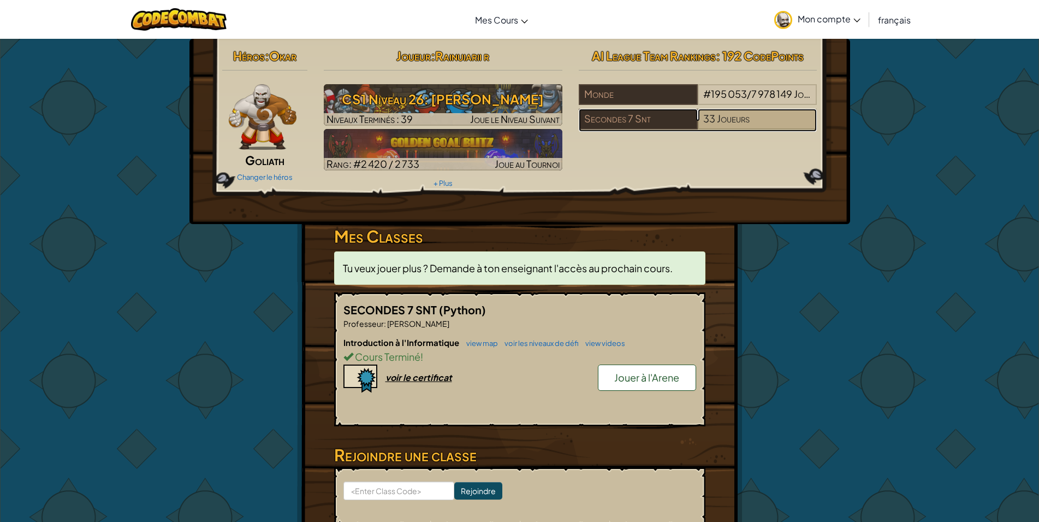
click at [715, 115] on span at bounding box center [716, 118] width 2 height 13
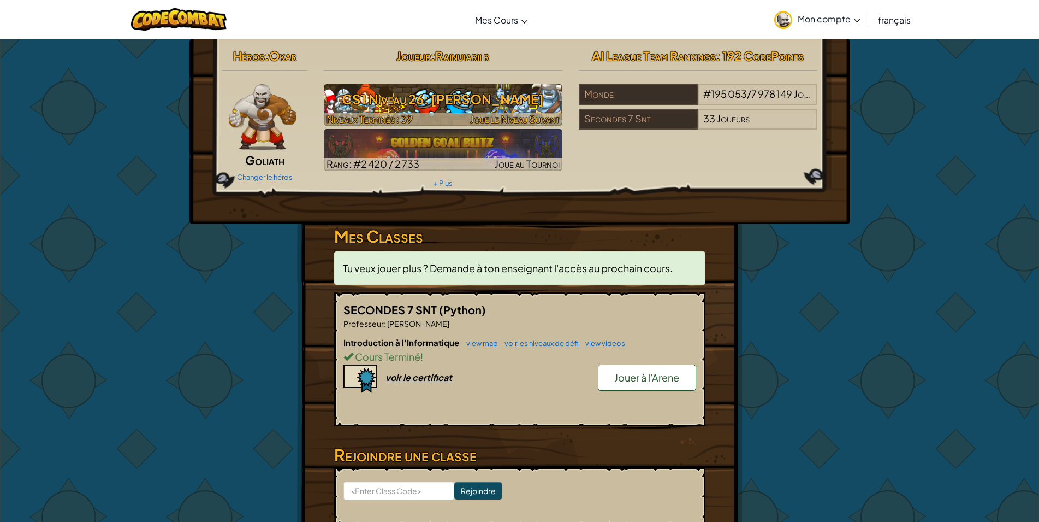
click at [532, 109] on h3 "CS1 Niveau 26: [PERSON_NAME]" at bounding box center [443, 99] width 239 height 25
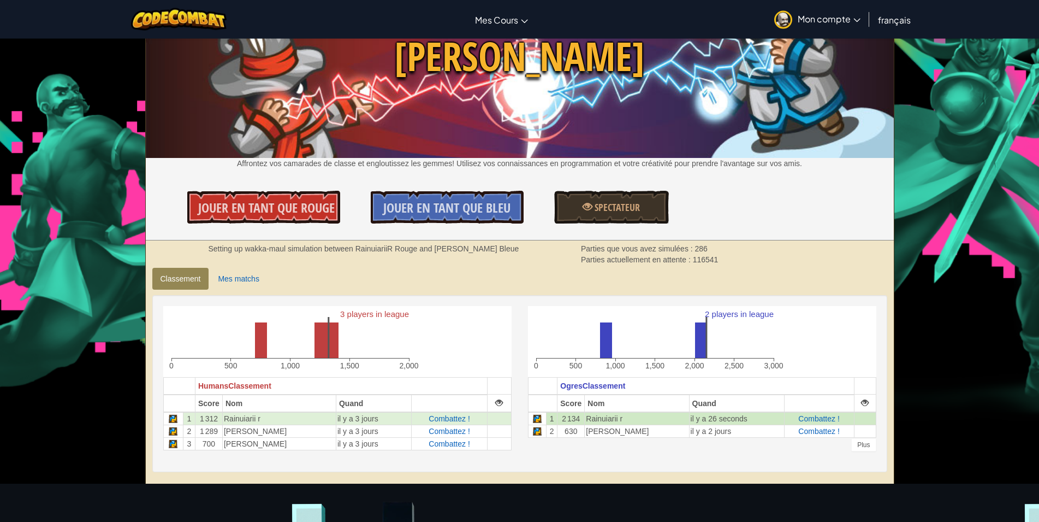
scroll to position [111, 0]
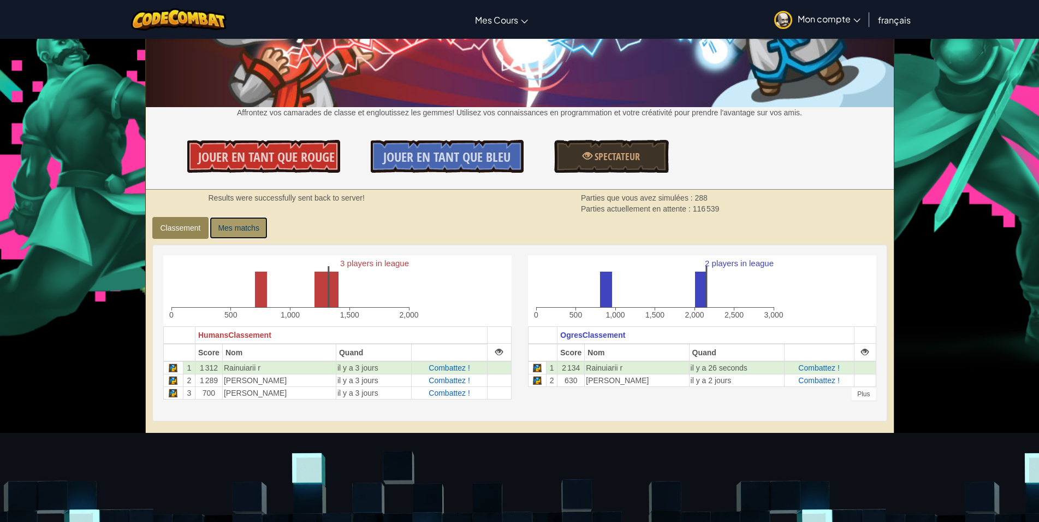
click at [251, 224] on link "Mes matchs" at bounding box center [238, 228] width 57 height 22
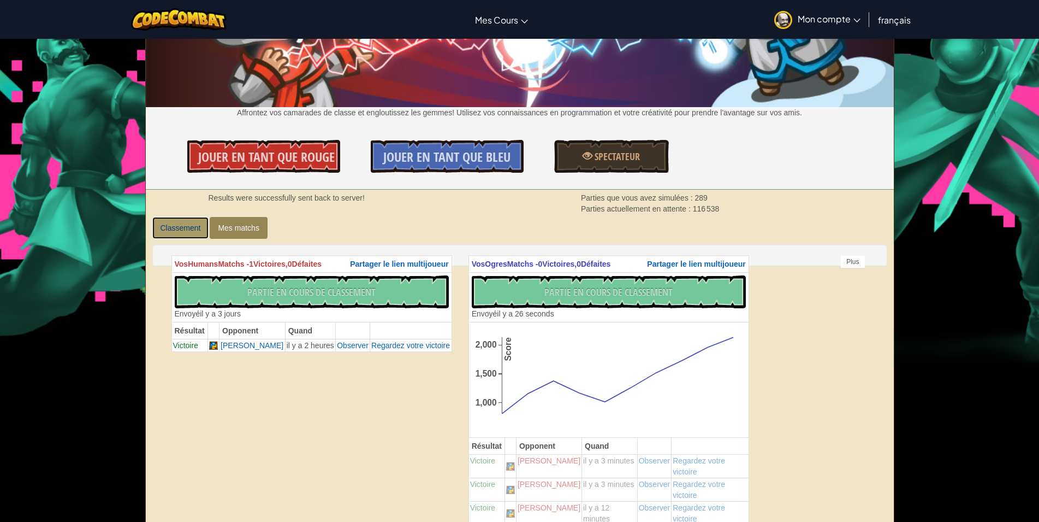
click at [186, 233] on link "Classement" at bounding box center [180, 228] width 57 height 22
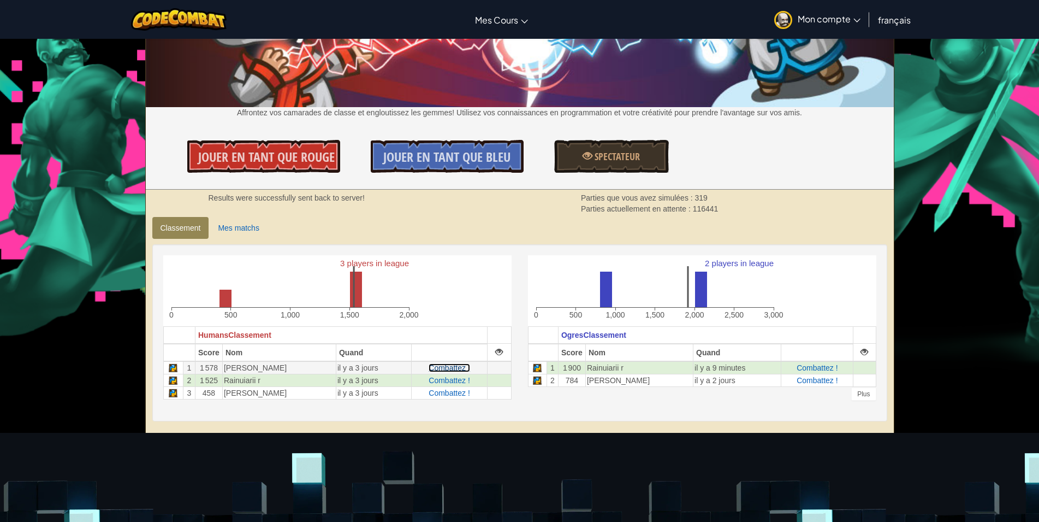
click at [458, 367] on span "Combattez !" at bounding box center [449, 367] width 41 height 9
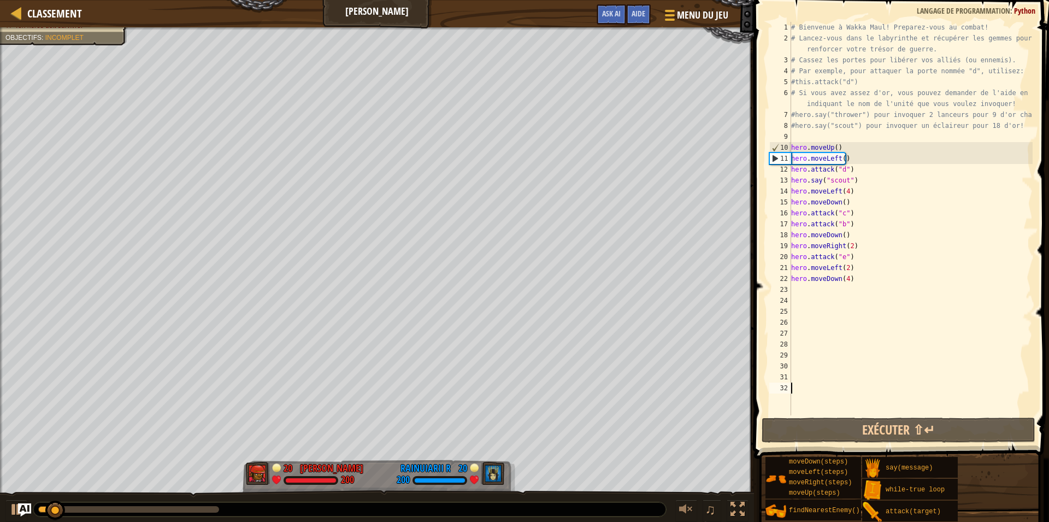
click at [848, 279] on div "# Bienvenue à Wakka Maul! Preparez-vous au combat! # Lancez-vous dans le labyri…" at bounding box center [911, 229] width 244 height 415
click at [177, 507] on div "0:27.0 Maintenant : 0:04.5 Max : 0:35.0" at bounding box center [128, 509] width 181 height 7
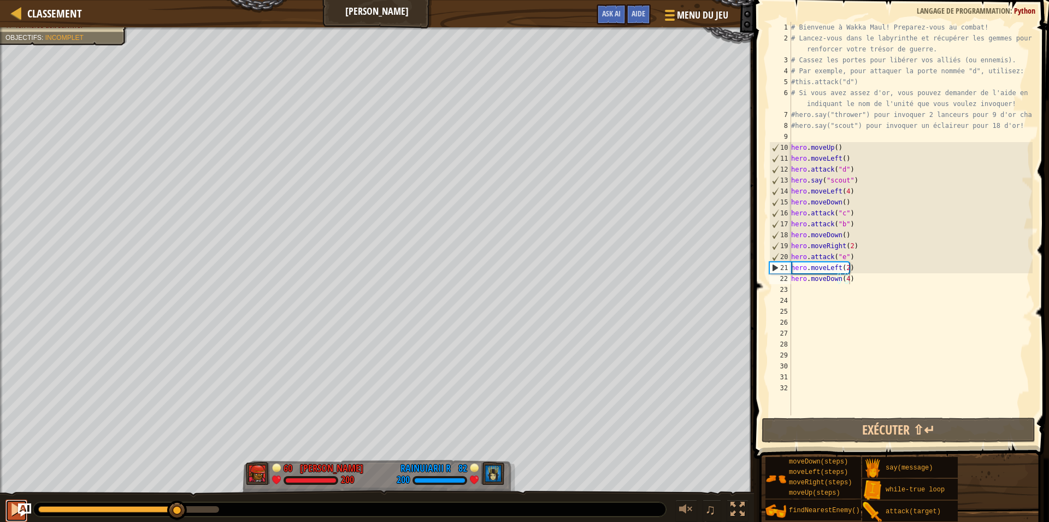
click at [8, 508] on button at bounding box center [16, 510] width 22 height 22
click at [14, 516] on div at bounding box center [16, 509] width 14 height 14
click at [845, 278] on div "# Bienvenue à Wakka Maul! Preparez-vous au combat! # Lancez-vous dans le labyri…" at bounding box center [911, 229] width 244 height 415
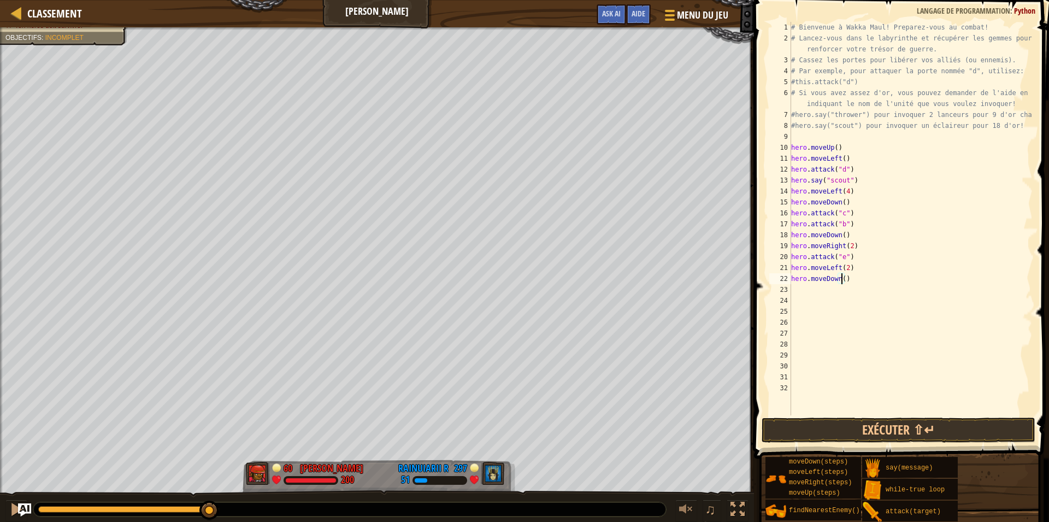
type textarea "hero.moveDown(2)"
click at [796, 287] on div "# Bienvenue à Wakka Maul! Preparez-vous au combat! # Lancez-vous dans le labyri…" at bounding box center [911, 229] width 244 height 415
type textarea "H"
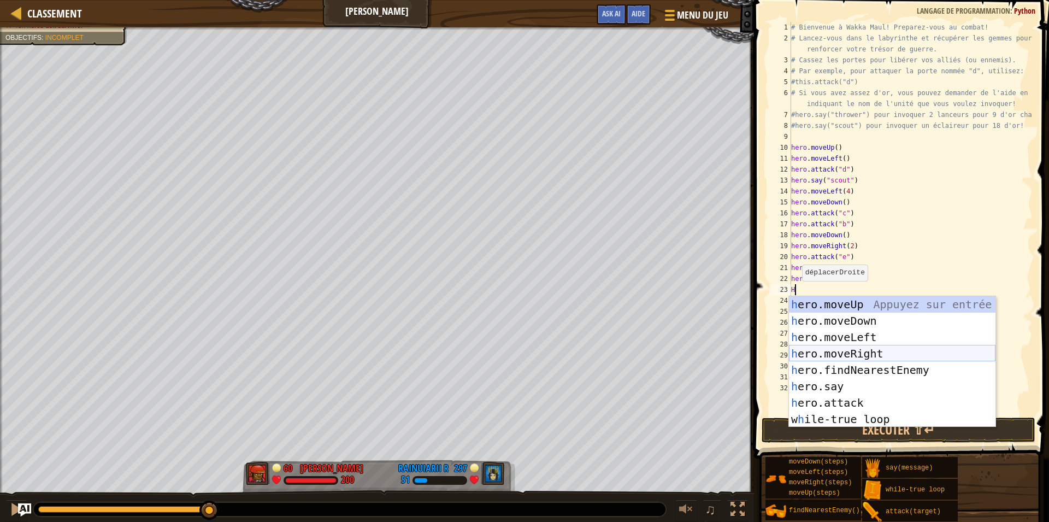
click at [849, 351] on div "h ero.moveUp Appuyez sur entrée h ero.moveDown Appuyez sur entrée h ero.moveLef…" at bounding box center [892, 378] width 206 height 164
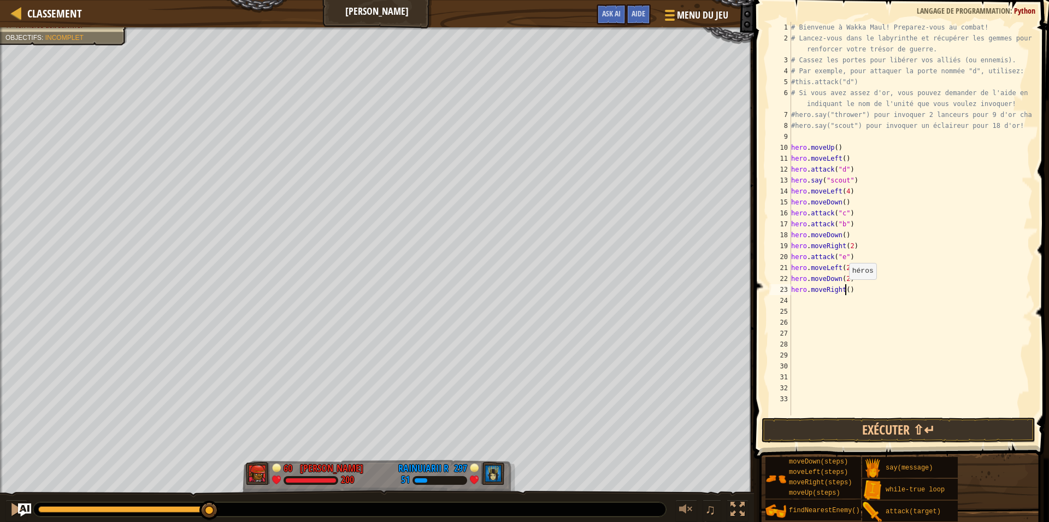
click at [843, 290] on div "# Bienvenue à Wakka Maul! Preparez-vous au combat! # Lancez-vous dans le labyri…" at bounding box center [911, 229] width 244 height 415
type textarea "hero.moveRight(3)"
click at [797, 300] on div "# Bienvenue à Wakka Maul! Preparez-vous au combat! # Lancez-vous dans le labyri…" at bounding box center [911, 229] width 244 height 415
type textarea "H"
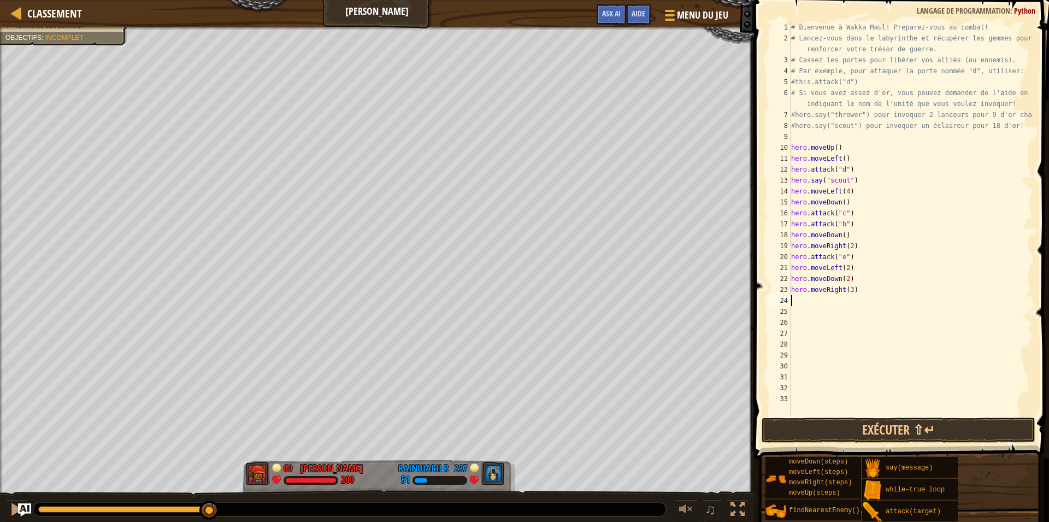
scroll to position [5, 0]
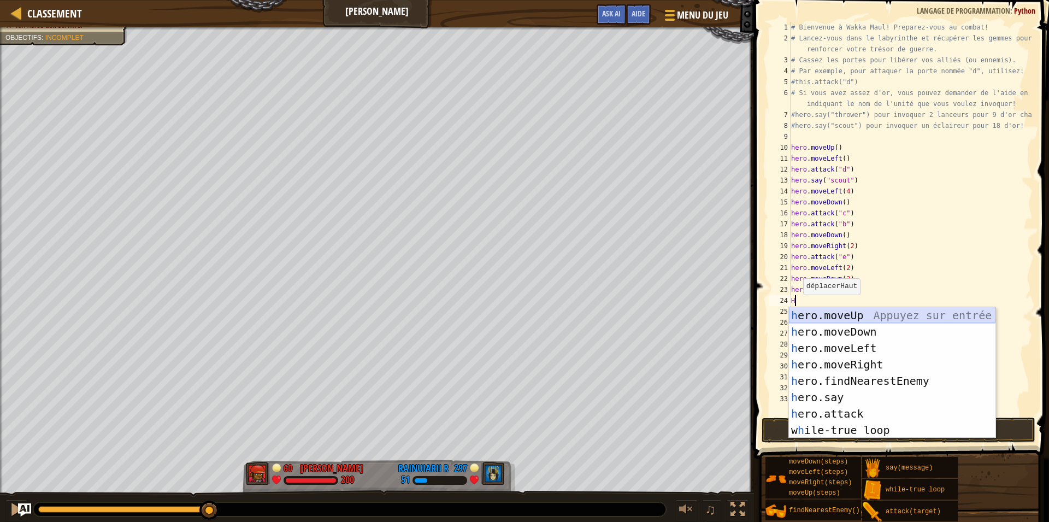
click at [810, 316] on div "h ero.moveUp Appuyez sur entrée h ero.moveDown Appuyez sur entrée h ero.moveLef…" at bounding box center [892, 389] width 206 height 164
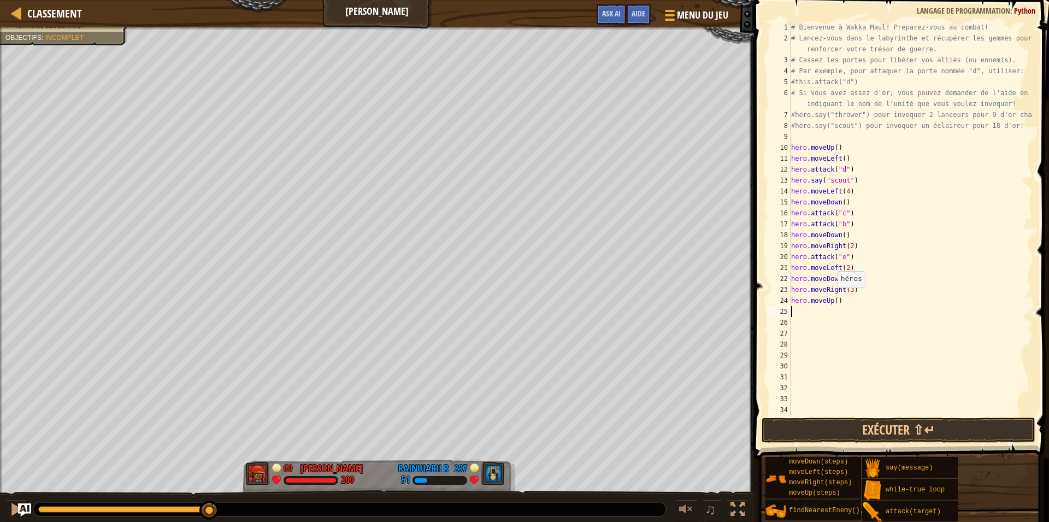
click at [832, 298] on div "# Bienvenue à Wakka Maul! Preparez-vous au combat! # Lancez-vous dans le labyri…" at bounding box center [911, 229] width 244 height 415
type textarea "hero.moveUp(2)"
click at [797, 310] on div "# Bienvenue à Wakka Maul! Preparez-vous au combat! # Lancez-vous dans le labyri…" at bounding box center [911, 229] width 244 height 415
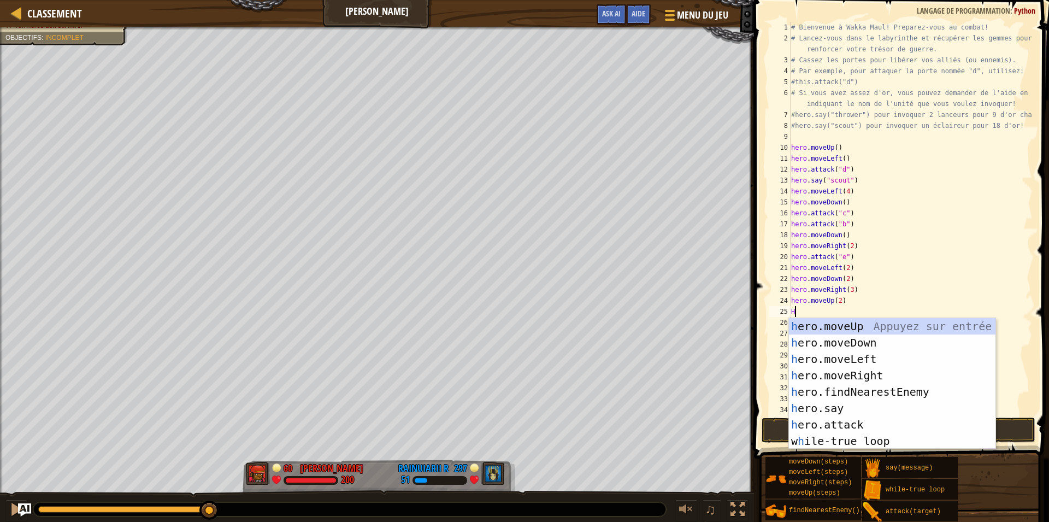
type textarea "H"
click at [837, 353] on div "h ero.moveUp Appuyez sur entrée h ero.moveDown Appuyez sur entrée h ero.moveLef…" at bounding box center [892, 400] width 206 height 164
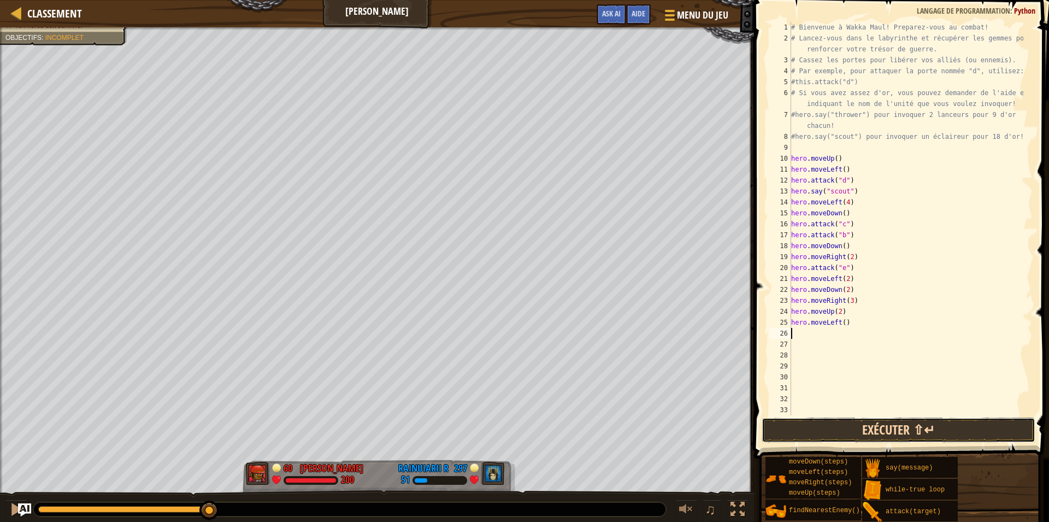
click at [804, 430] on button "Exécuter ⇧↵" at bounding box center [898, 429] width 274 height 25
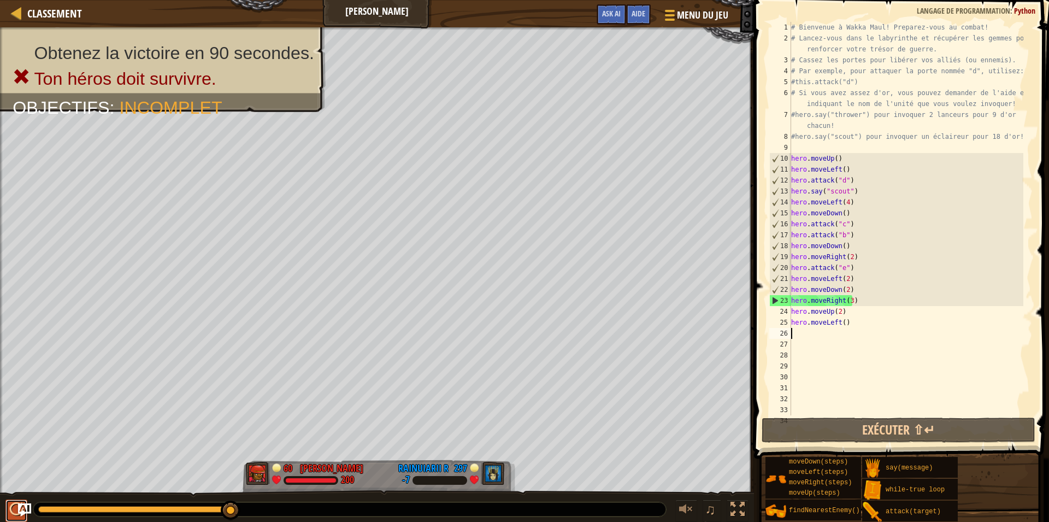
click at [8, 510] on button at bounding box center [16, 510] width 22 height 22
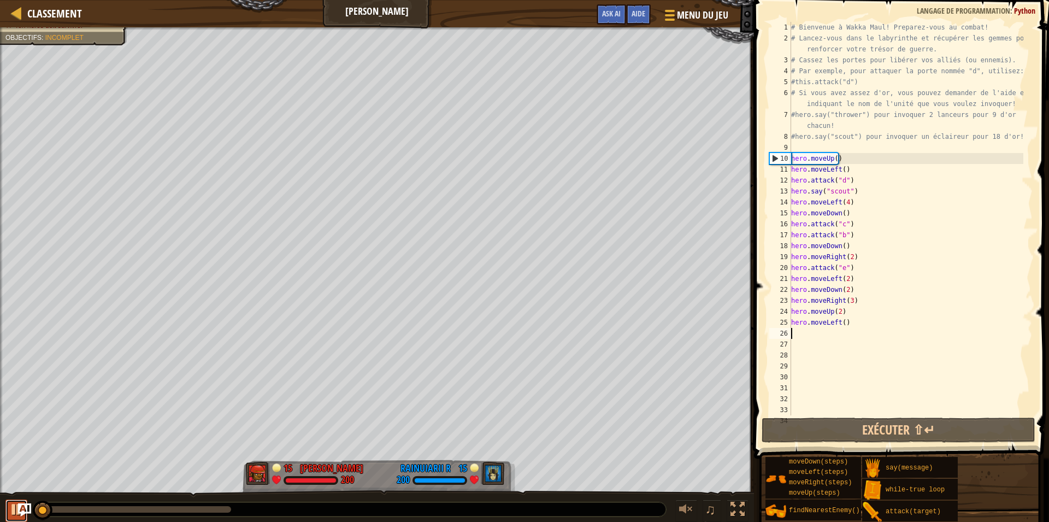
click at [8, 511] on button at bounding box center [16, 510] width 22 height 22
click at [847, 323] on div "# Bienvenue à Wakka Maul! Preparez-vous au combat! # Lancez-vous dans le labyri…" at bounding box center [906, 229] width 234 height 415
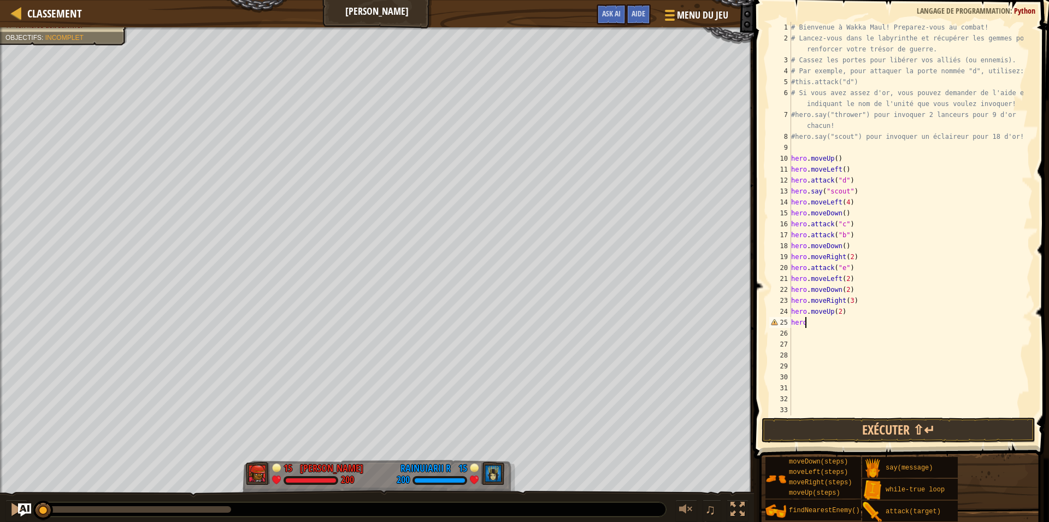
type textarea "h"
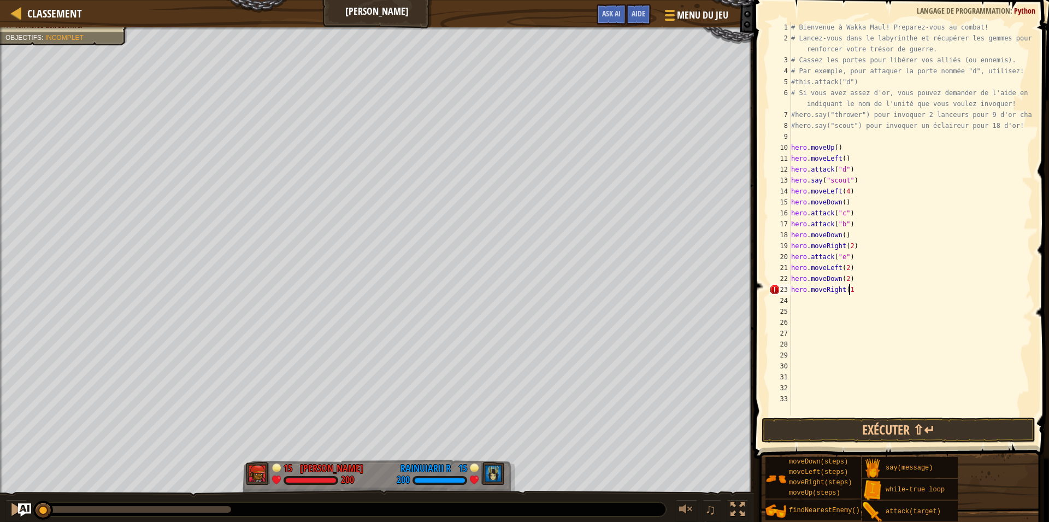
scroll to position [5, 4]
type textarea "hero.moveRight(1)"
click at [798, 302] on div "# Bienvenue à Wakka Maul! Preparez-vous au combat! # Lancez-vous dans le labyri…" at bounding box center [911, 229] width 244 height 415
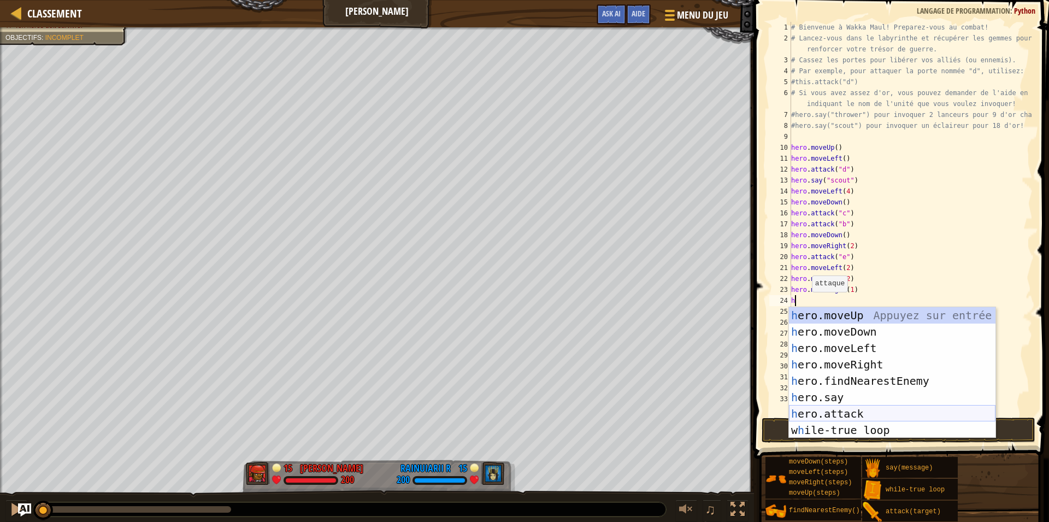
click at [832, 411] on div "h ero.moveUp Appuyez sur entrée h ero.moveDown Appuyez sur entrée h ero.moveLef…" at bounding box center [892, 389] width 206 height 164
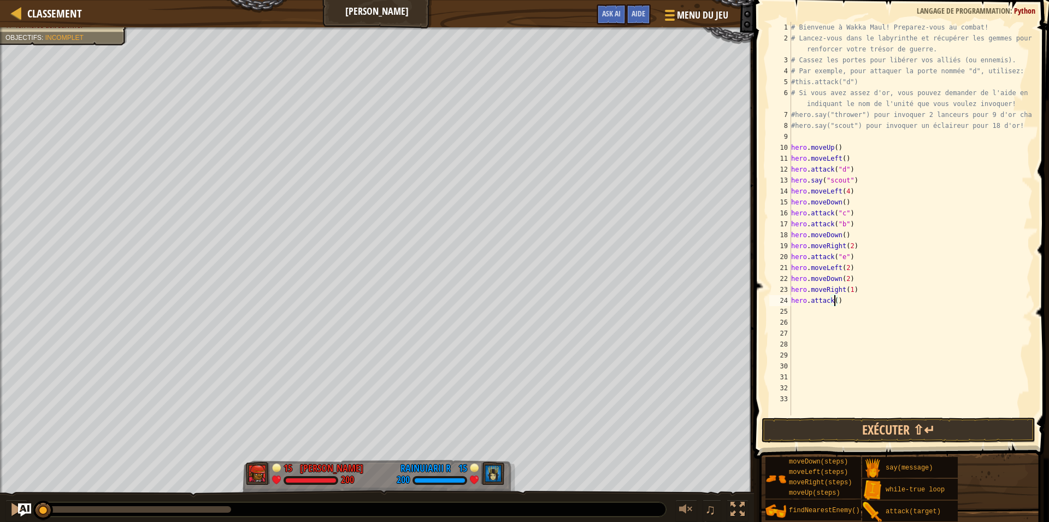
type textarea "hero.attack(f)"
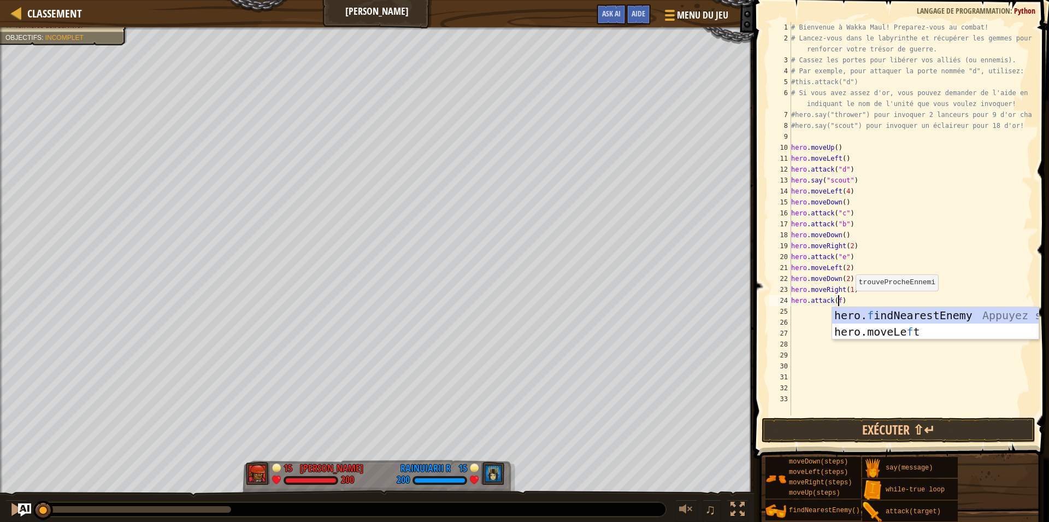
scroll to position [5, 3]
click at [805, 310] on div "# Bienvenue à Wakka Maul! Preparez-vous au combat! # Lancez-vous dans le labyri…" at bounding box center [911, 229] width 244 height 415
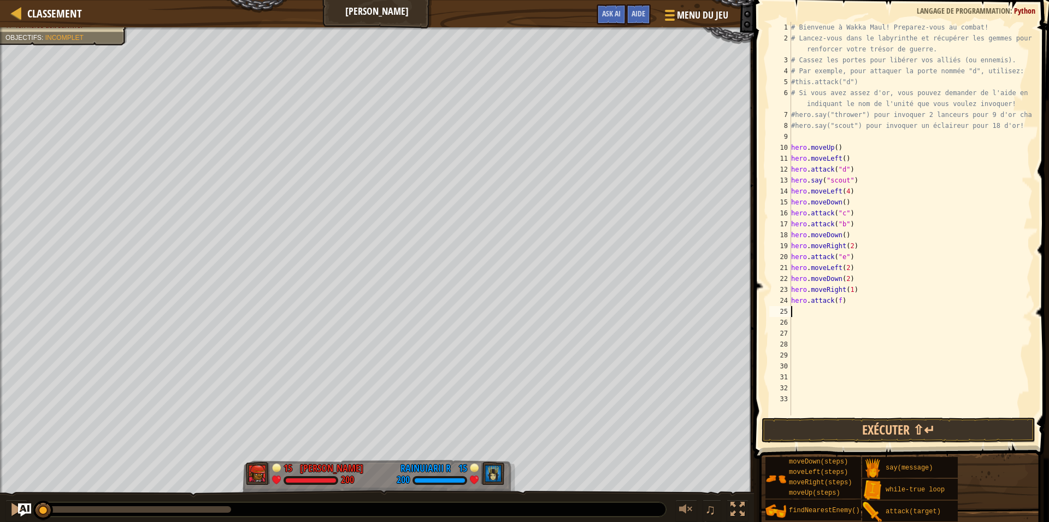
type textarea "h"
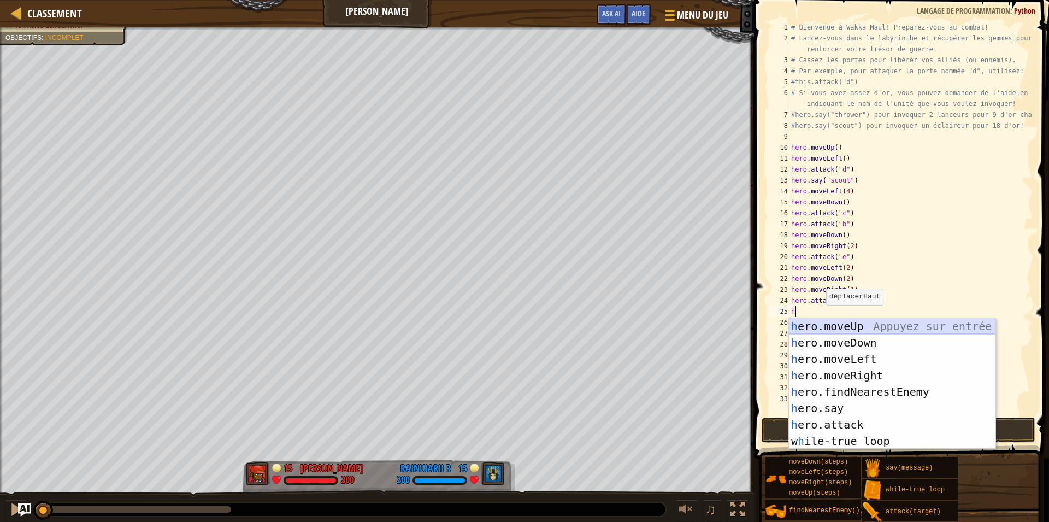
click at [826, 325] on div "h ero.moveUp Appuyez sur entrée h ero.moveDown Appuyez sur entrée h ero.moveLef…" at bounding box center [892, 400] width 206 height 164
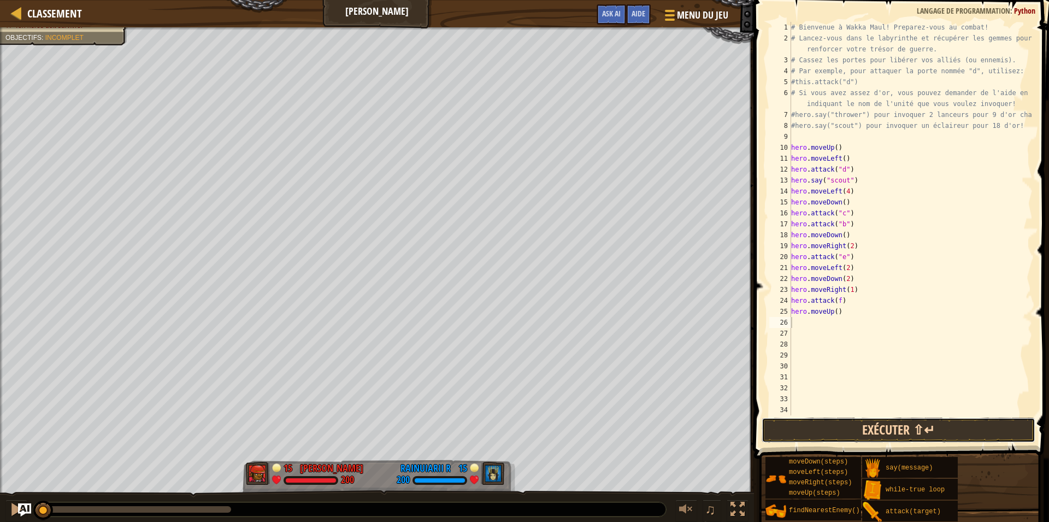
click at [809, 437] on button "Exécuter ⇧↵" at bounding box center [898, 429] width 274 height 25
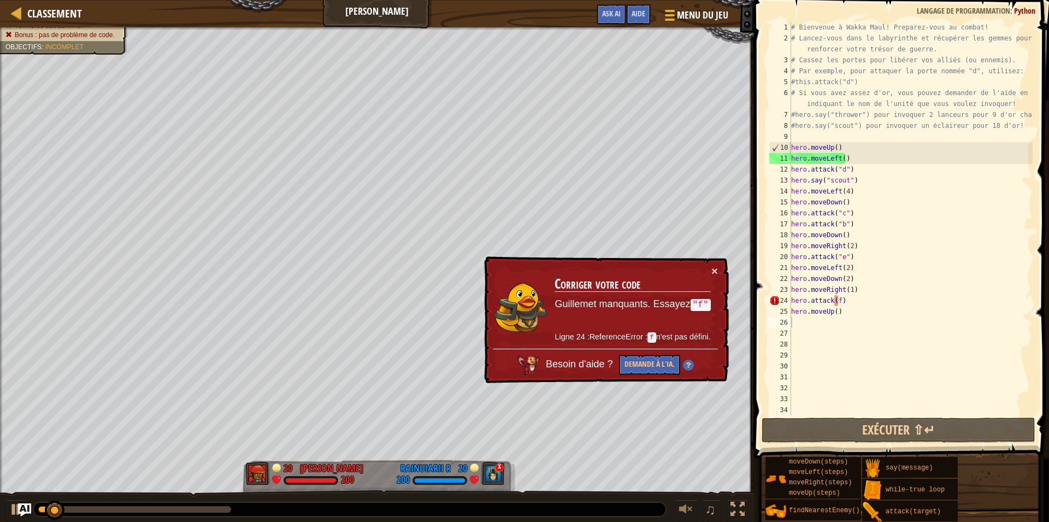
click at [719, 270] on div "× Corriger votre code Guillemet manquants. Essayez "f" Ligne 24 :ReferenceError…" at bounding box center [605, 319] width 247 height 127
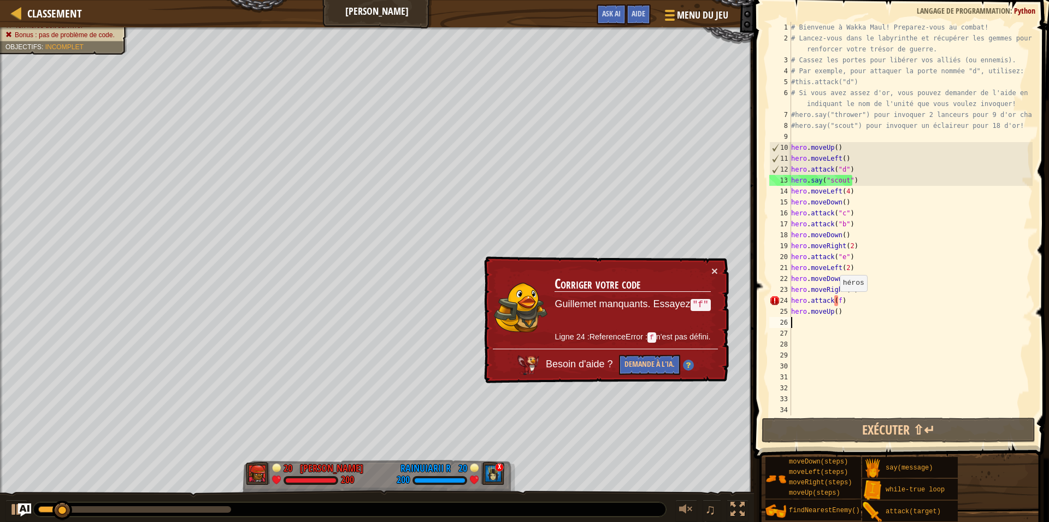
click at [834, 302] on div "# Bienvenue à Wakka Maul! Preparez-vous au combat! # Lancez-vous dans le labyri…" at bounding box center [911, 229] width 244 height 415
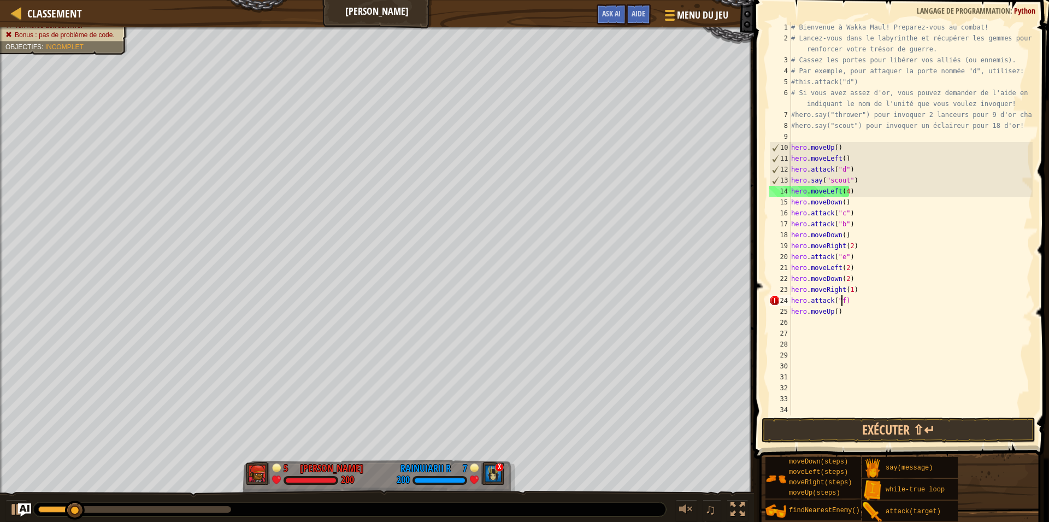
click at [841, 301] on div "# Bienvenue à Wakka Maul! Preparez-vous au combat! # Lancez-vous dans le labyri…" at bounding box center [911, 229] width 244 height 415
type textarea "hero.attack("f")"
click at [783, 425] on button "Exécuter ⇧↵" at bounding box center [898, 429] width 274 height 25
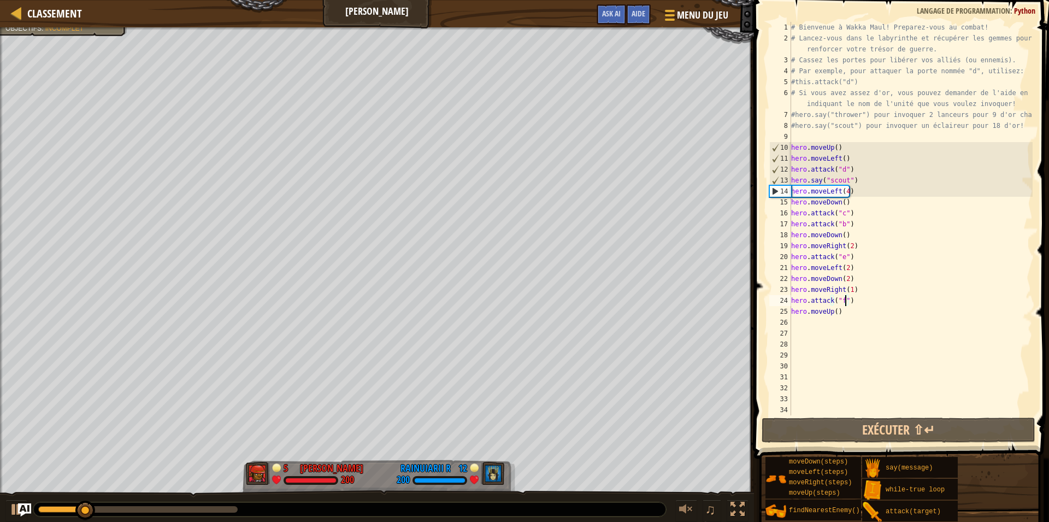
click at [192, 506] on div at bounding box center [137, 509] width 199 height 7
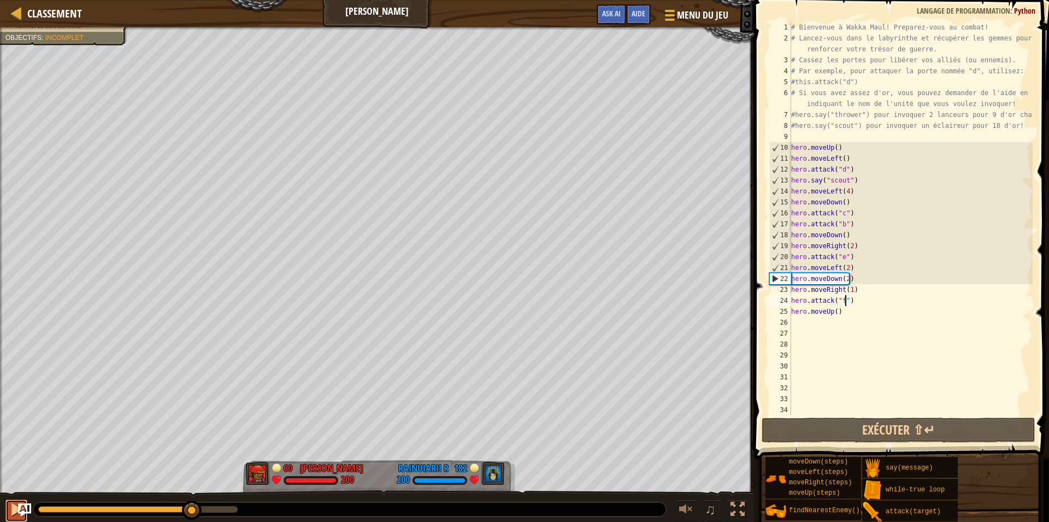
click at [11, 505] on div at bounding box center [16, 509] width 14 height 14
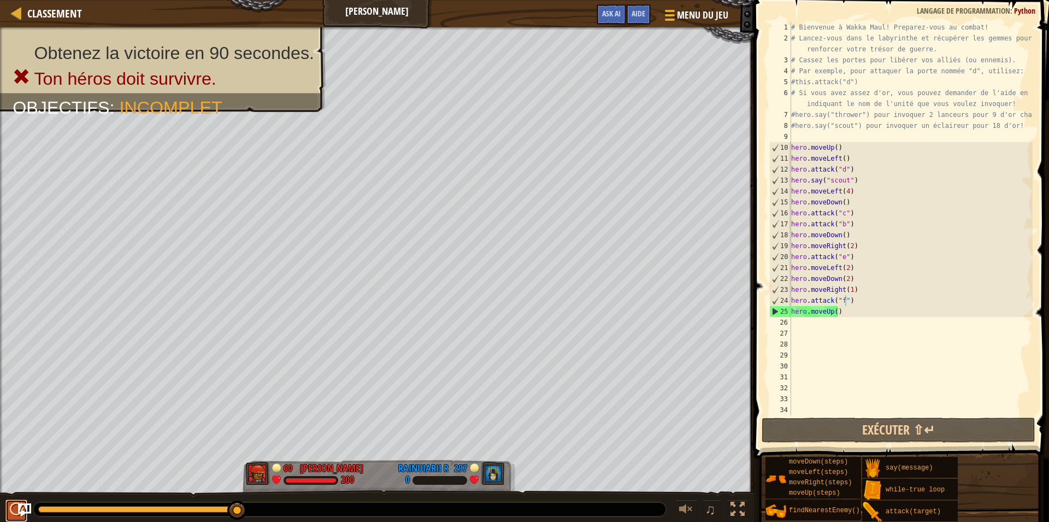
click at [10, 509] on div at bounding box center [16, 509] width 14 height 14
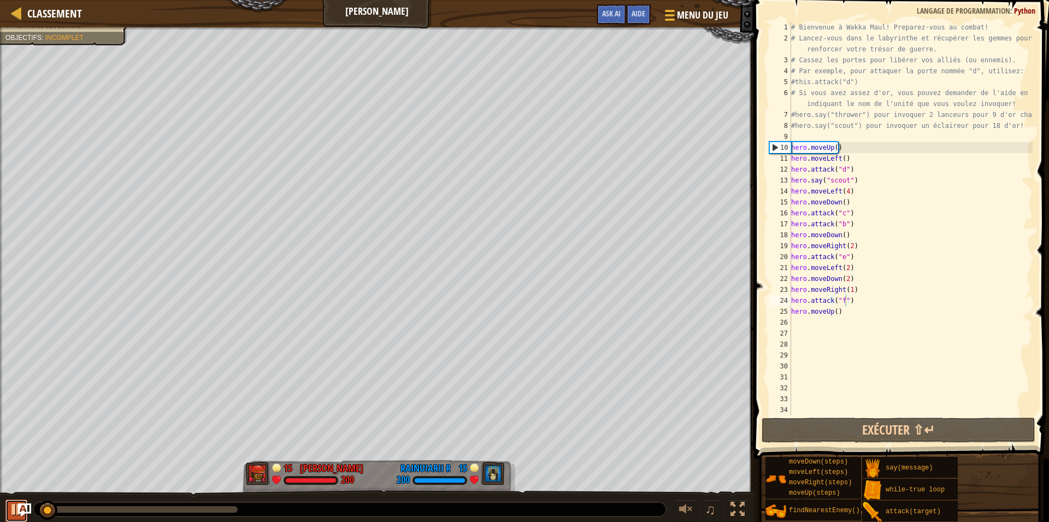
click at [11, 511] on div at bounding box center [16, 509] width 14 height 14
click at [821, 317] on div "# Bienvenue à Wakka Maul! Preparez-vous au combat! # Lancez-vous dans le labyri…" at bounding box center [911, 229] width 244 height 415
type textarea "h"
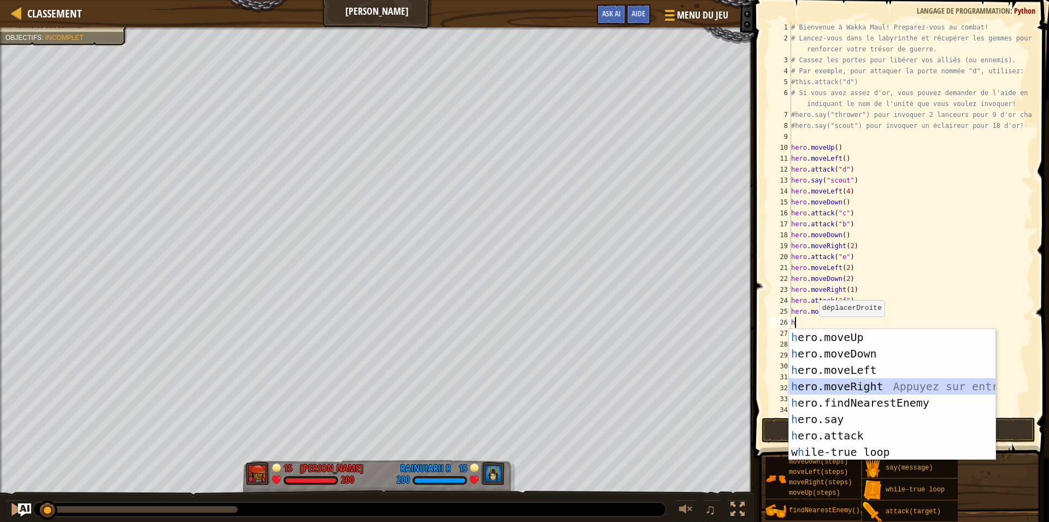
click at [842, 383] on div "h ero.moveUp Appuyez sur entrée h ero.moveDown Appuyez sur entrée h ero.moveLef…" at bounding box center [892, 411] width 206 height 164
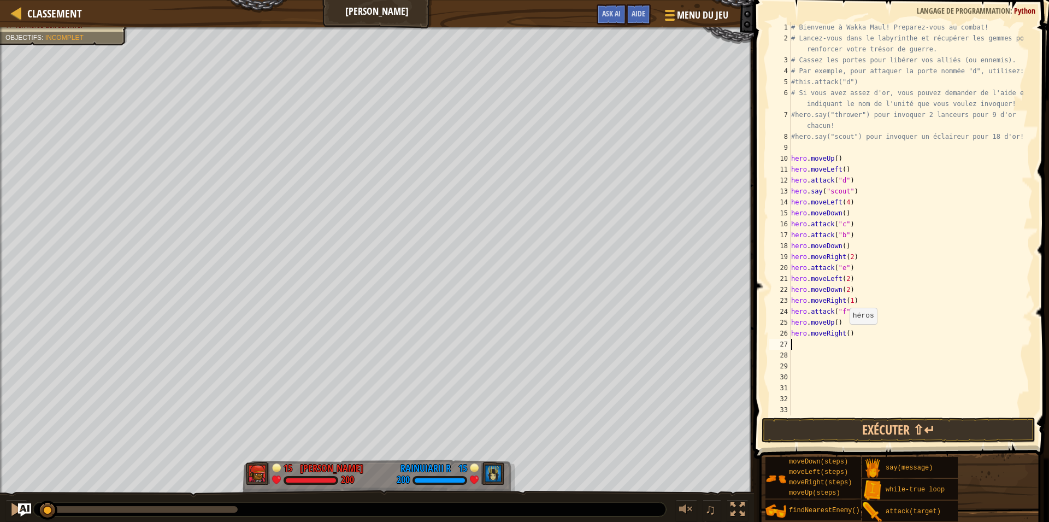
click at [844, 335] on div "# Bienvenue à Wakka Maul! Preparez-vous au combat! # Lancez-vous dans le labyri…" at bounding box center [906, 229] width 234 height 415
type textarea "hero.moveRight(2)"
click at [814, 344] on div "# Bienvenue à Wakka Maul! Preparez-vous au combat! # Lancez-vous dans le labyri…" at bounding box center [906, 229] width 234 height 415
type textarea "H"
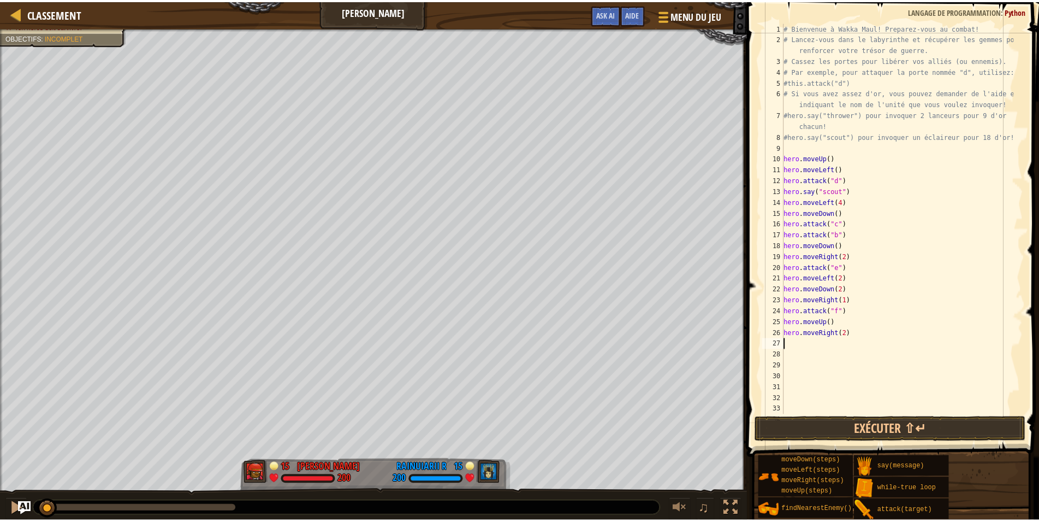
scroll to position [5, 0]
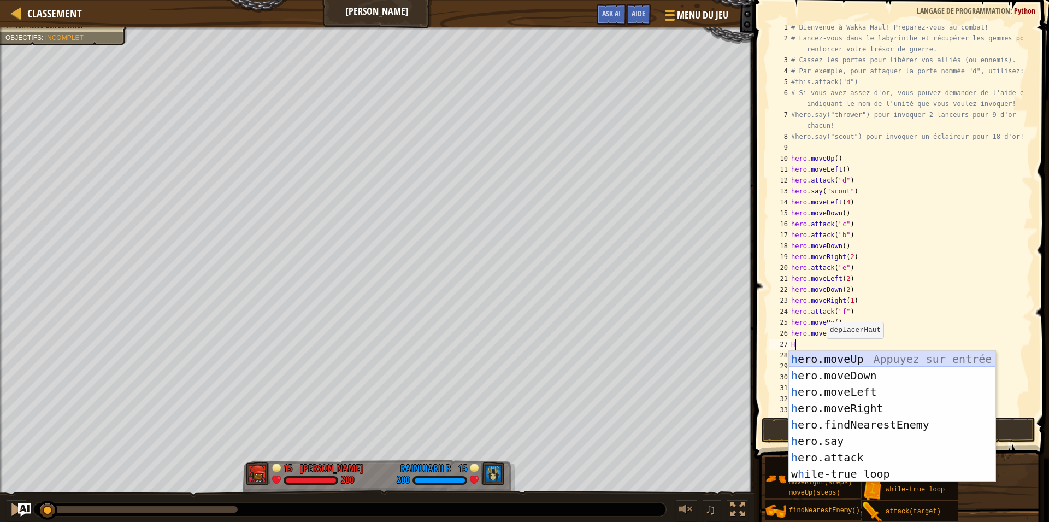
click at [831, 358] on div "h ero.moveUp Appuyez sur entrée h ero.moveDown Appuyez sur entrée h ero.moveLef…" at bounding box center [892, 433] width 206 height 164
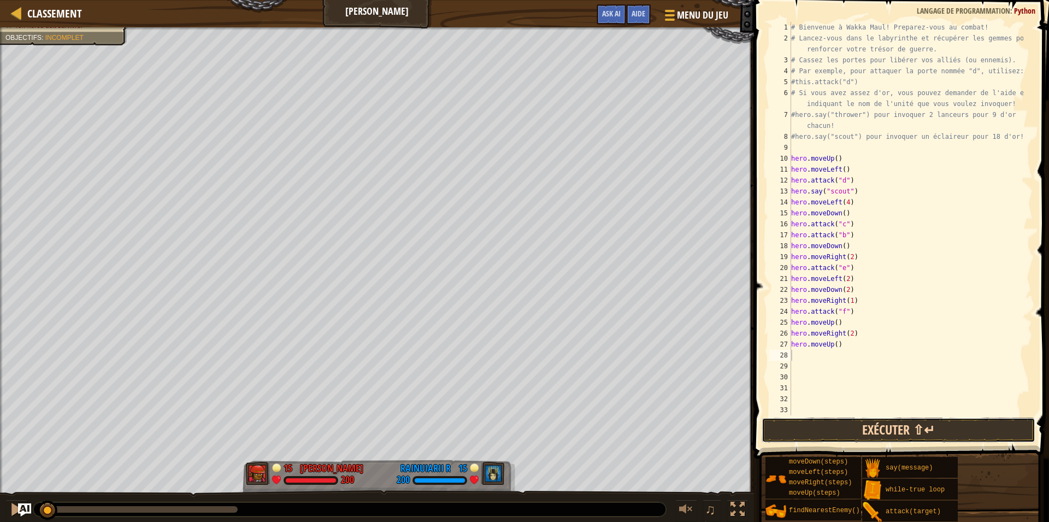
click at [807, 423] on button "Exécuter ⇧↵" at bounding box center [898, 429] width 274 height 25
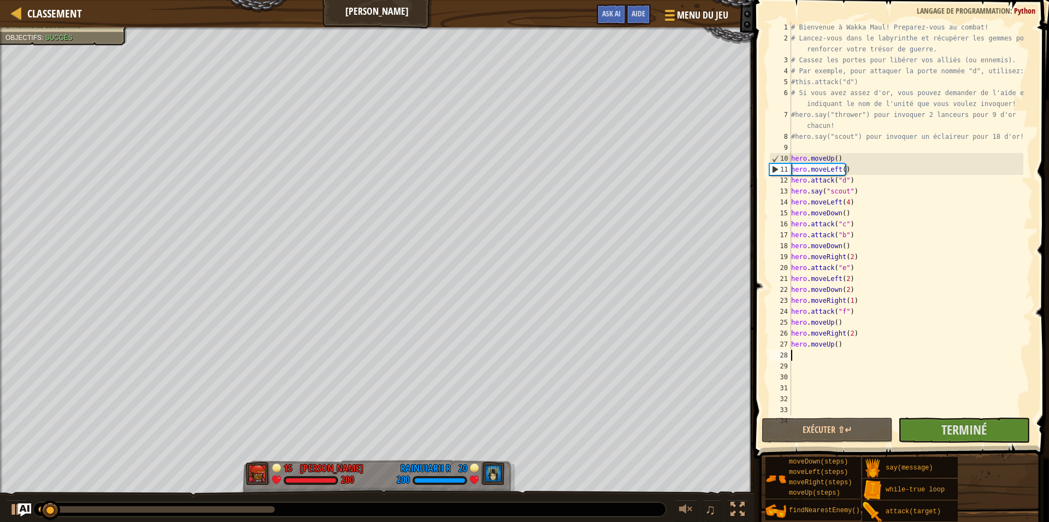
click at [233, 507] on div at bounding box center [156, 509] width 236 height 7
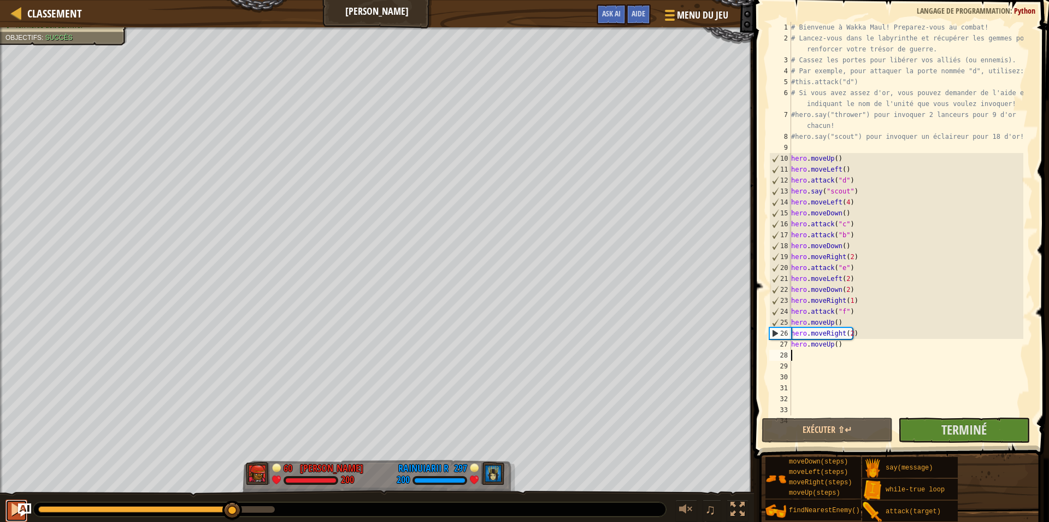
click at [10, 511] on div at bounding box center [16, 509] width 14 height 14
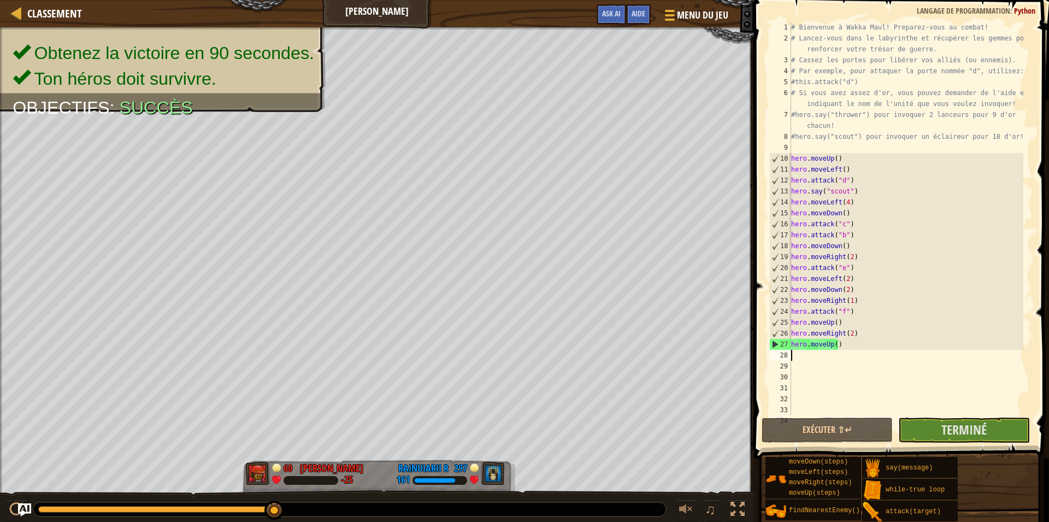
click at [855, 347] on div "# Bienvenue à Wakka Maul! Preparez-vous au combat! # Lancez-vous dans le labyri…" at bounding box center [906, 229] width 234 height 415
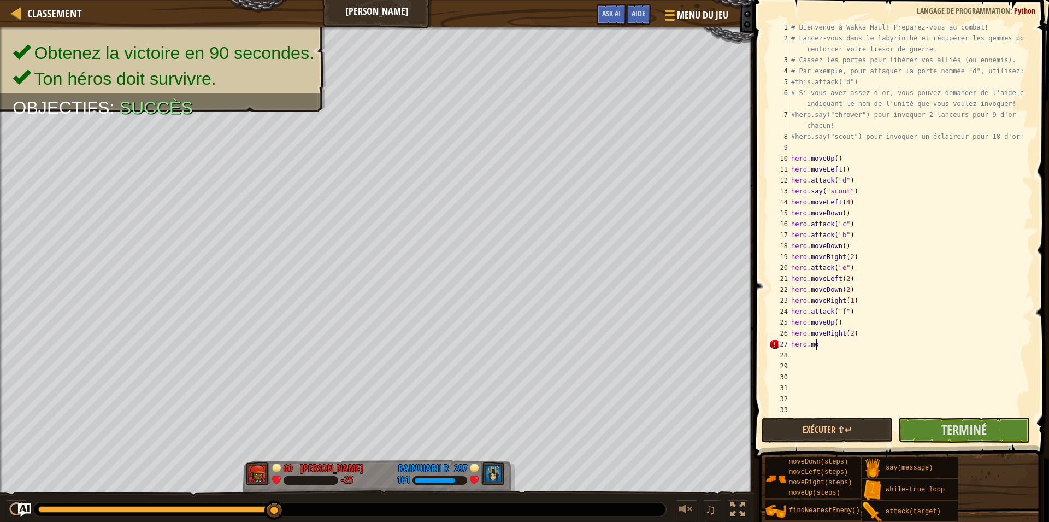
type textarea "h"
type textarea "hero.moveRight(2)"
click at [854, 431] on button "Exécuter ⇧↵" at bounding box center [826, 429] width 131 height 25
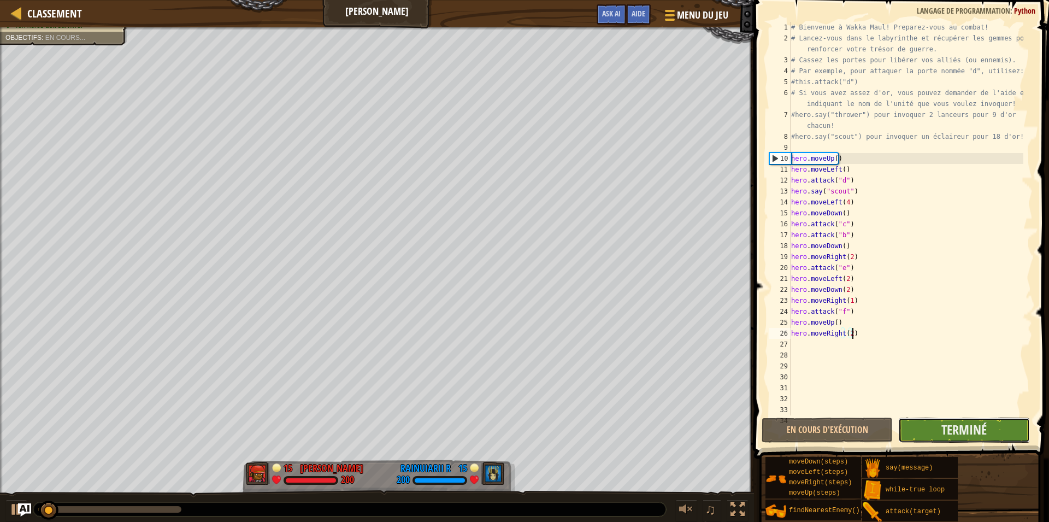
click at [912, 429] on button "Terminé" at bounding box center [963, 429] width 131 height 25
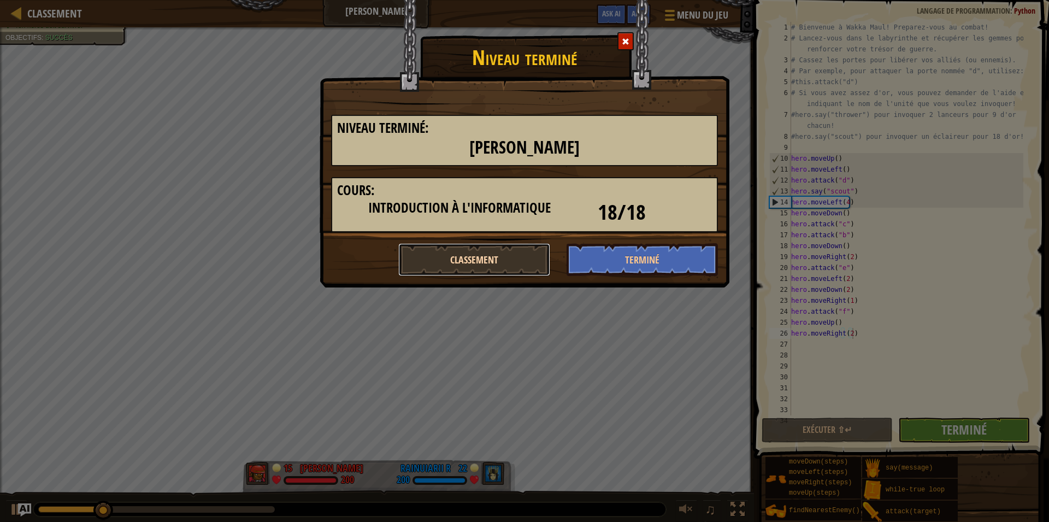
click at [487, 264] on button "Classement" at bounding box center [474, 259] width 152 height 33
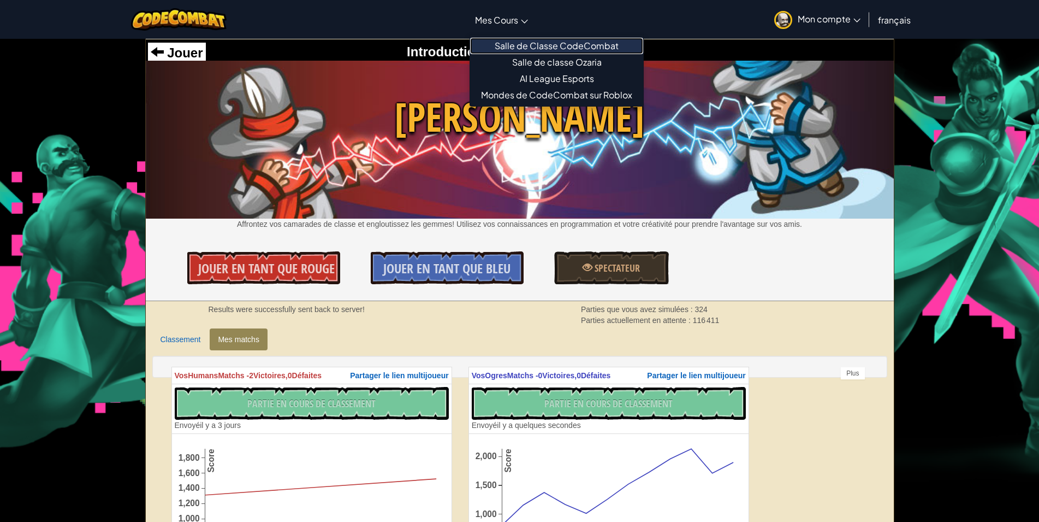
click at [547, 44] on link "Salle de Classe CodeCombat" at bounding box center [556, 46] width 173 height 16
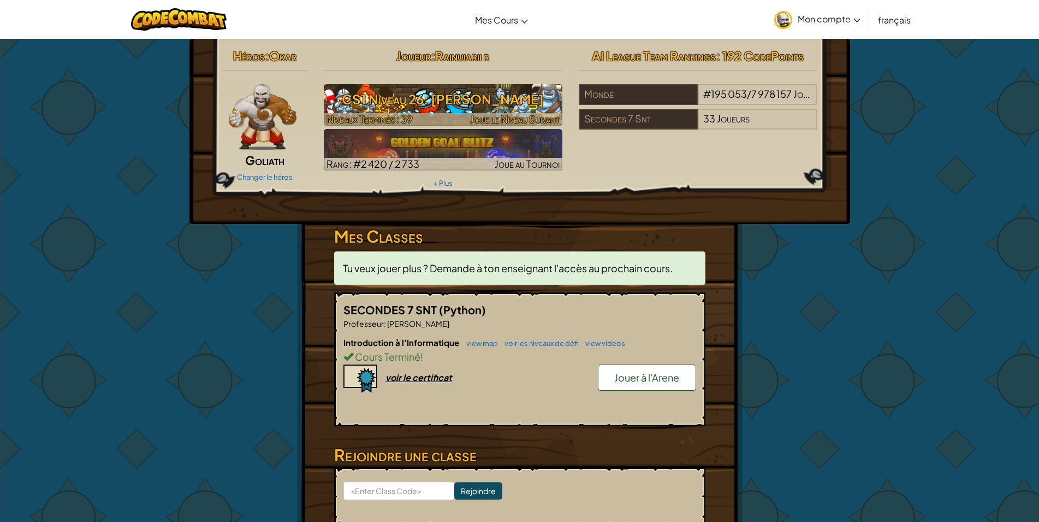
click at [492, 111] on h3 "CS1 Niveau 26: [PERSON_NAME]" at bounding box center [443, 99] width 239 height 25
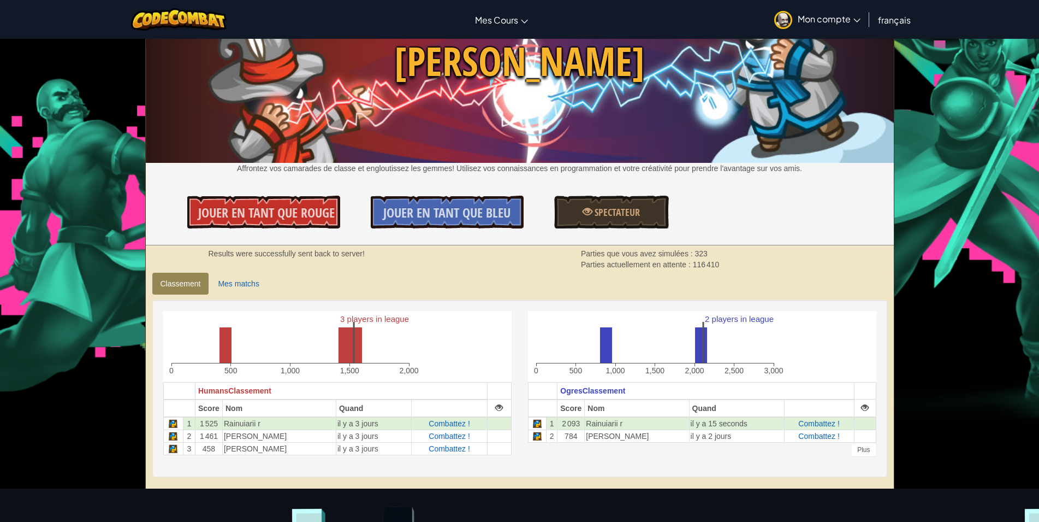
scroll to position [111, 0]
